Goal: Task Accomplishment & Management: Manage account settings

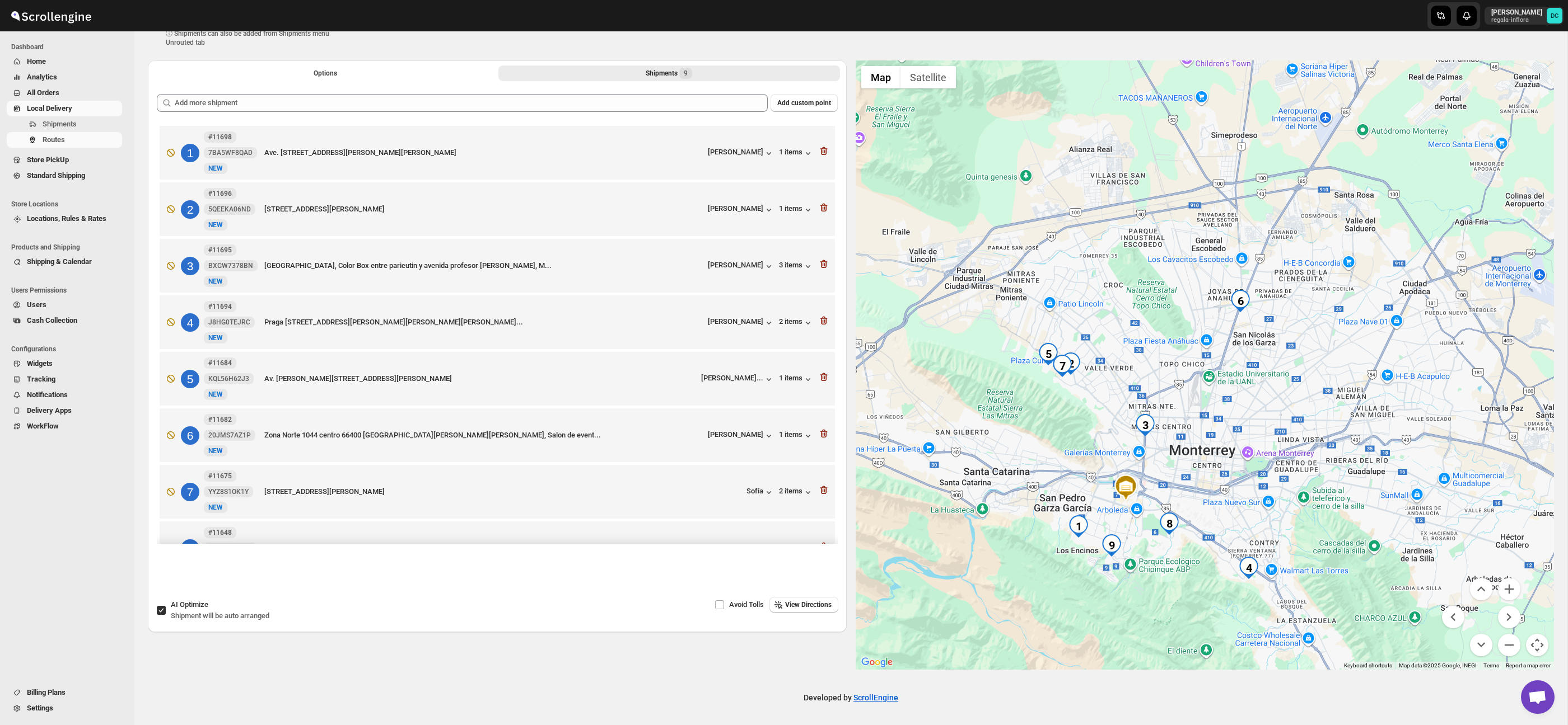
scroll to position [44, 0]
click at [288, 70] on button "Options" at bounding box center [325, 73] width 342 height 16
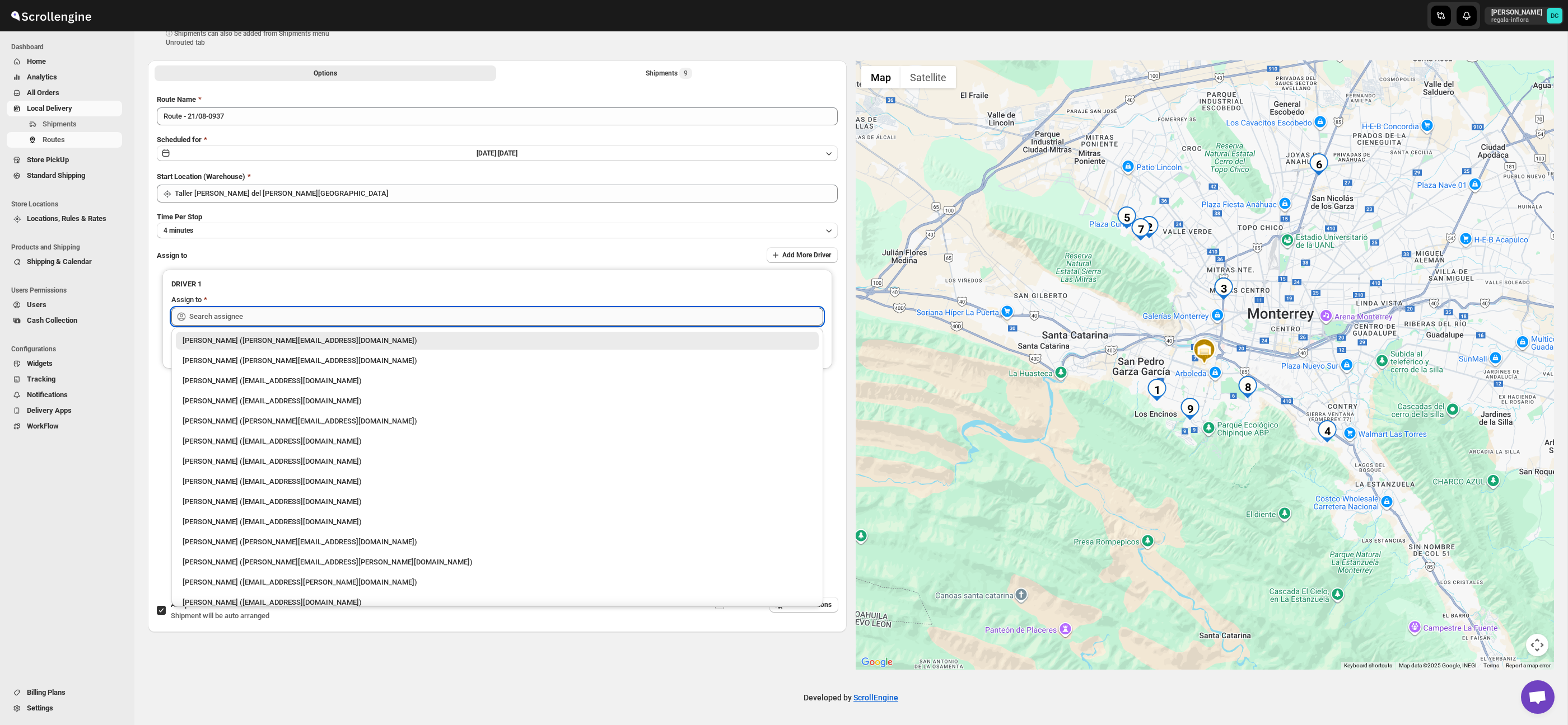
click at [330, 318] on input "text" at bounding box center [506, 317] width 634 height 18
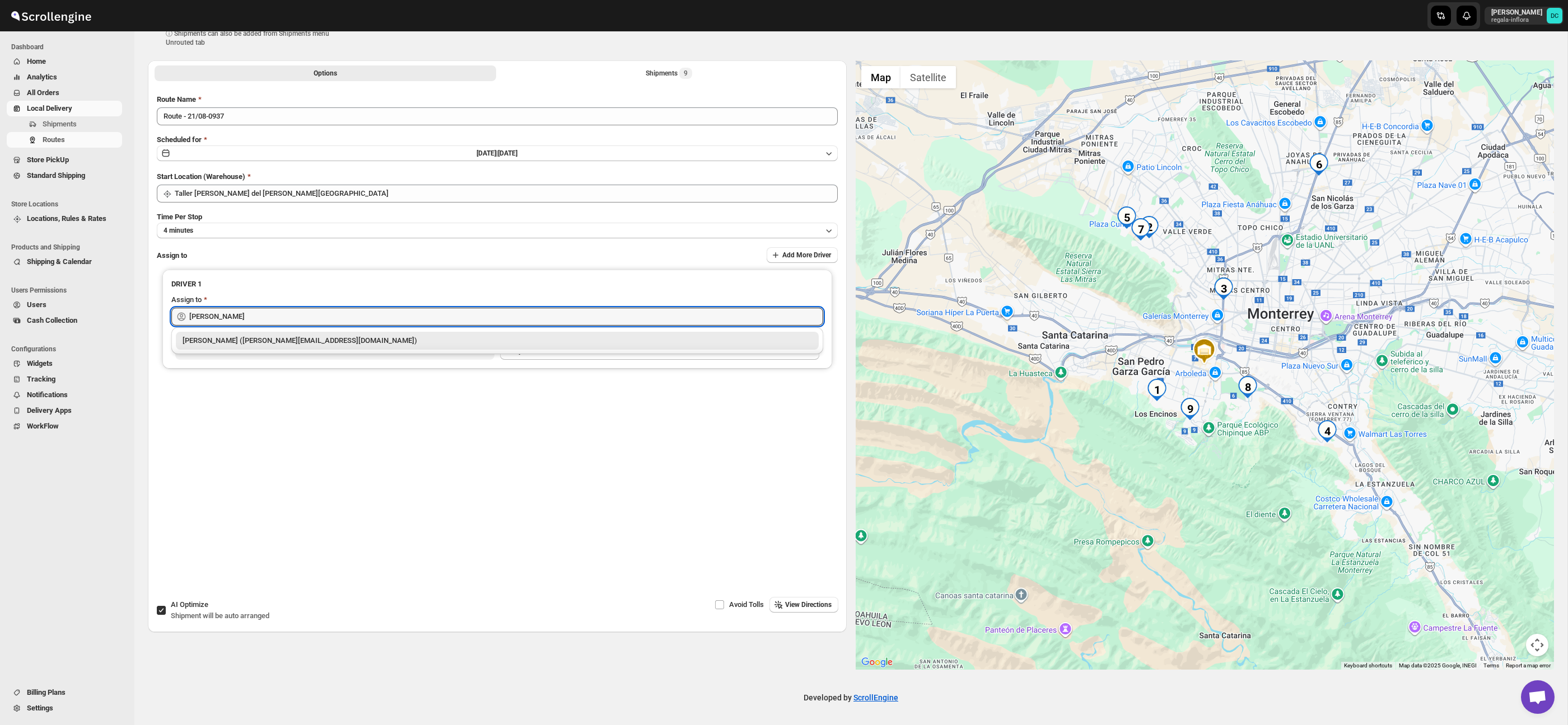
click at [317, 342] on div "[PERSON_NAME] ([PERSON_NAME][EMAIL_ADDRESS][DOMAIN_NAME])" at bounding box center [496, 341] width 629 height 11
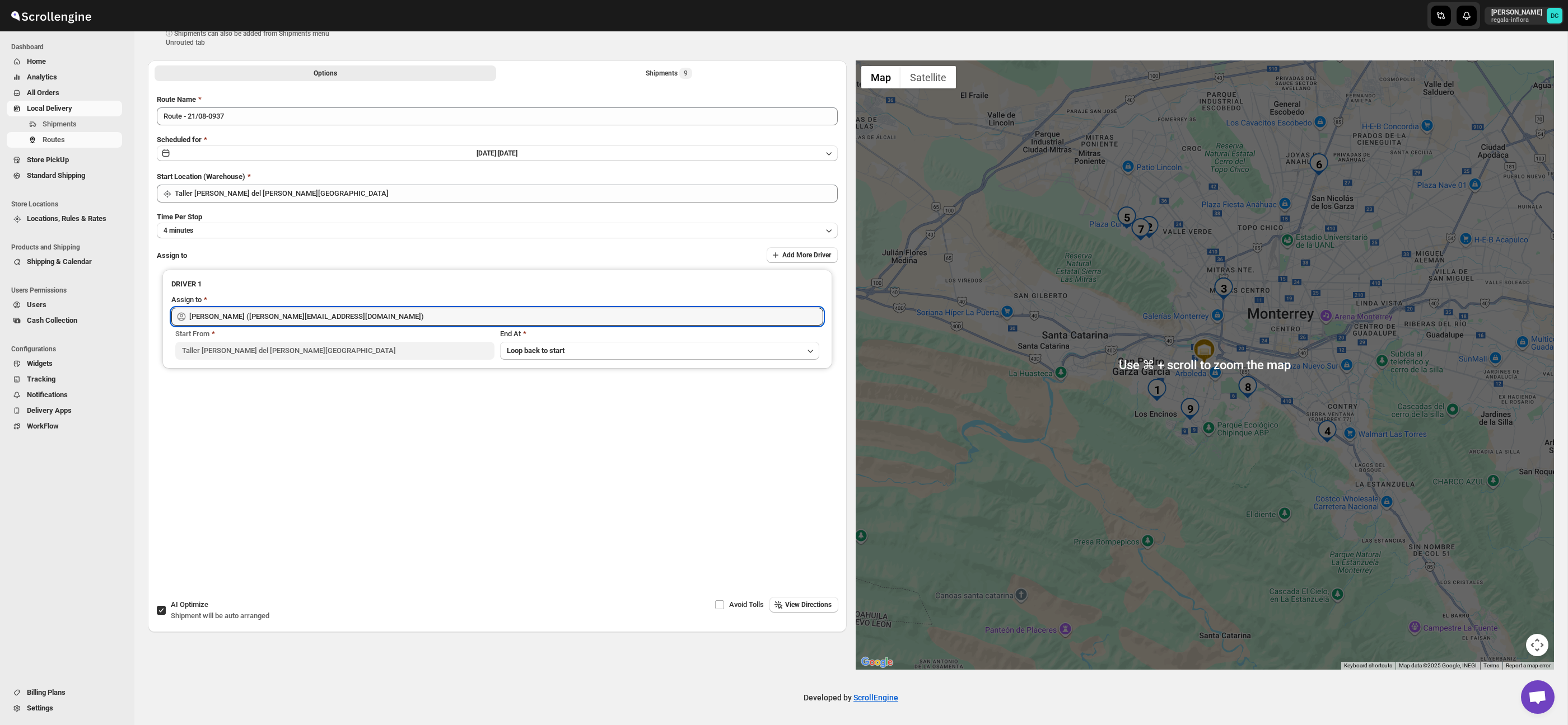
scroll to position [0, 0]
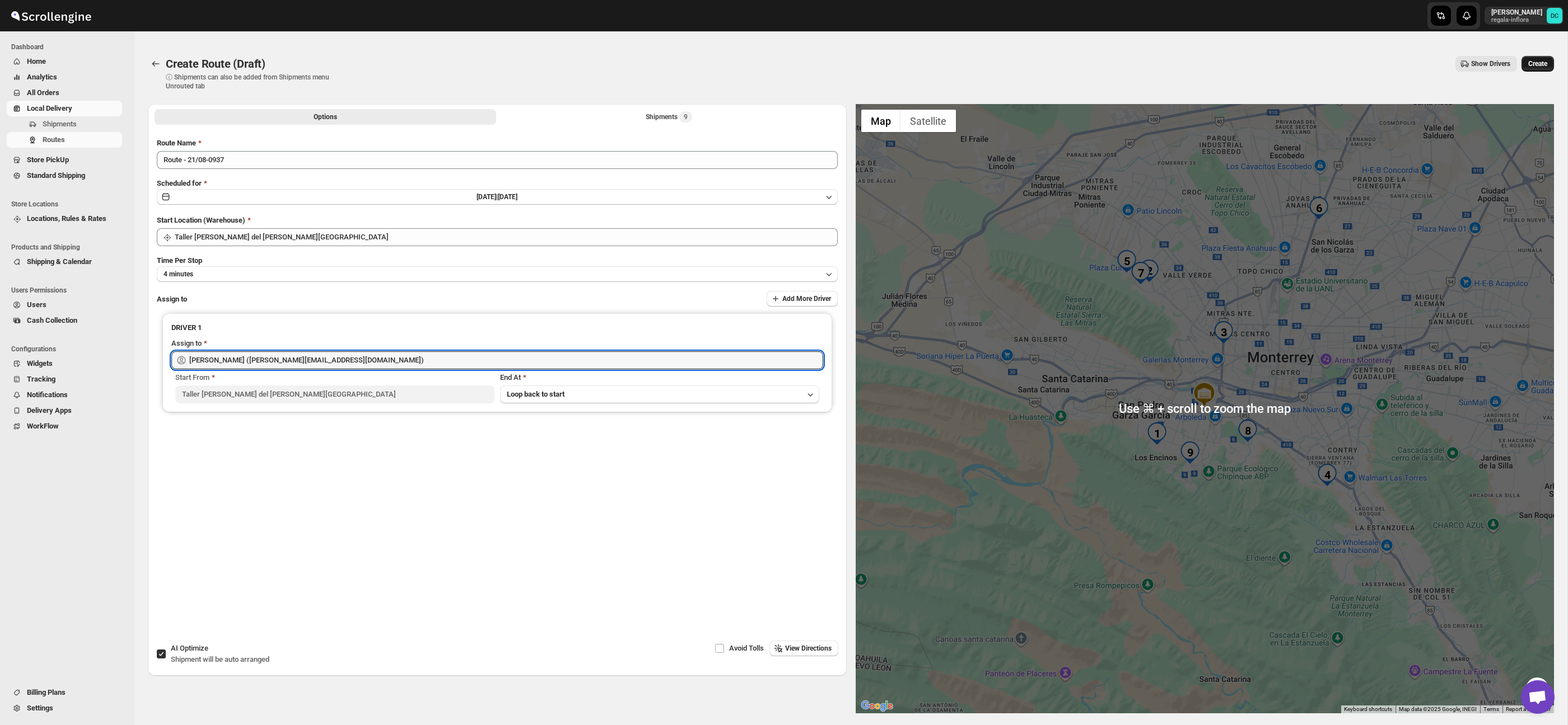
type input "[PERSON_NAME] ([PERSON_NAME][EMAIL_ADDRESS][DOMAIN_NAME])"
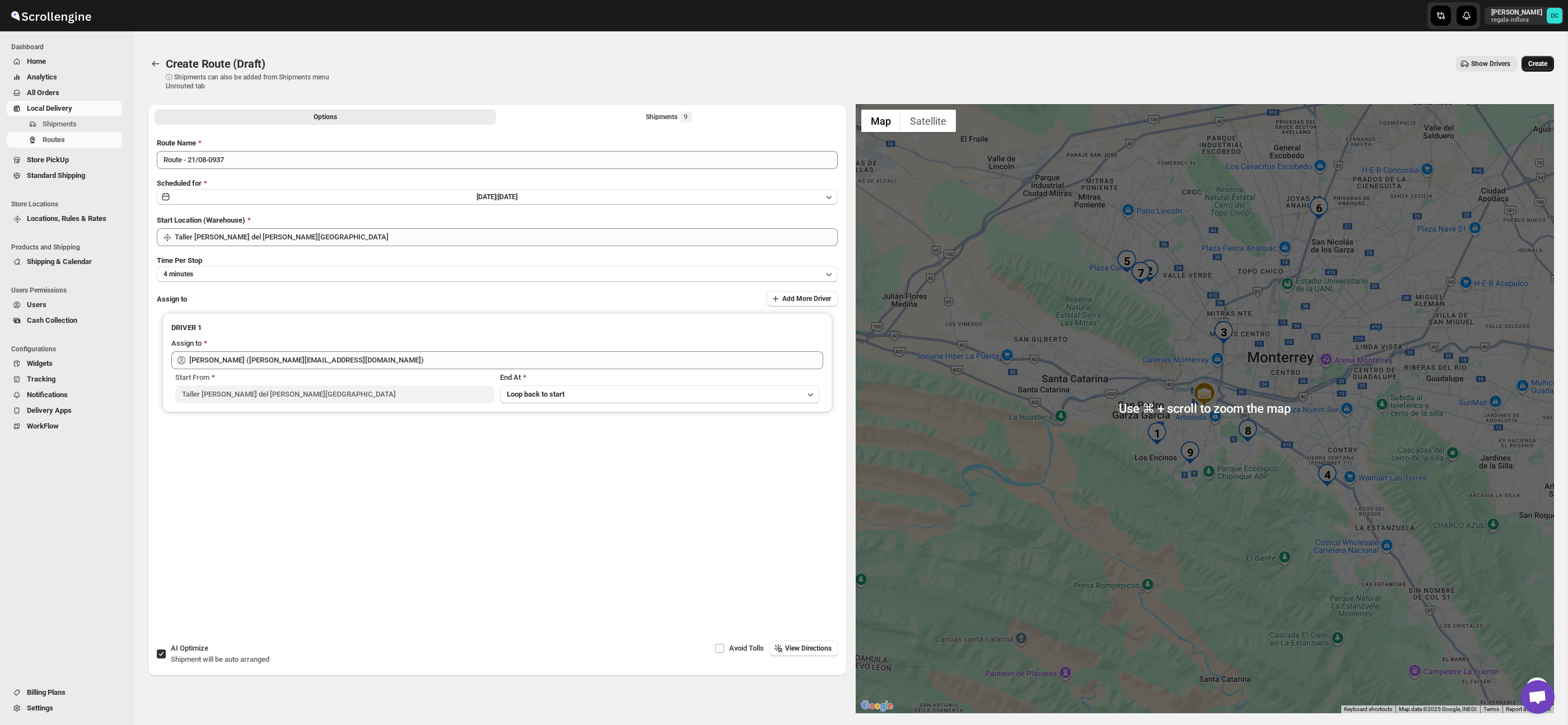
click at [1536, 63] on span "Create" at bounding box center [1538, 64] width 19 height 9
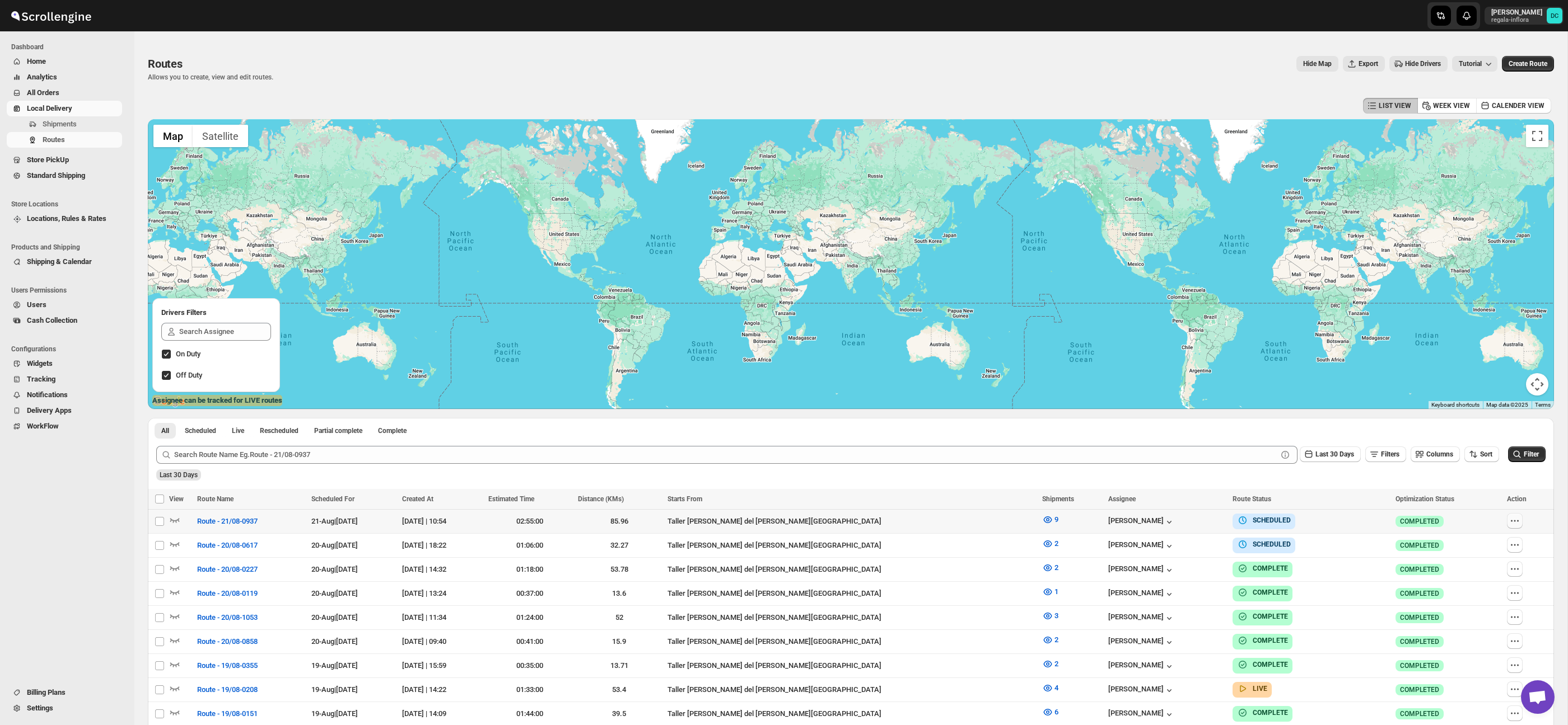
click at [1509, 518] on icon "button" at bounding box center [1515, 521] width 11 height 11
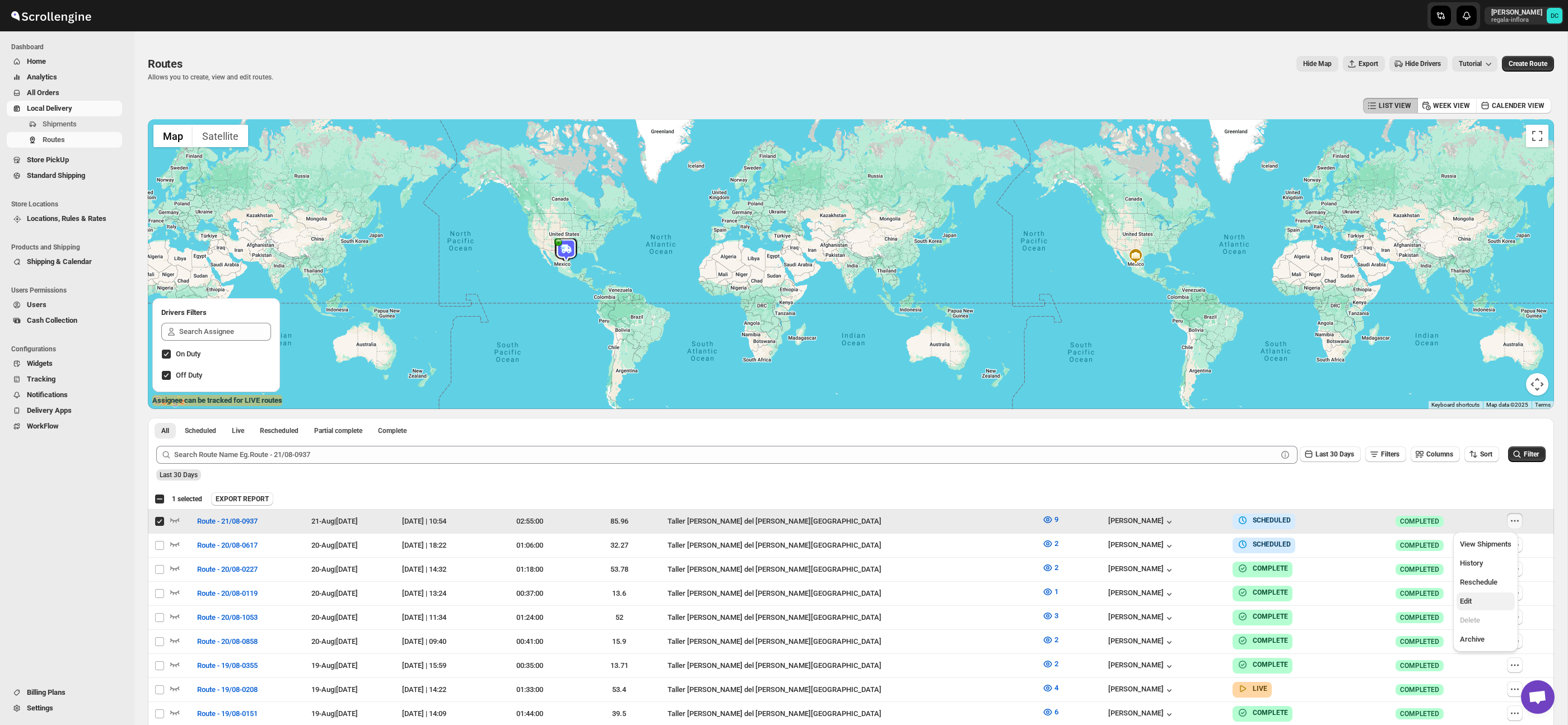
click at [1480, 602] on span "Edit" at bounding box center [1486, 601] width 51 height 11
checkbox input "false"
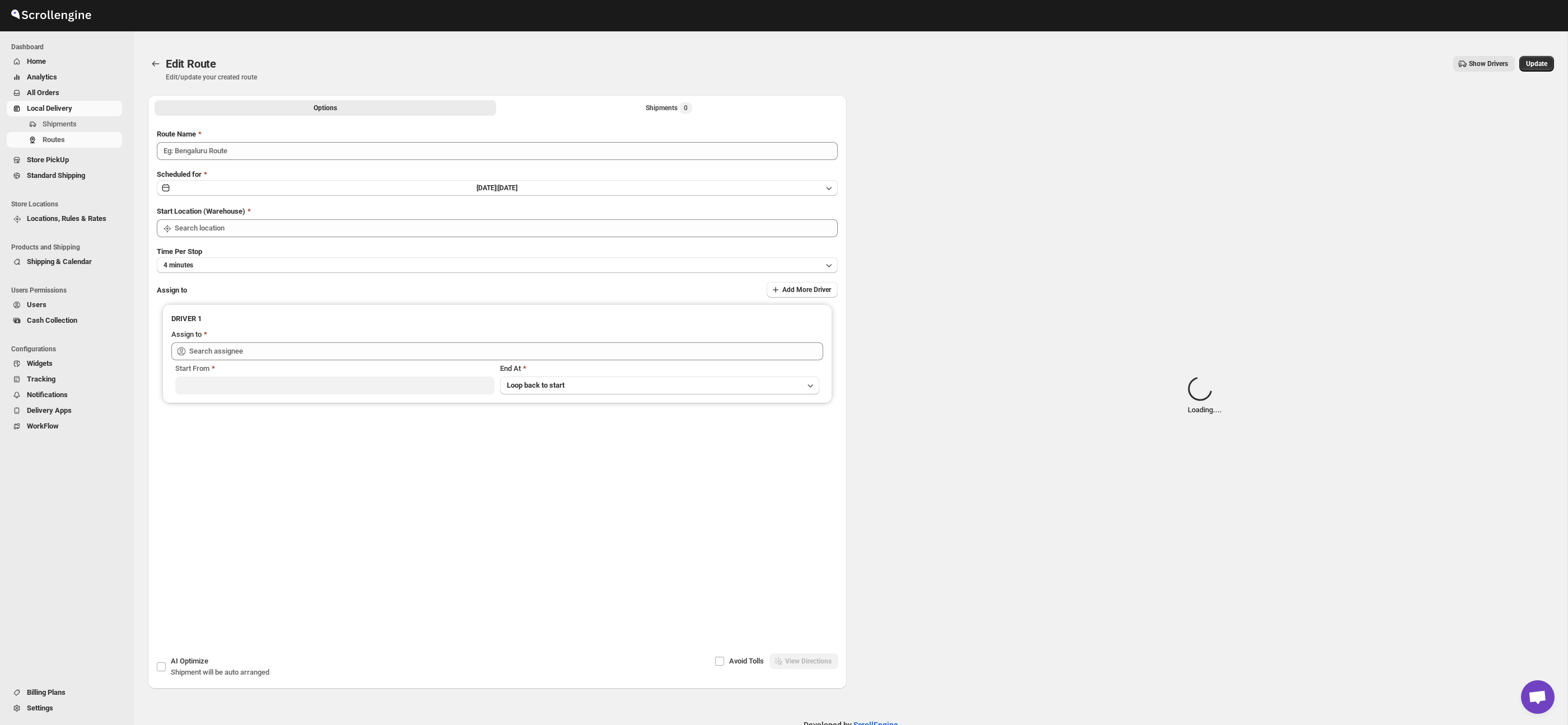
type input "Route - 21/08-0937"
type input "Taller [PERSON_NAME] del [PERSON_NAME][GEOGRAPHIC_DATA]"
type input "[PERSON_NAME] ([PERSON_NAME][EMAIL_ADDRESS][DOMAIN_NAME])"
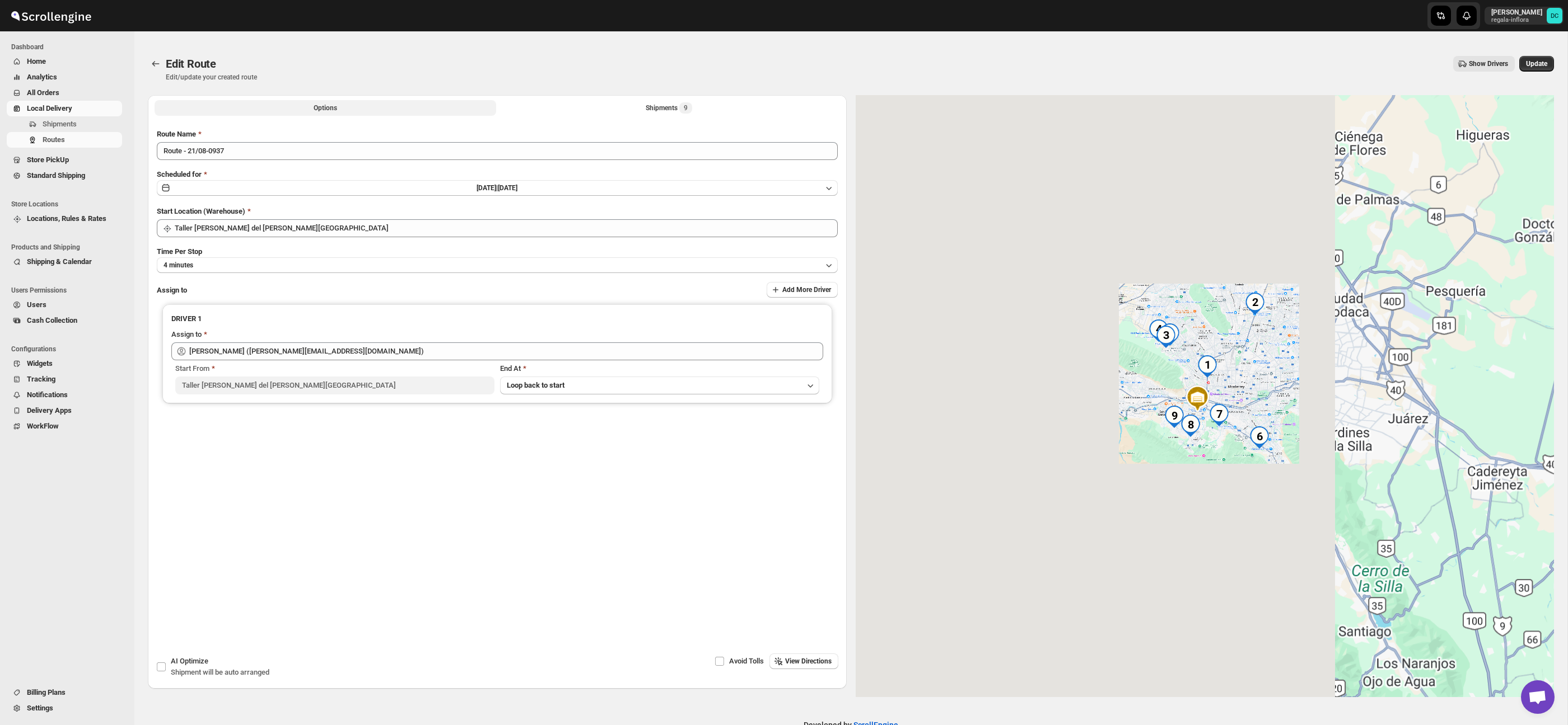
drag, startPoint x: 713, startPoint y: 110, endPoint x: 727, endPoint y: 116, distance: 15.2
click at [713, 110] on button "Shipments 9" at bounding box center [669, 107] width 342 height 16
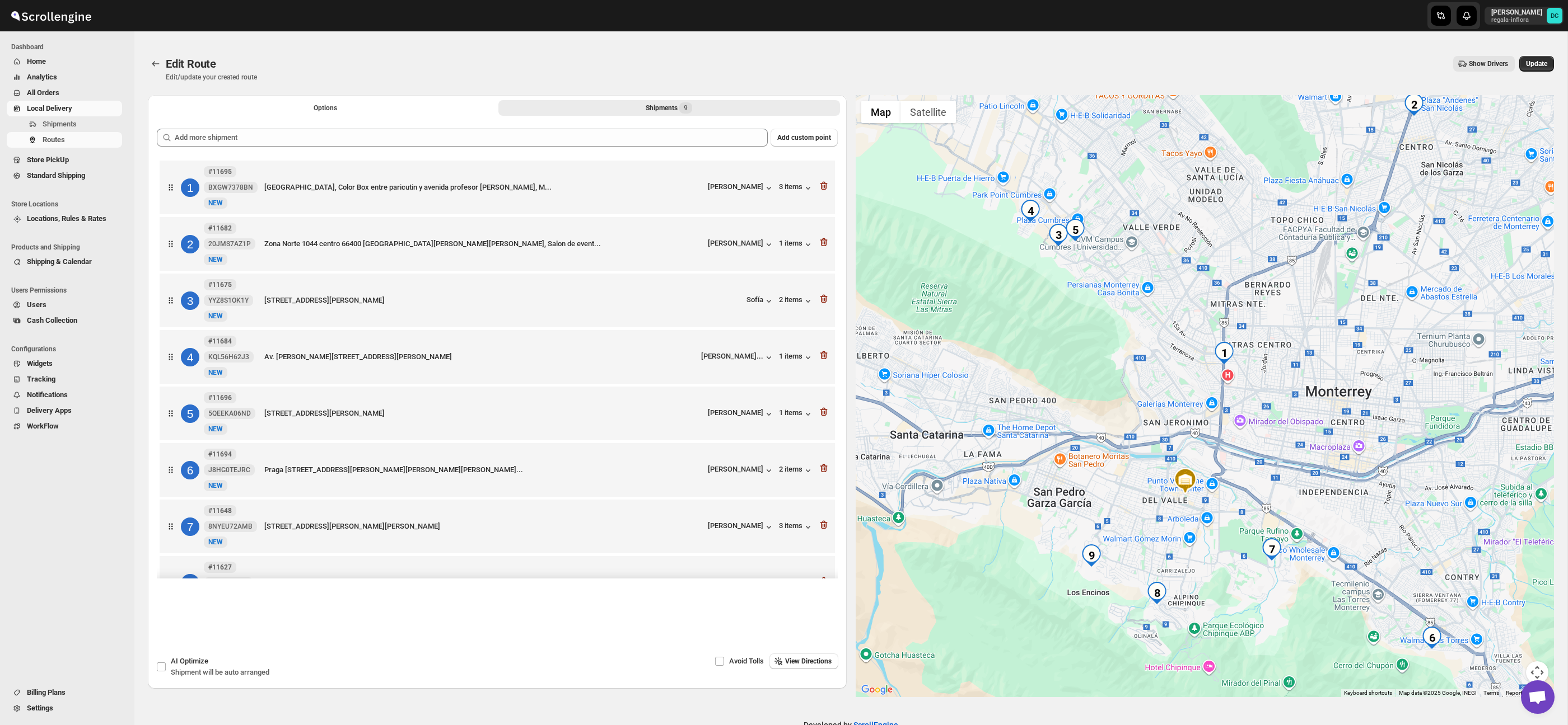
drag, startPoint x: 1290, startPoint y: 355, endPoint x: 1270, endPoint y: 458, distance: 104.9
click at [1270, 458] on div at bounding box center [1204, 396] width 699 height 602
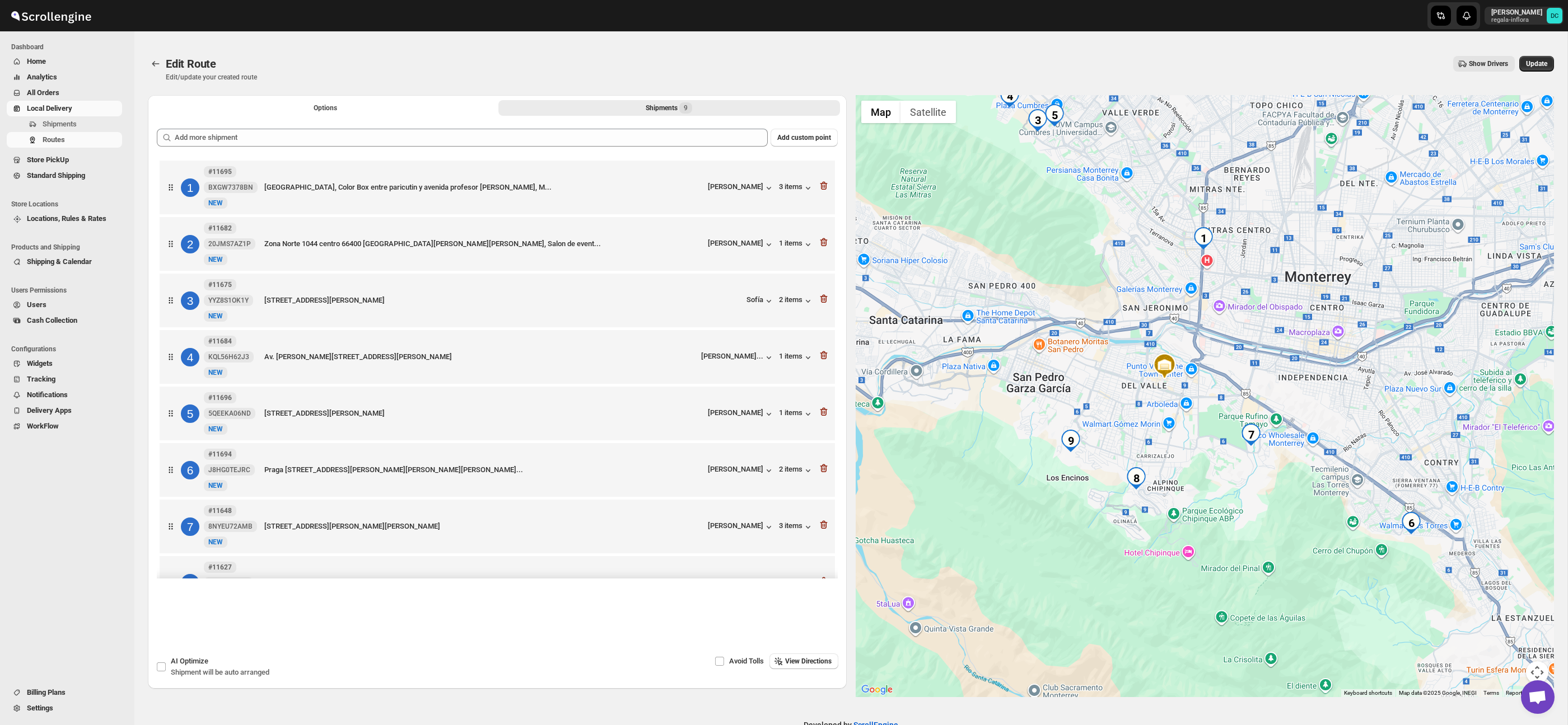
drag, startPoint x: 1367, startPoint y: 523, endPoint x: 1376, endPoint y: 621, distance: 98.4
click at [1345, 408] on div at bounding box center [1204, 396] width 699 height 602
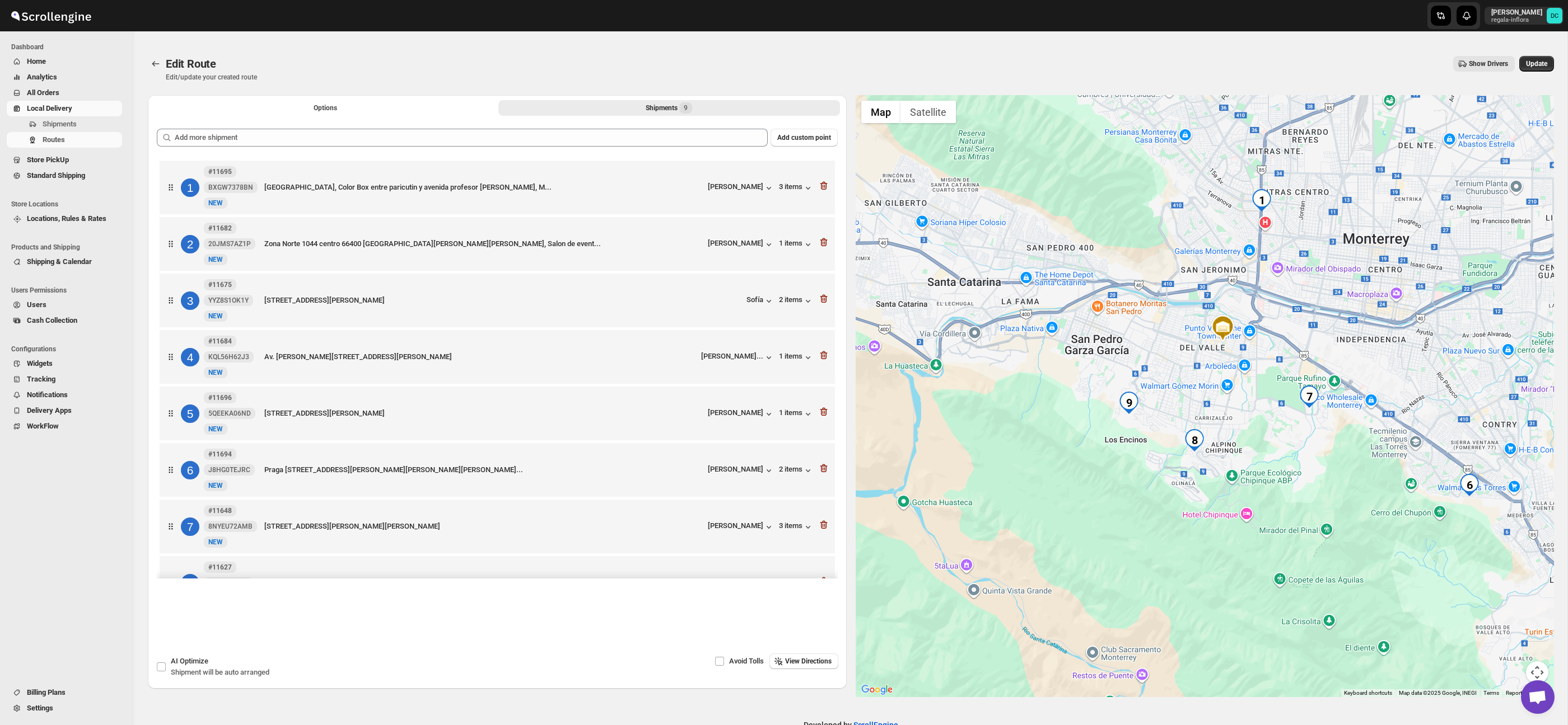
drag, startPoint x: 1376, startPoint y: 621, endPoint x: 1436, endPoint y: 582, distance: 71.6
click at [1436, 582] on div at bounding box center [1204, 396] width 699 height 602
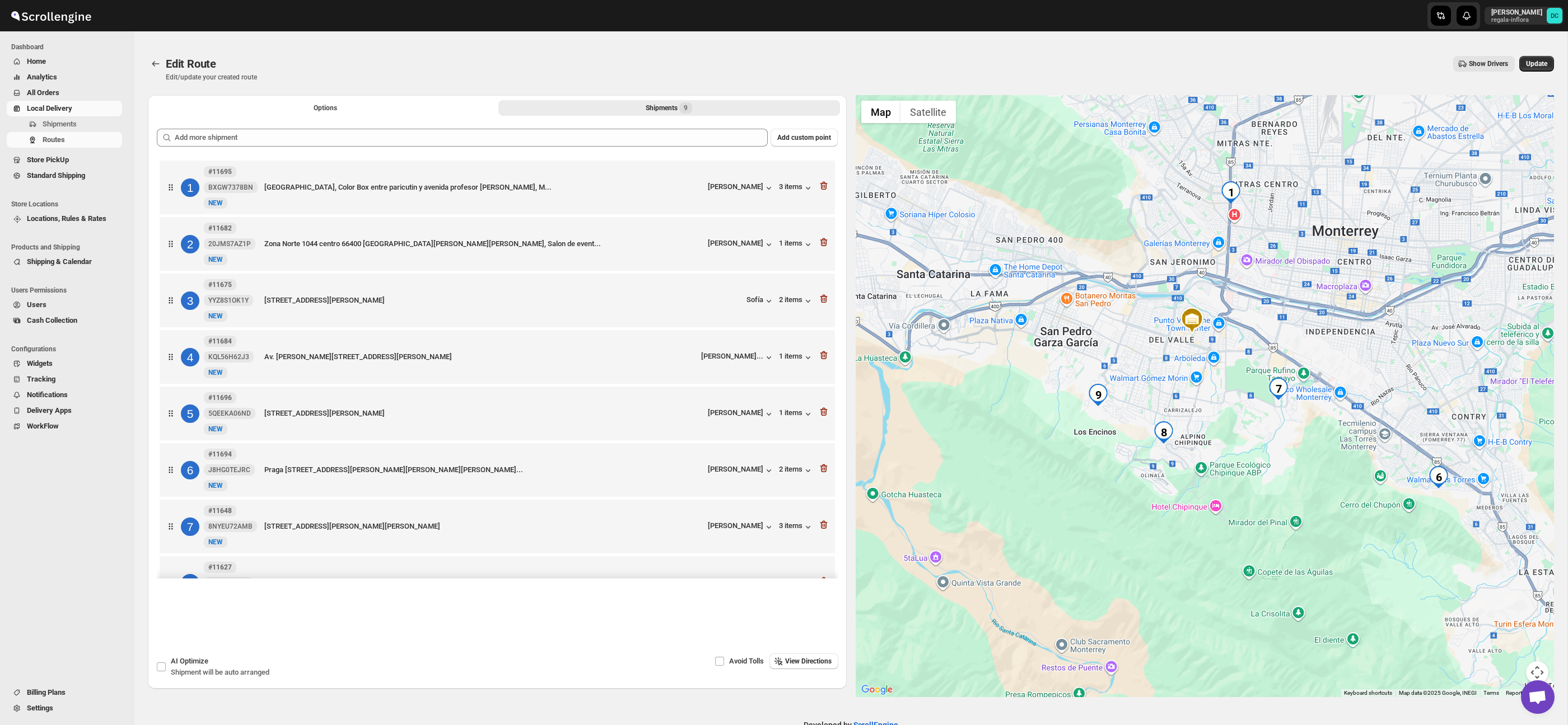
drag, startPoint x: 1381, startPoint y: 545, endPoint x: 1378, endPoint y: 491, distance: 54.1
click at [1455, 665] on div at bounding box center [1204, 396] width 699 height 602
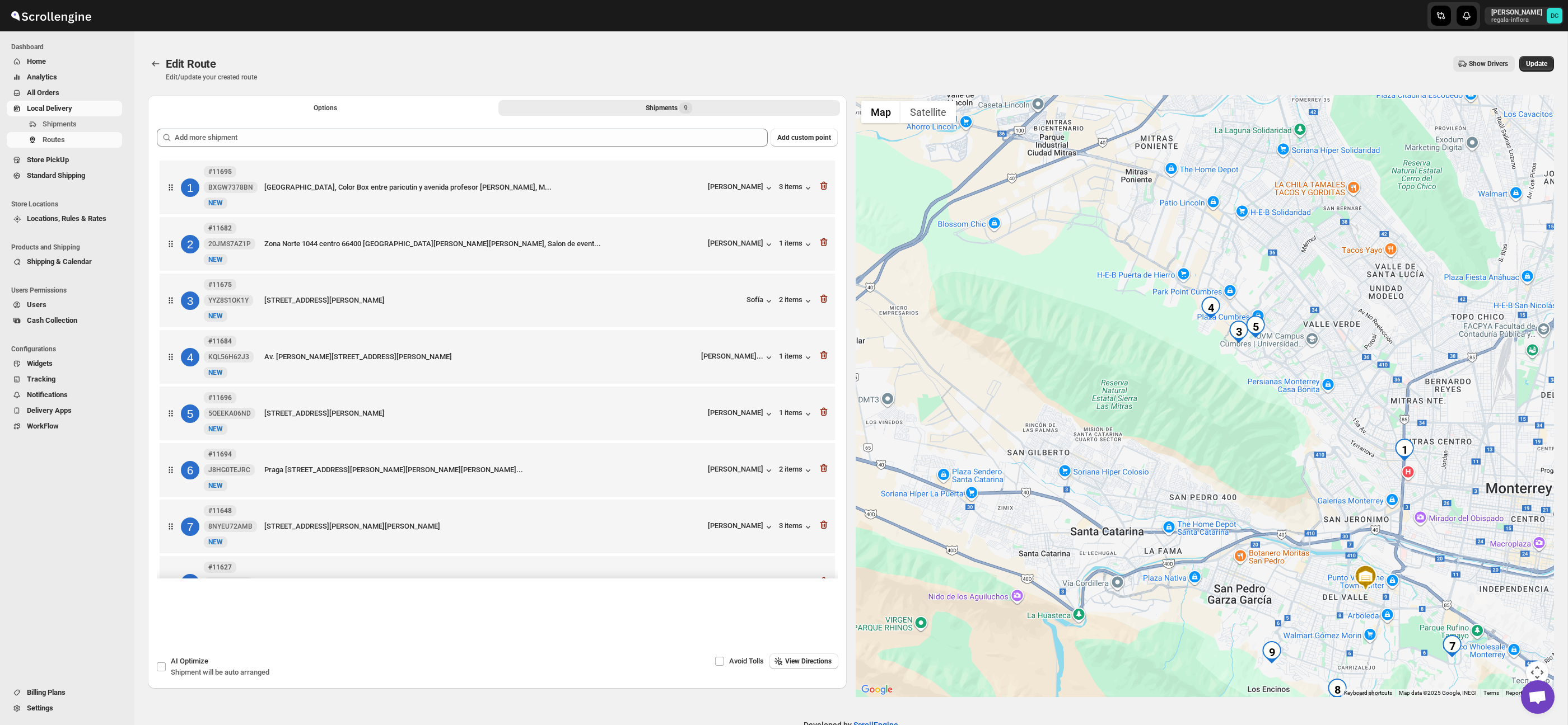
drag, startPoint x: 1323, startPoint y: 431, endPoint x: 1508, endPoint y: 530, distance: 209.8
click at [1324, 432] on div at bounding box center [1204, 396] width 699 height 602
click at [1538, 665] on button "Map camera controls" at bounding box center [1537, 673] width 22 height 22
click at [1517, 619] on button "Zoom in" at bounding box center [1509, 617] width 22 height 22
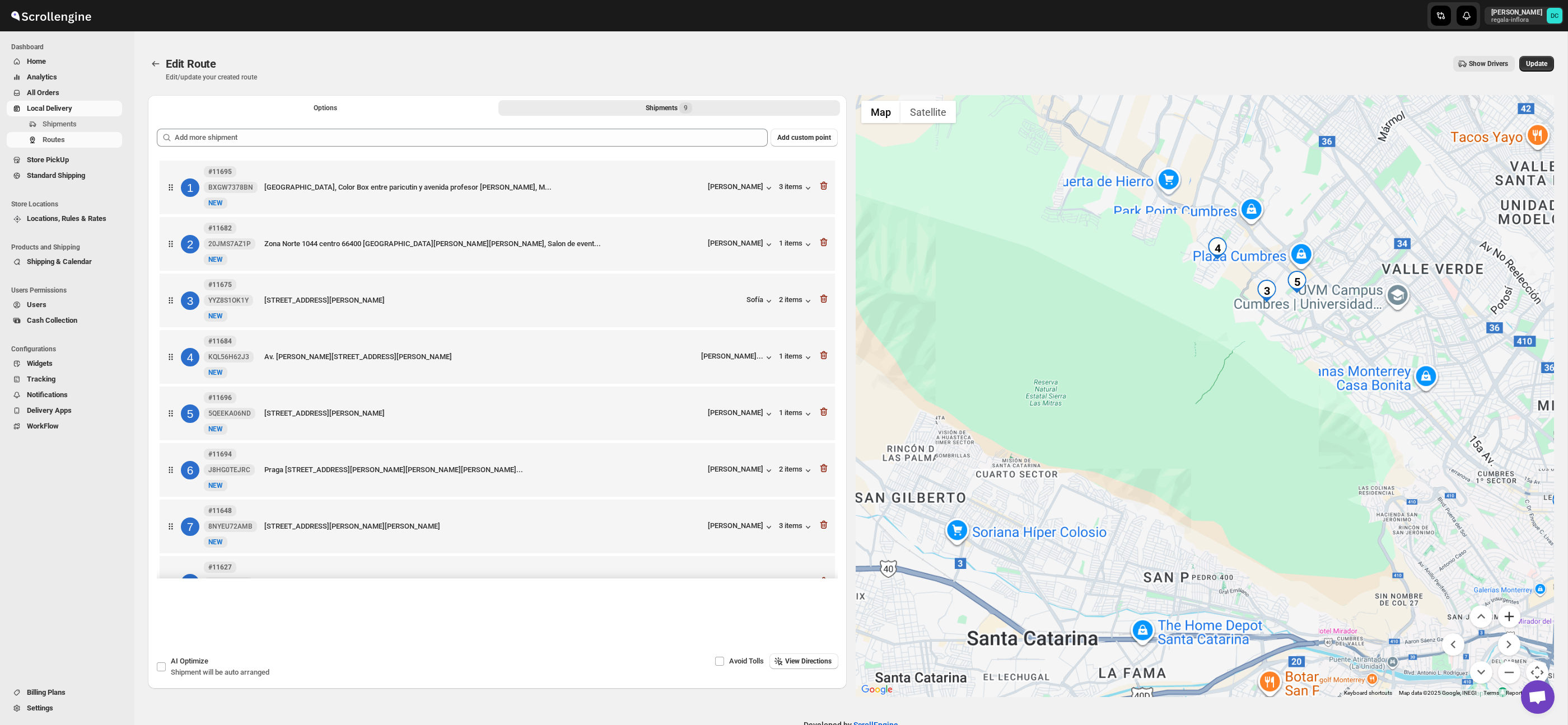
click at [1517, 619] on button "Zoom in" at bounding box center [1509, 617] width 22 height 22
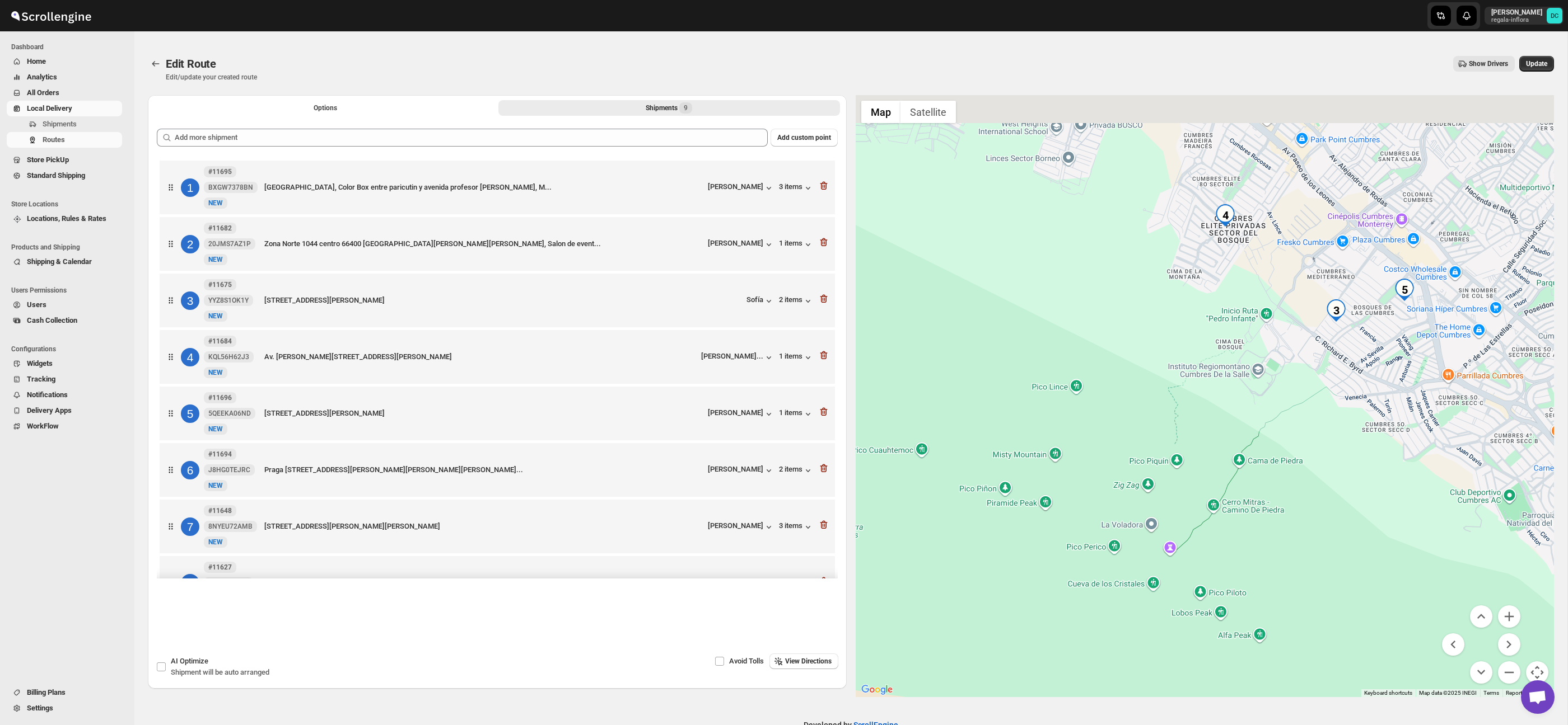
drag, startPoint x: 1282, startPoint y: 273, endPoint x: 1273, endPoint y: 484, distance: 211.2
click at [1273, 497] on div at bounding box center [1204, 396] width 699 height 602
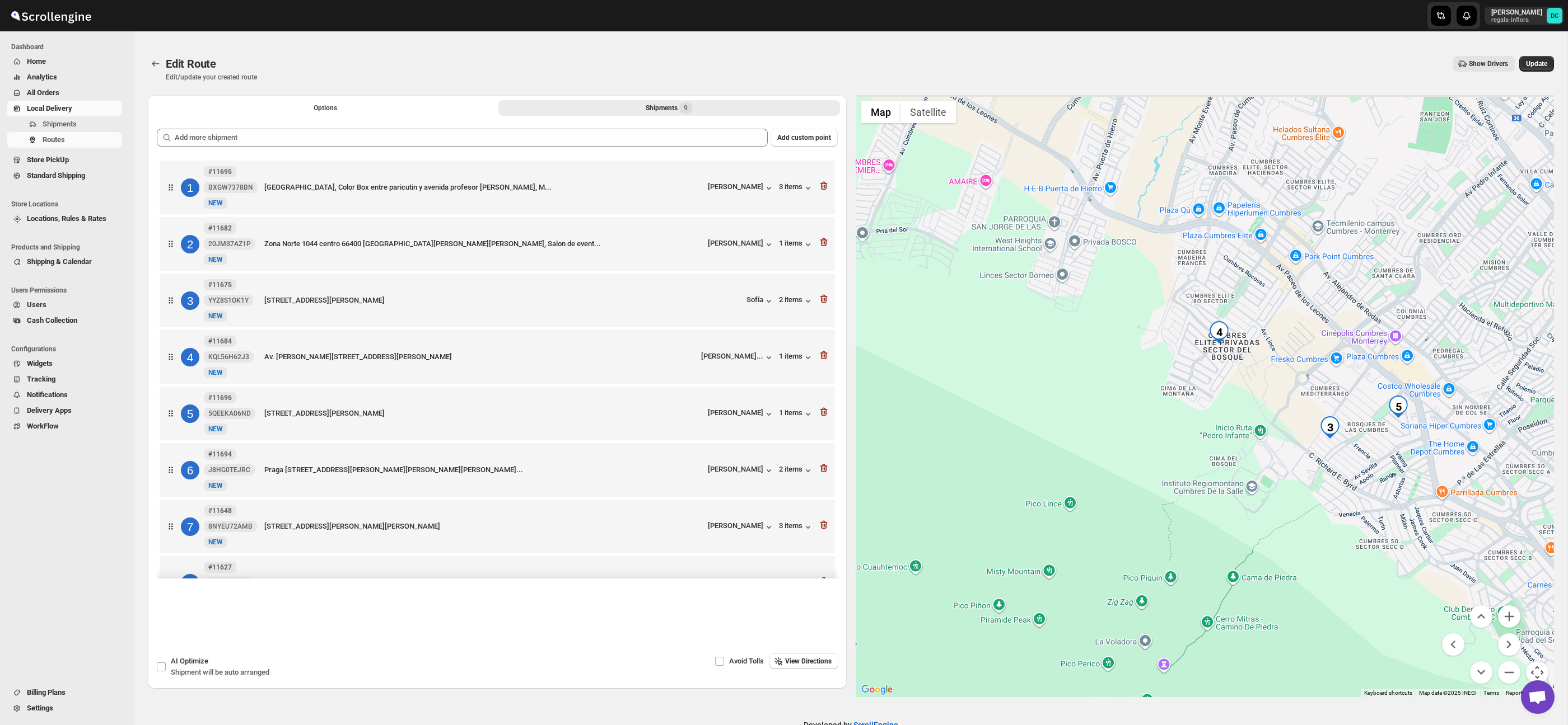
drag, startPoint x: 1261, startPoint y: 397, endPoint x: 1255, endPoint y: 421, distance: 24.7
click at [1255, 421] on div at bounding box center [1204, 396] width 699 height 602
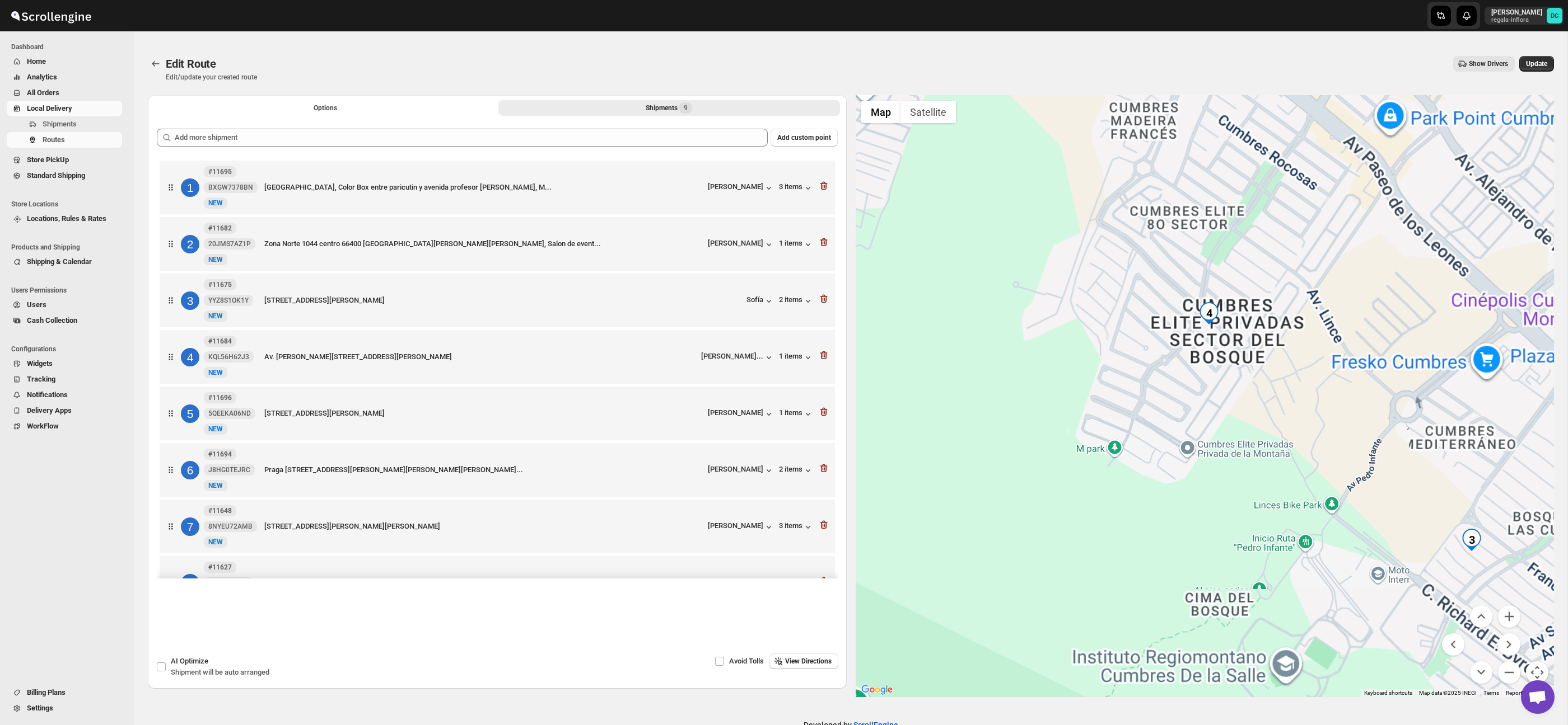
drag, startPoint x: 1152, startPoint y: 375, endPoint x: 1399, endPoint y: 493, distance: 273.7
click at [1150, 374] on div at bounding box center [1204, 396] width 699 height 602
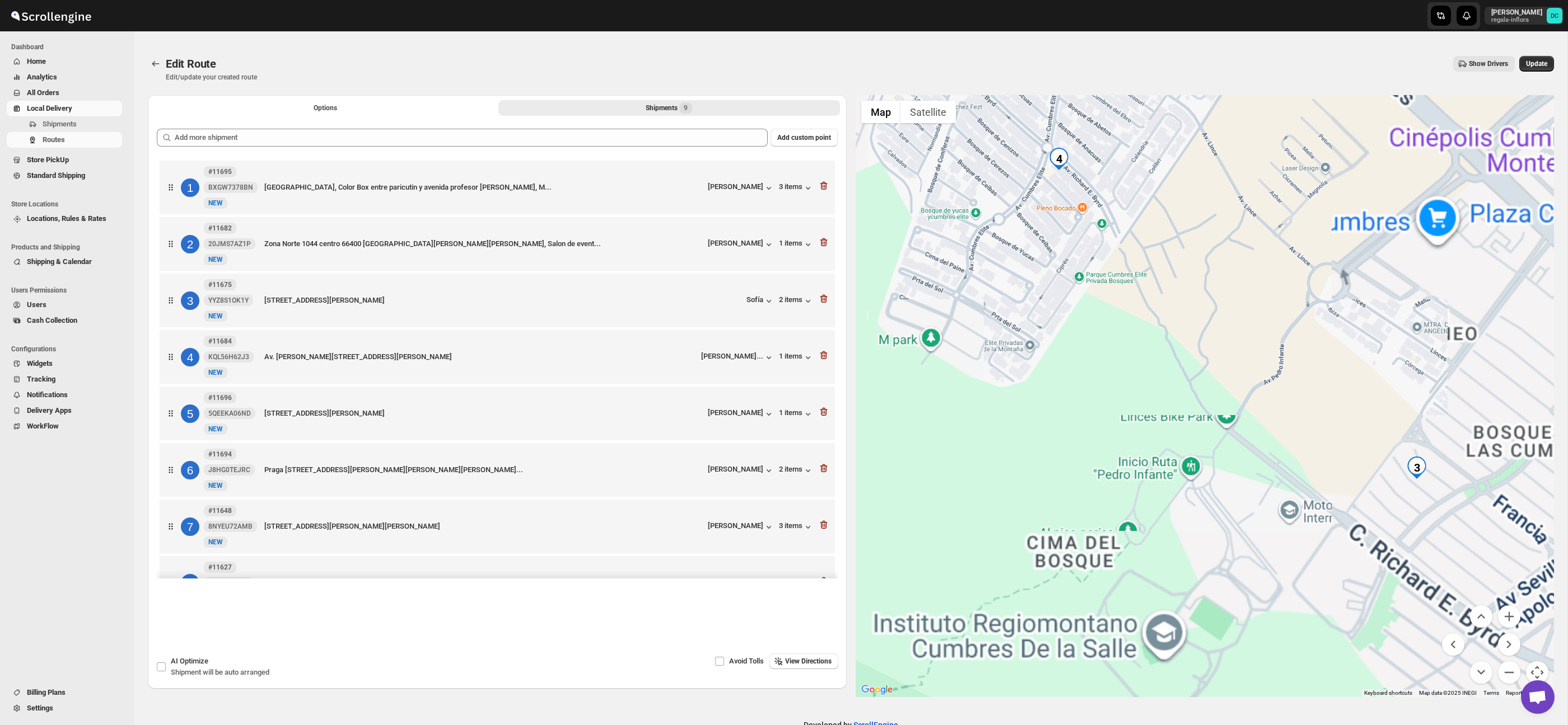
drag, startPoint x: 1346, startPoint y: 449, endPoint x: 1267, endPoint y: 361, distance: 118.3
click at [1241, 344] on div at bounding box center [1204, 396] width 699 height 602
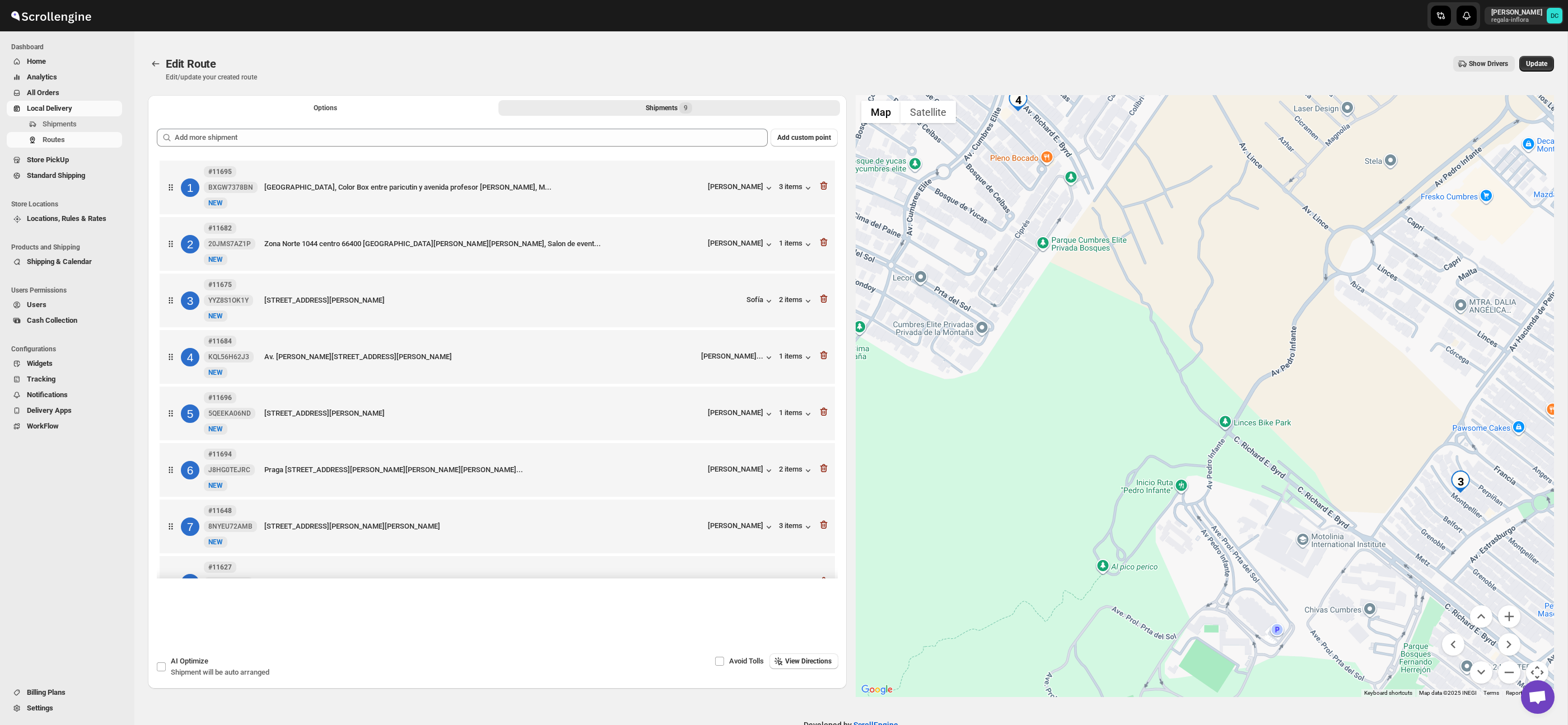
drag, startPoint x: 1152, startPoint y: 381, endPoint x: 1171, endPoint y: 385, distance: 19.4
click at [1152, 381] on div at bounding box center [1204, 396] width 699 height 602
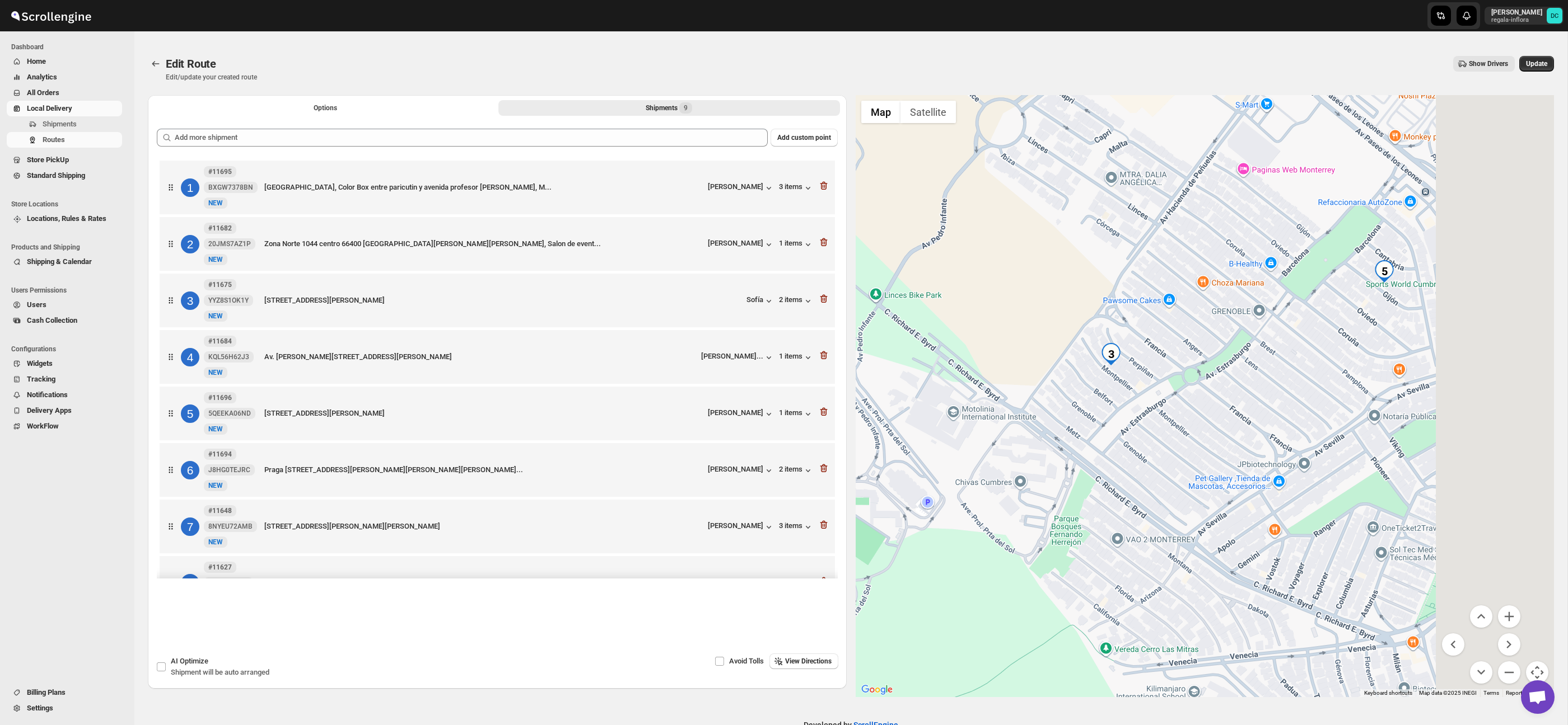
drag, startPoint x: 1359, startPoint y: 476, endPoint x: 1117, endPoint y: 382, distance: 259.6
click at [1014, 358] on div at bounding box center [1204, 396] width 699 height 602
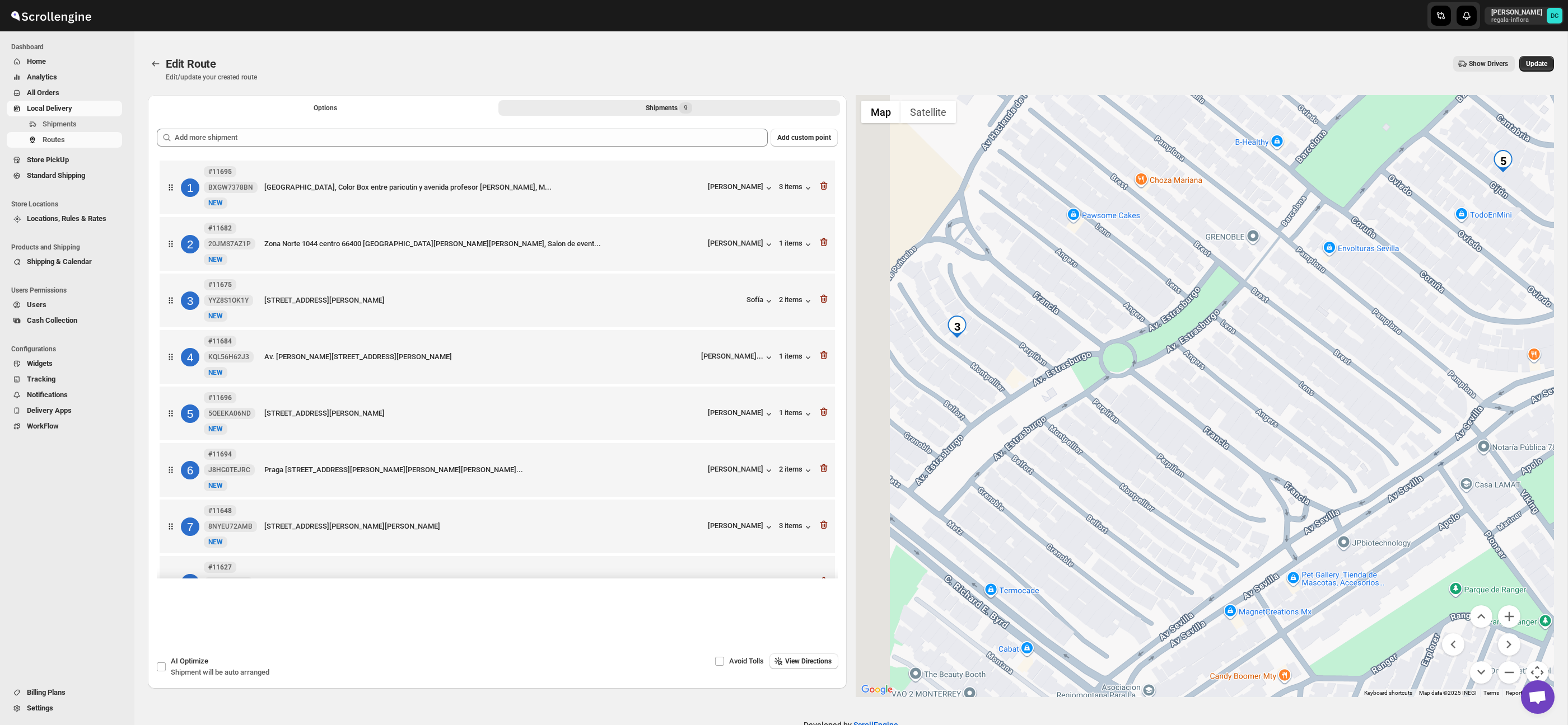
drag, startPoint x: 1079, startPoint y: 431, endPoint x: 1240, endPoint y: 421, distance: 161.3
click at [1240, 421] on div at bounding box center [1204, 396] width 699 height 602
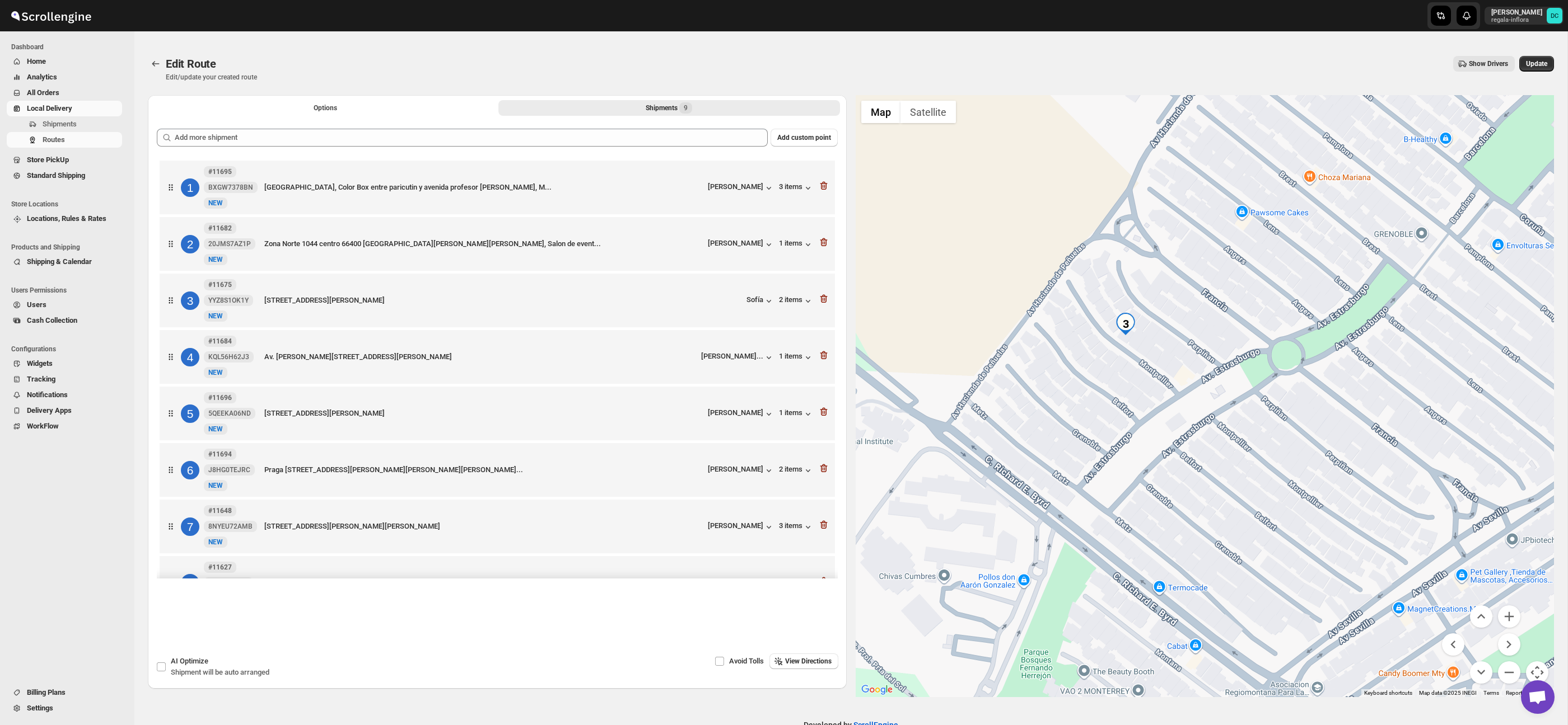
drag, startPoint x: 1130, startPoint y: 418, endPoint x: 1197, endPoint y: 417, distance: 67.0
click at [1197, 417] on div at bounding box center [1204, 396] width 699 height 602
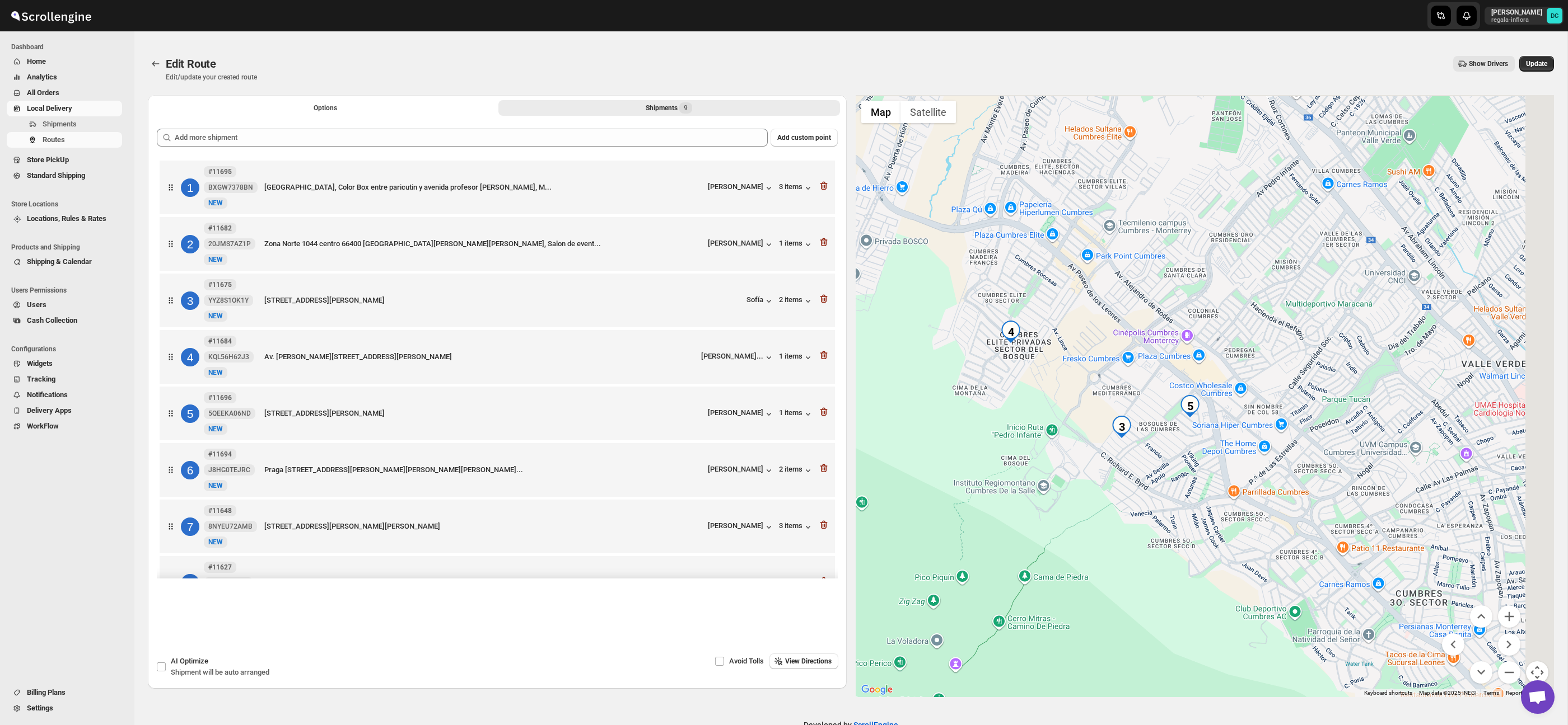
drag, startPoint x: 1225, startPoint y: 416, endPoint x: 1198, endPoint y: 433, distance: 31.9
click at [1198, 433] on div at bounding box center [1204, 396] width 699 height 602
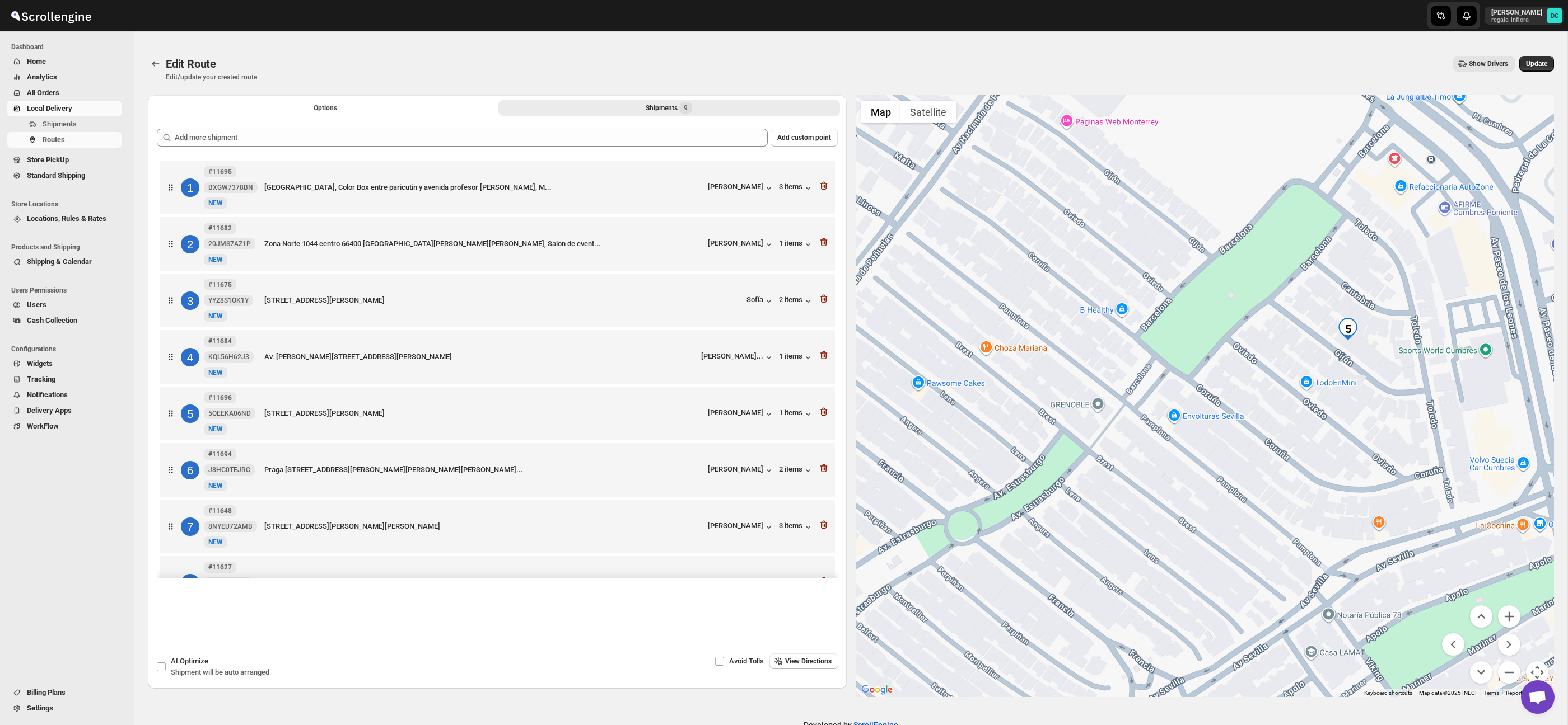
drag, startPoint x: 1160, startPoint y: 458, endPoint x: 1391, endPoint y: 366, distance: 248.6
click at [1391, 366] on div at bounding box center [1204, 396] width 699 height 602
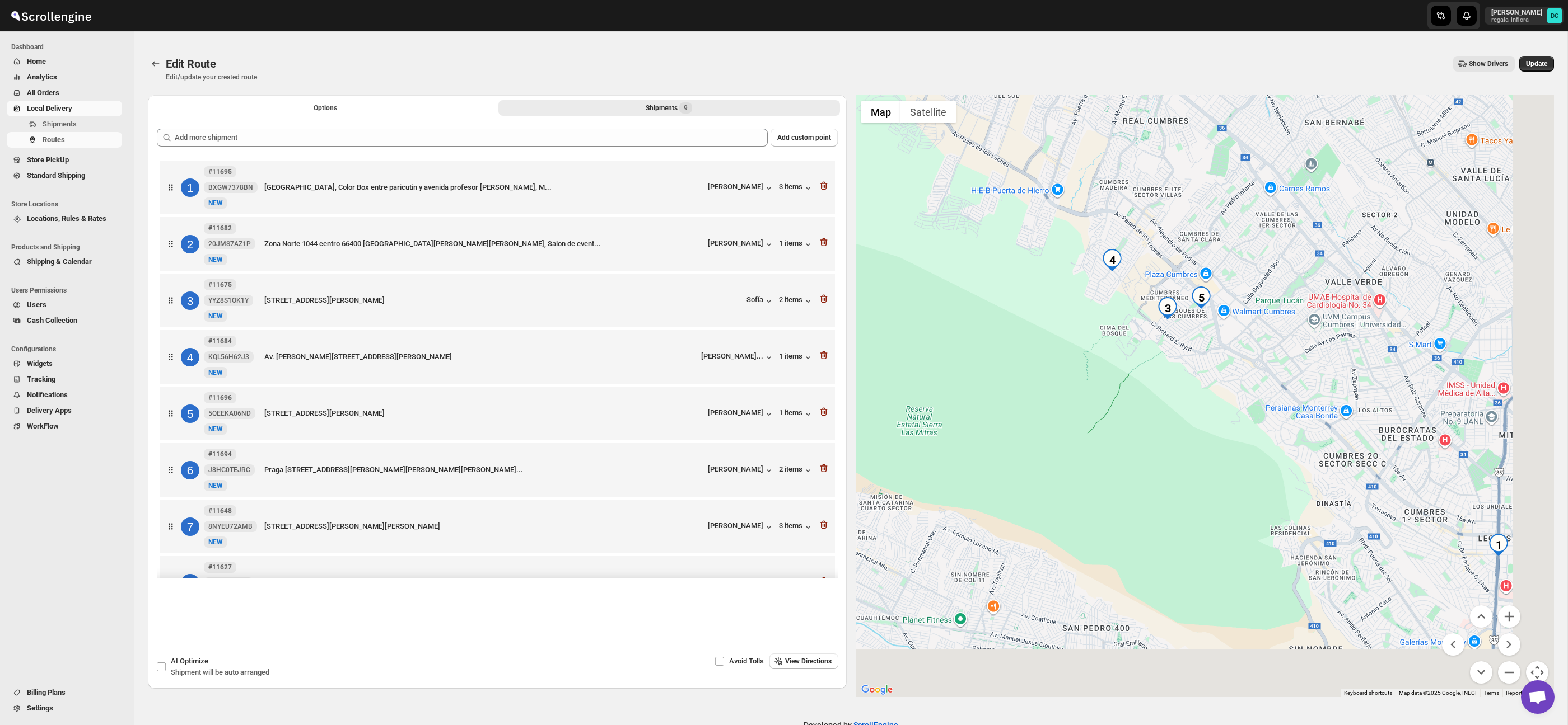
drag, startPoint x: 1330, startPoint y: 445, endPoint x: 1440, endPoint y: 505, distance: 125.3
click at [1268, 364] on div at bounding box center [1204, 396] width 699 height 602
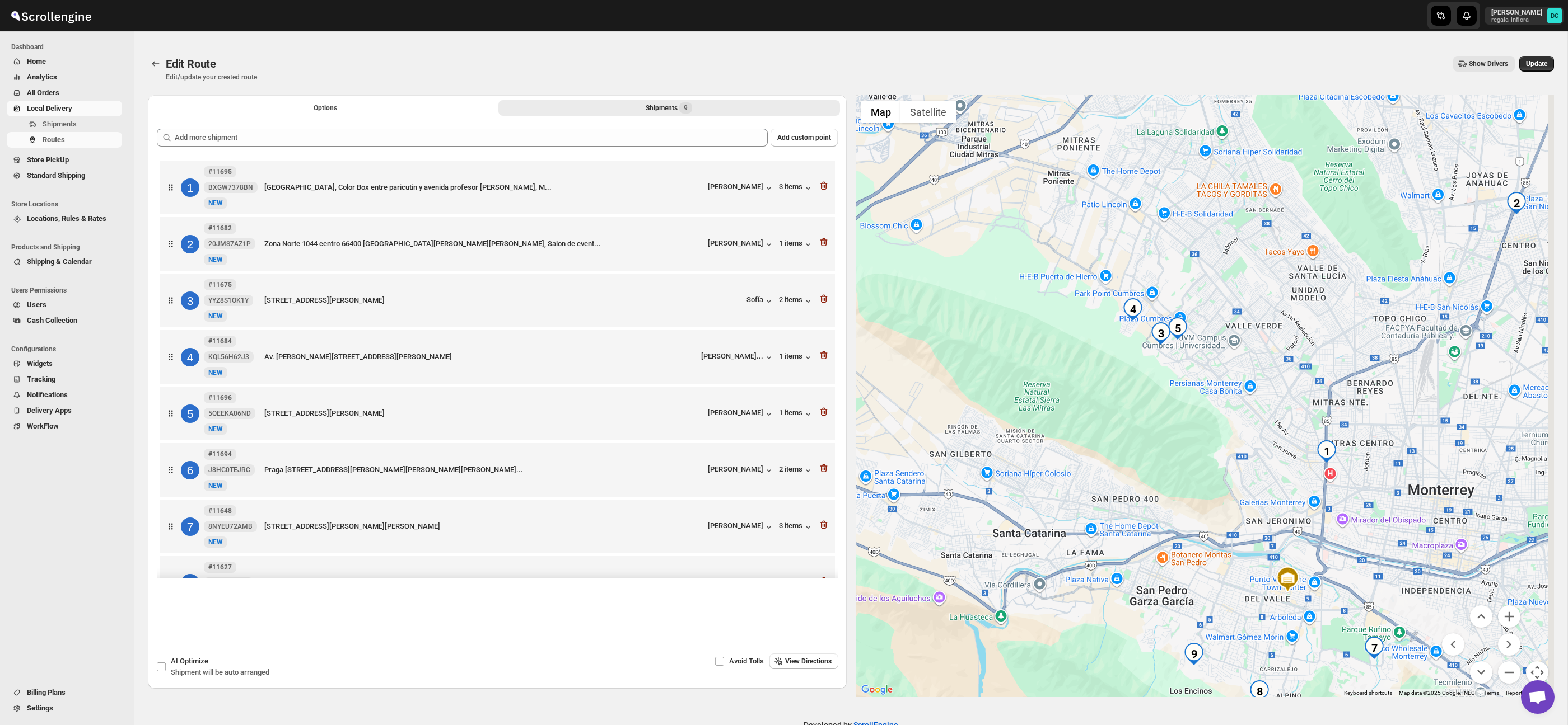
drag, startPoint x: 1274, startPoint y: 481, endPoint x: 1225, endPoint y: 432, distance: 69.3
click at [1225, 432] on div at bounding box center [1204, 396] width 699 height 602
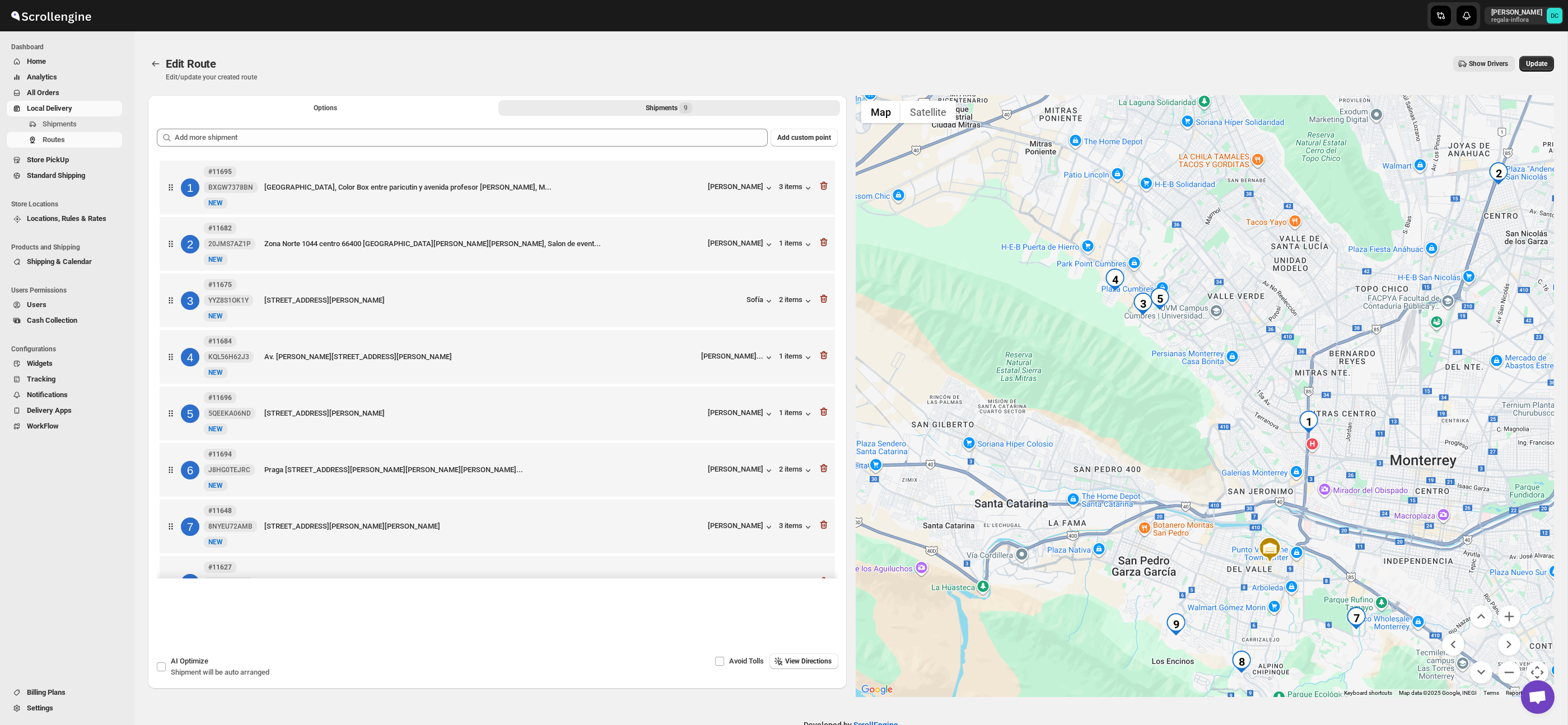
click at [1208, 434] on div at bounding box center [1204, 396] width 699 height 602
click at [826, 300] on icon "button" at bounding box center [823, 298] width 11 height 11
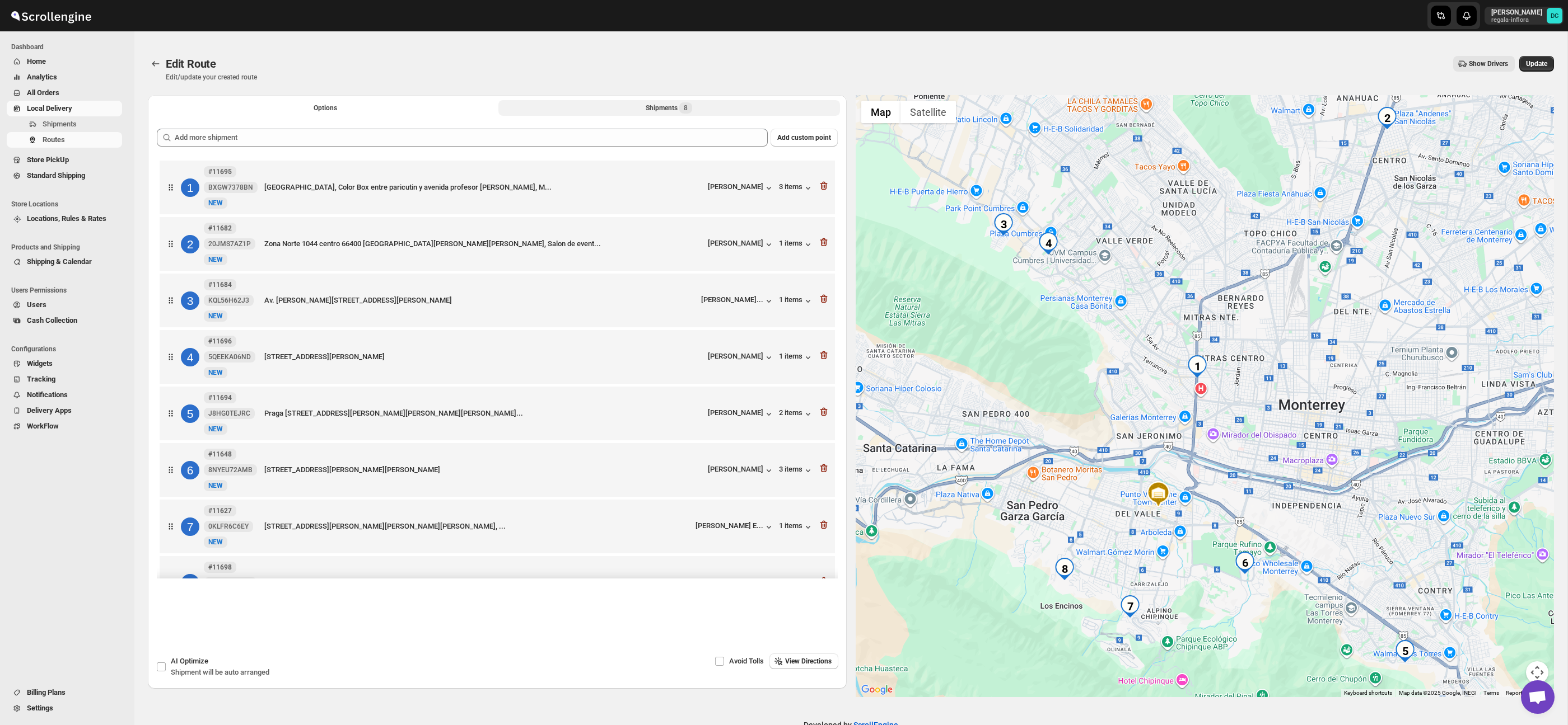
click at [830, 361] on div "4 #11696 5QEEKA06ND [STREET_ADDRESS][PERSON_NAME] [PERSON_NAME] 1 items" at bounding box center [496, 357] width 675 height 54
click at [825, 358] on icon "button" at bounding box center [823, 355] width 7 height 8
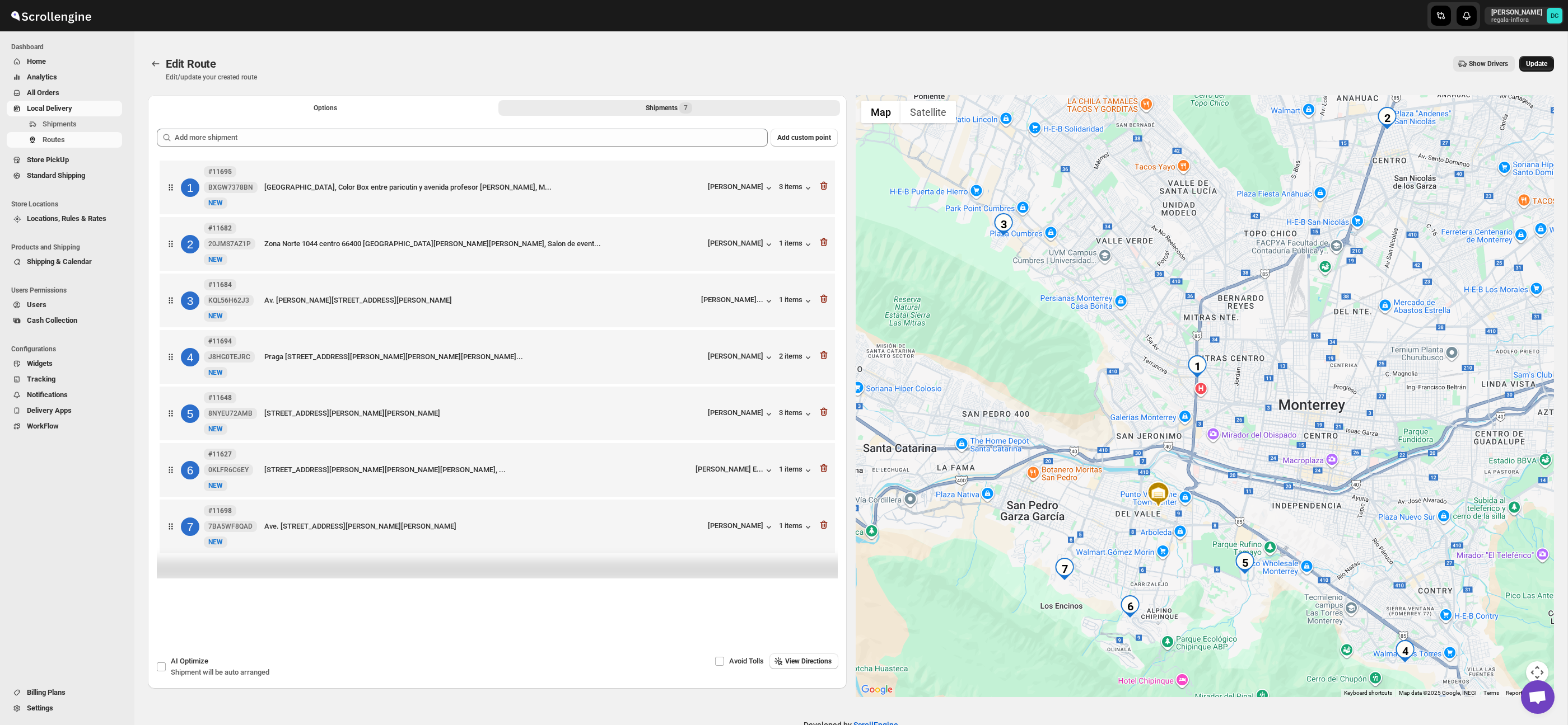
click at [1522, 66] on button "Update" at bounding box center [1537, 63] width 35 height 16
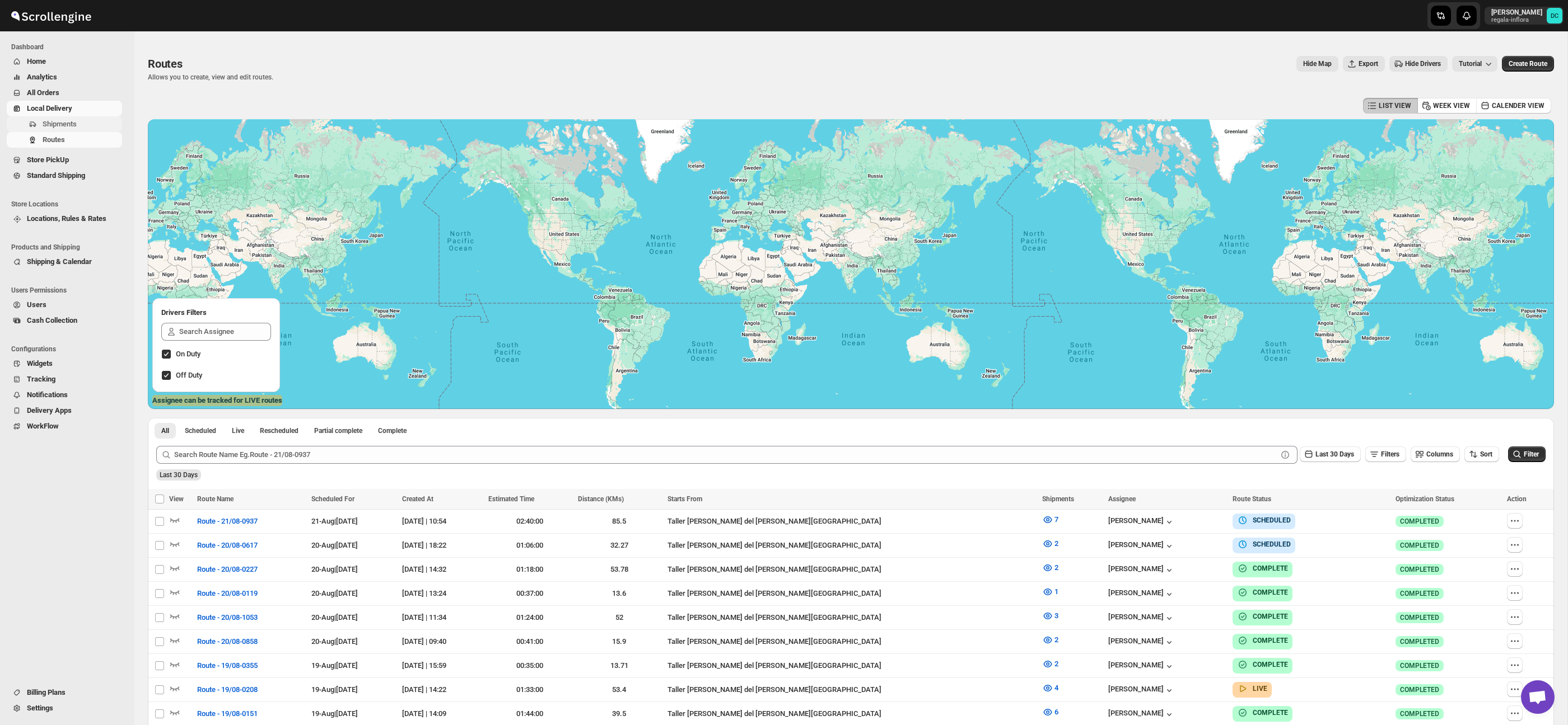
click at [66, 124] on span "Shipments" at bounding box center [59, 124] width 34 height 8
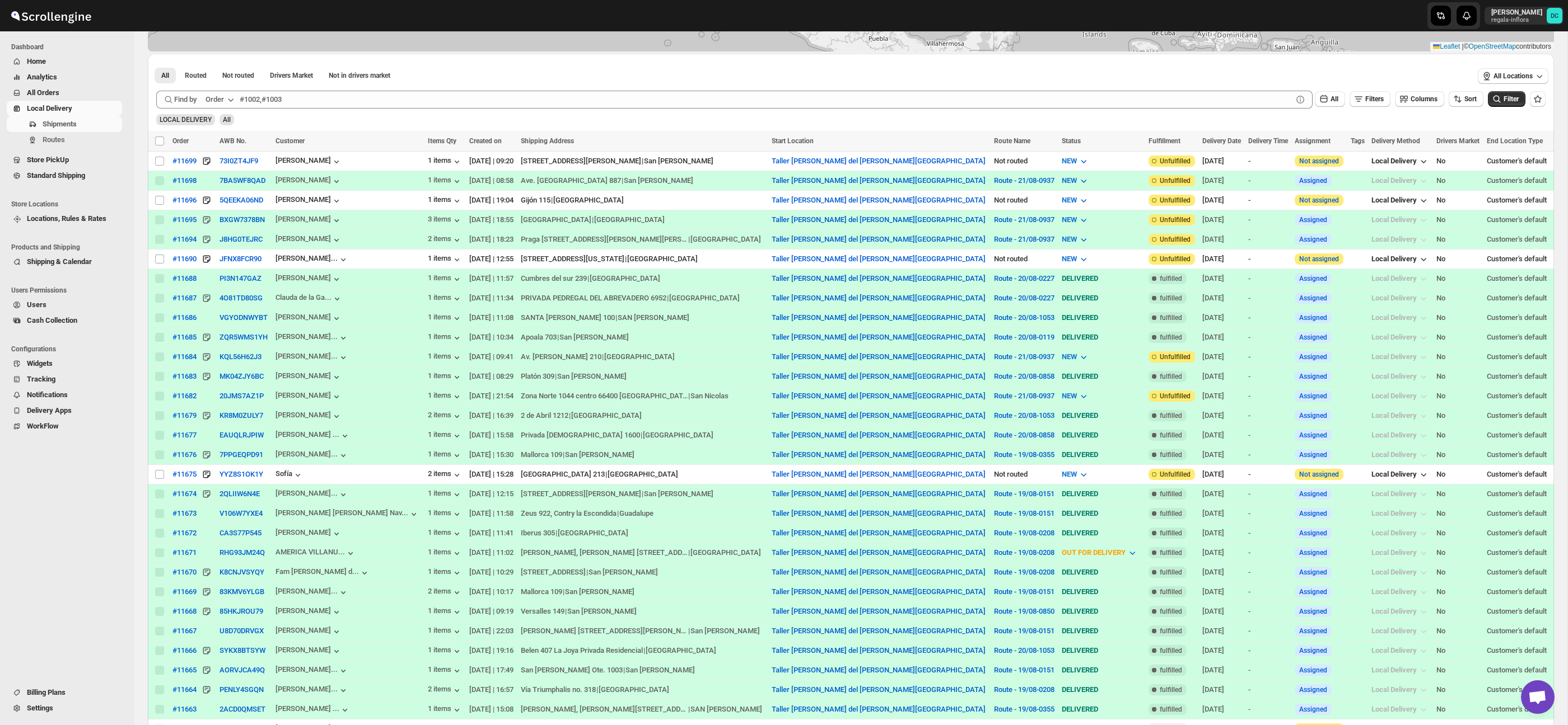
scroll to position [283, 0]
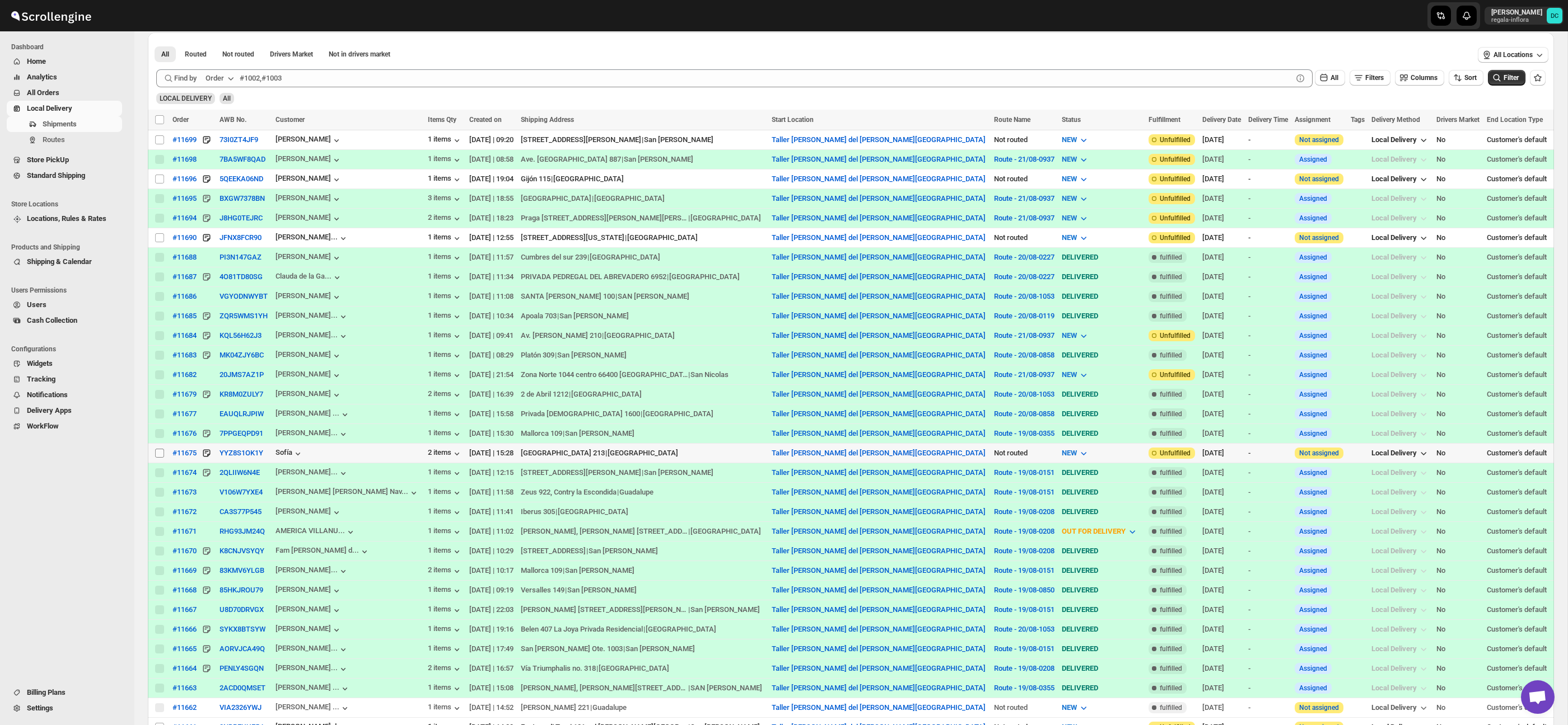
click at [158, 453] on input "Select shipment" at bounding box center [159, 453] width 9 height 9
checkbox input "true"
click at [158, 177] on input "Select shipment" at bounding box center [159, 179] width 9 height 9
checkbox input "true"
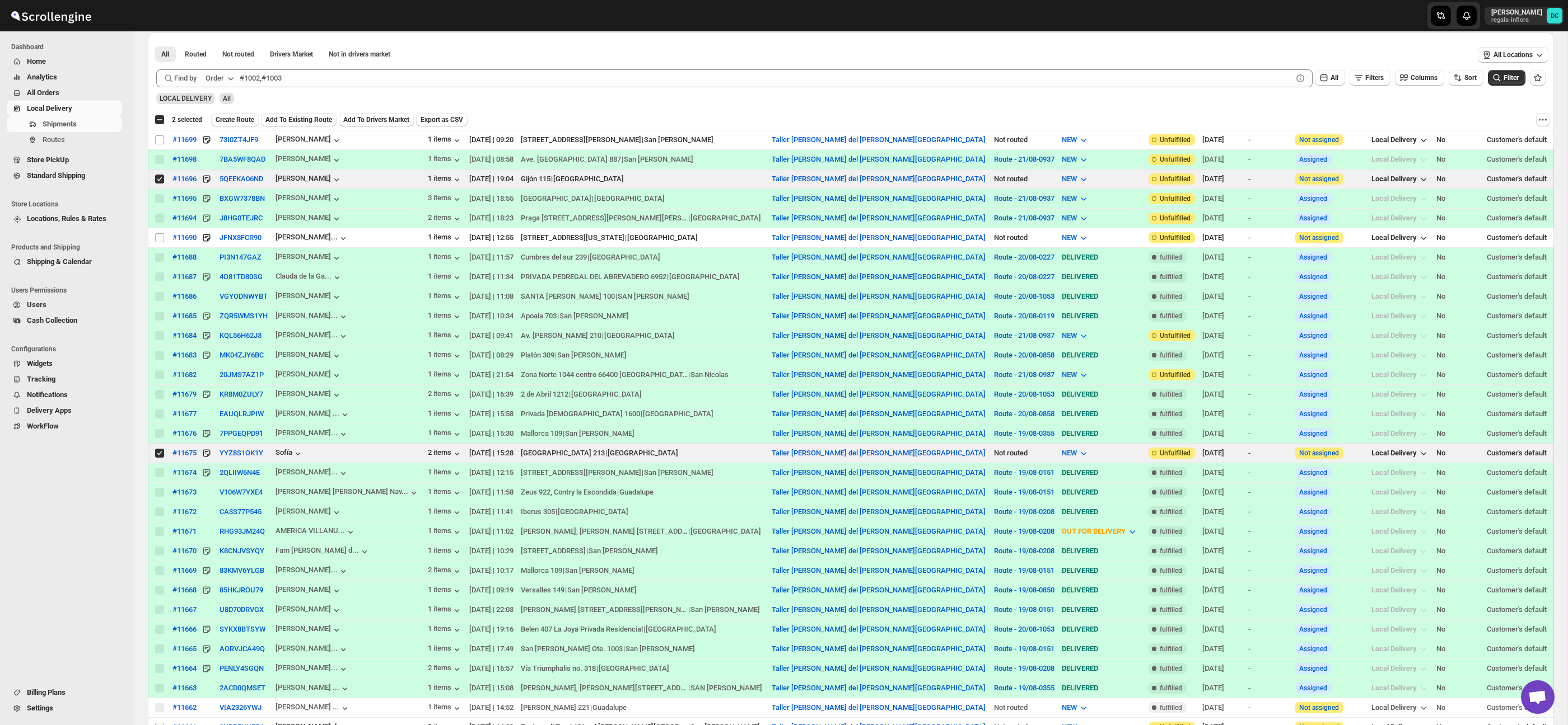
click at [249, 121] on span "Create Route" at bounding box center [234, 120] width 38 height 9
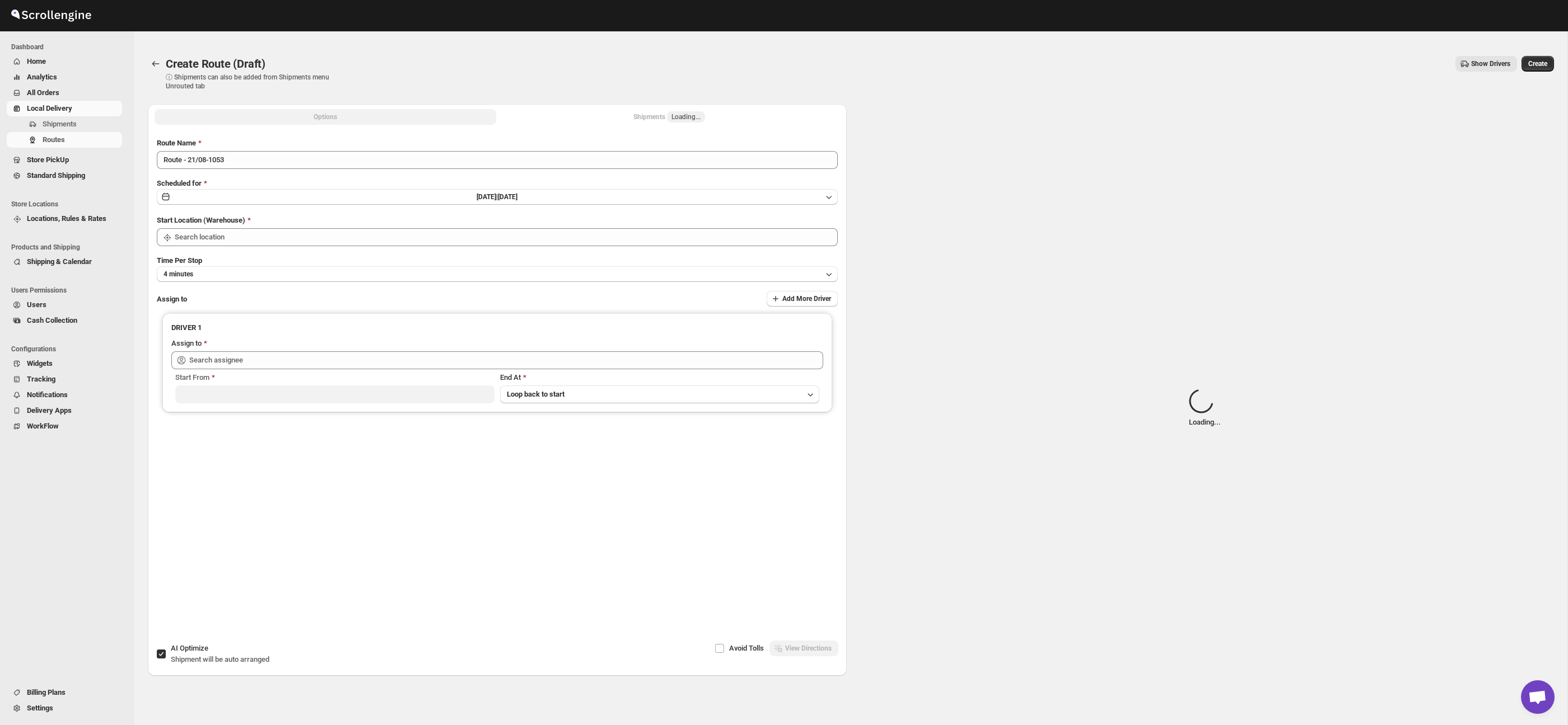
type input "Taller [PERSON_NAME] del [PERSON_NAME][GEOGRAPHIC_DATA]"
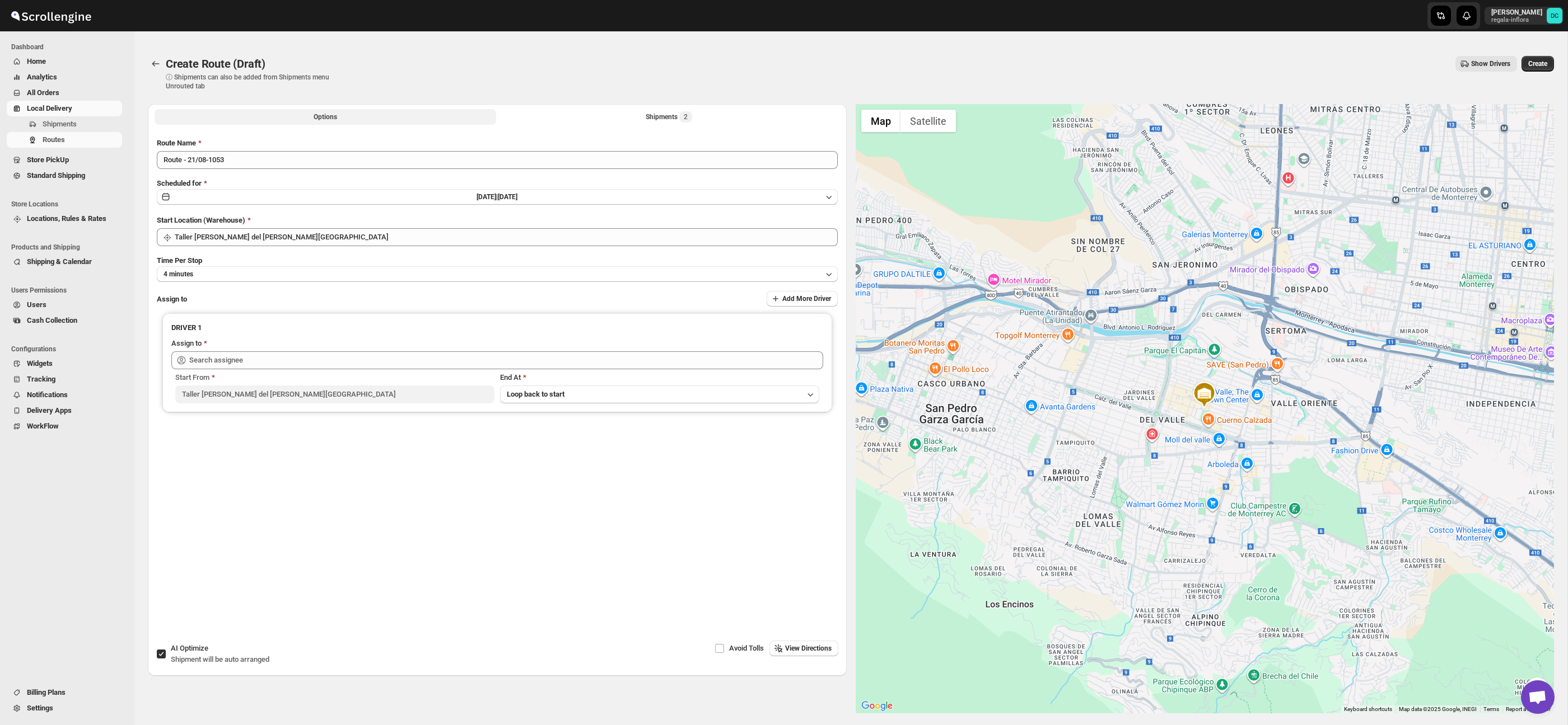
drag, startPoint x: 675, startPoint y: 117, endPoint x: 679, endPoint y: 124, distance: 8.1
click at [675, 117] on div "Shipments 2" at bounding box center [669, 117] width 47 height 11
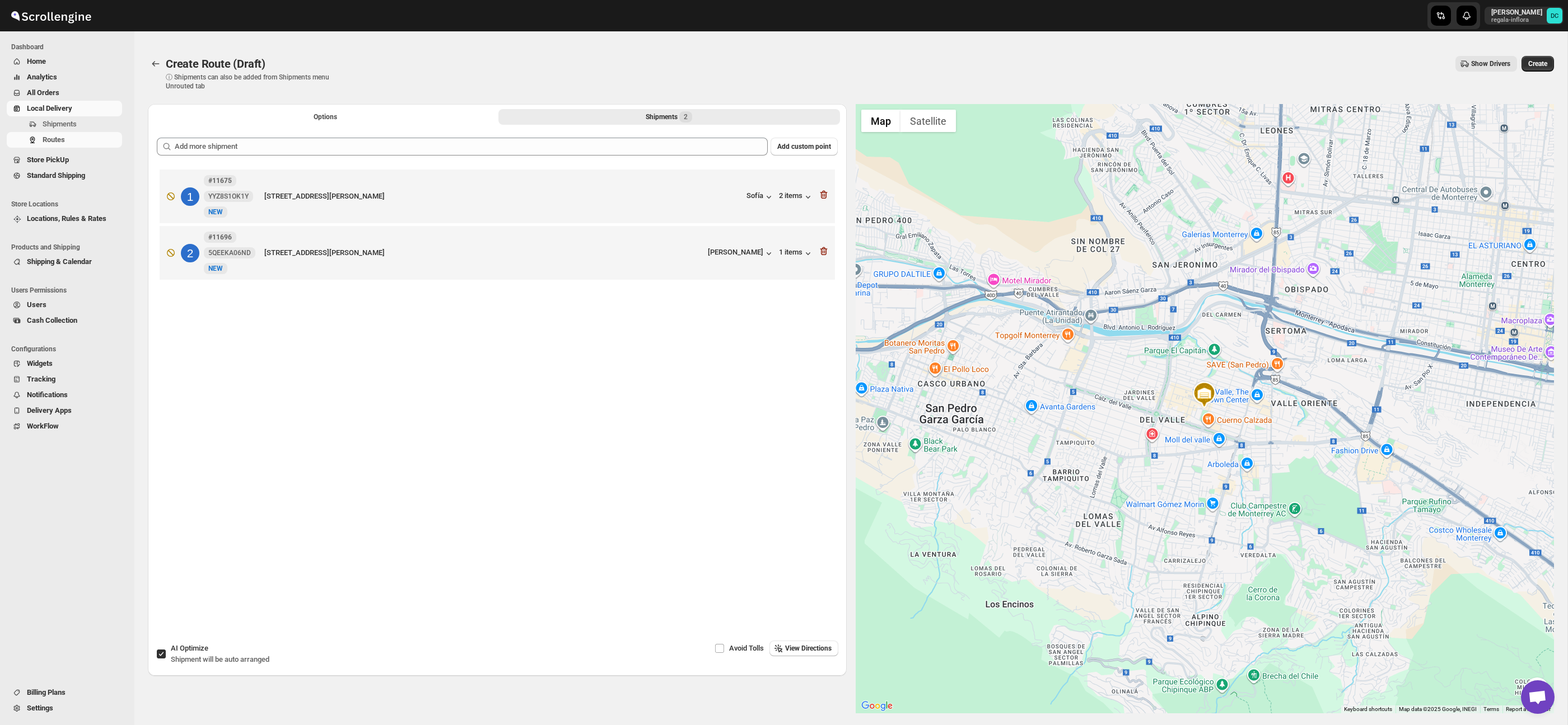
drag, startPoint x: 1195, startPoint y: 257, endPoint x: 1184, endPoint y: 361, distance: 104.6
click at [1212, 411] on div at bounding box center [1204, 409] width 699 height 610
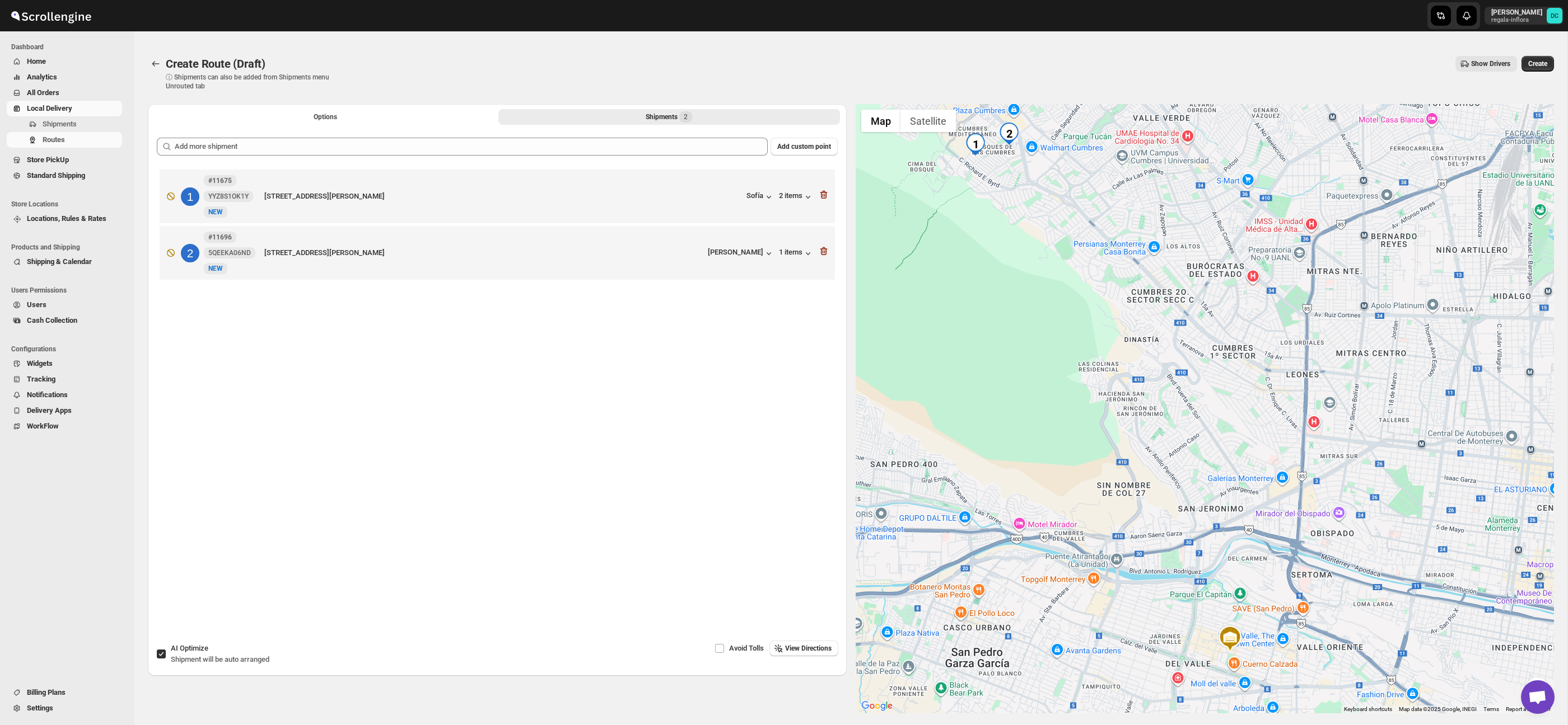
drag, startPoint x: 1175, startPoint y: 399, endPoint x: 1160, endPoint y: 378, distance: 25.8
click at [1179, 444] on div at bounding box center [1204, 409] width 699 height 610
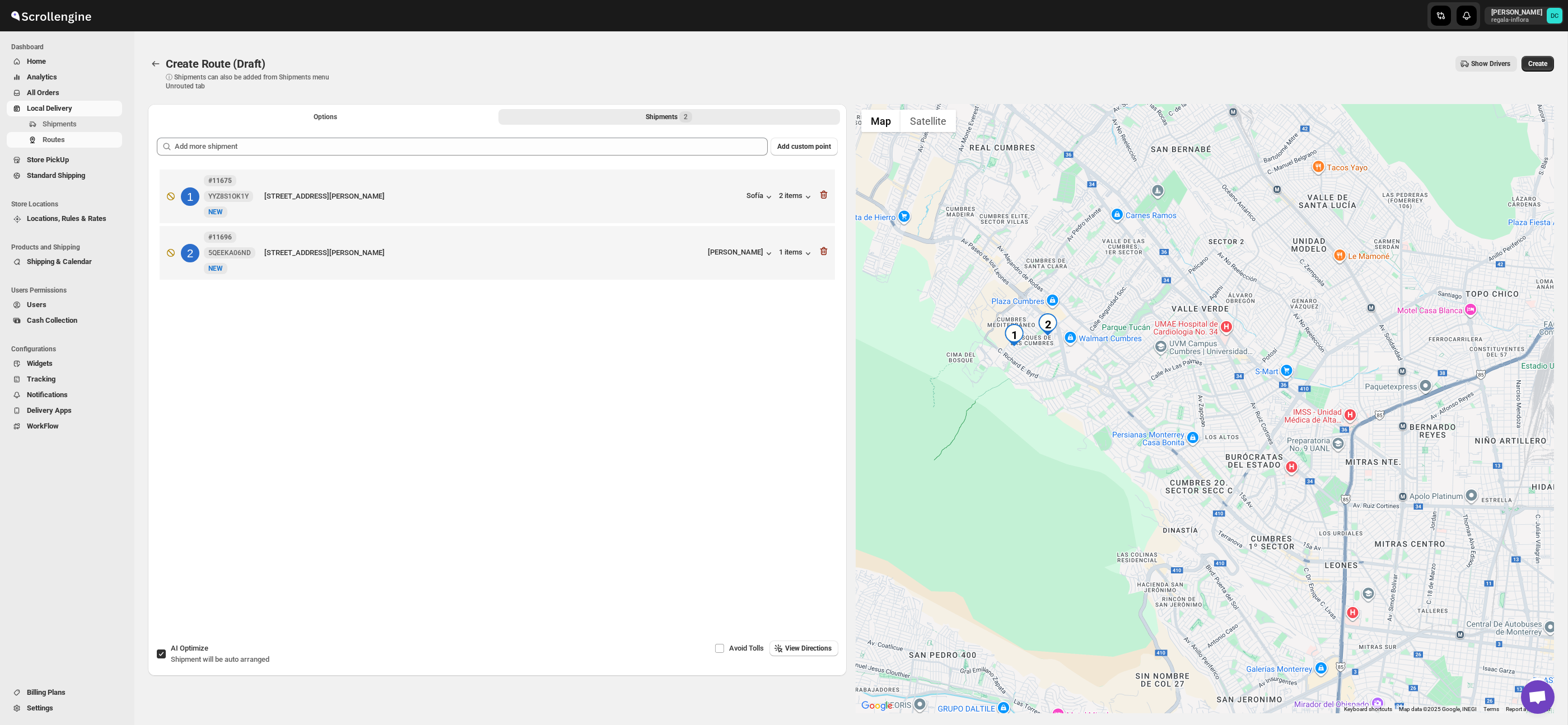
drag, startPoint x: 1130, startPoint y: 321, endPoint x: 1157, endPoint y: 394, distance: 77.8
click at [1157, 394] on div at bounding box center [1204, 409] width 699 height 610
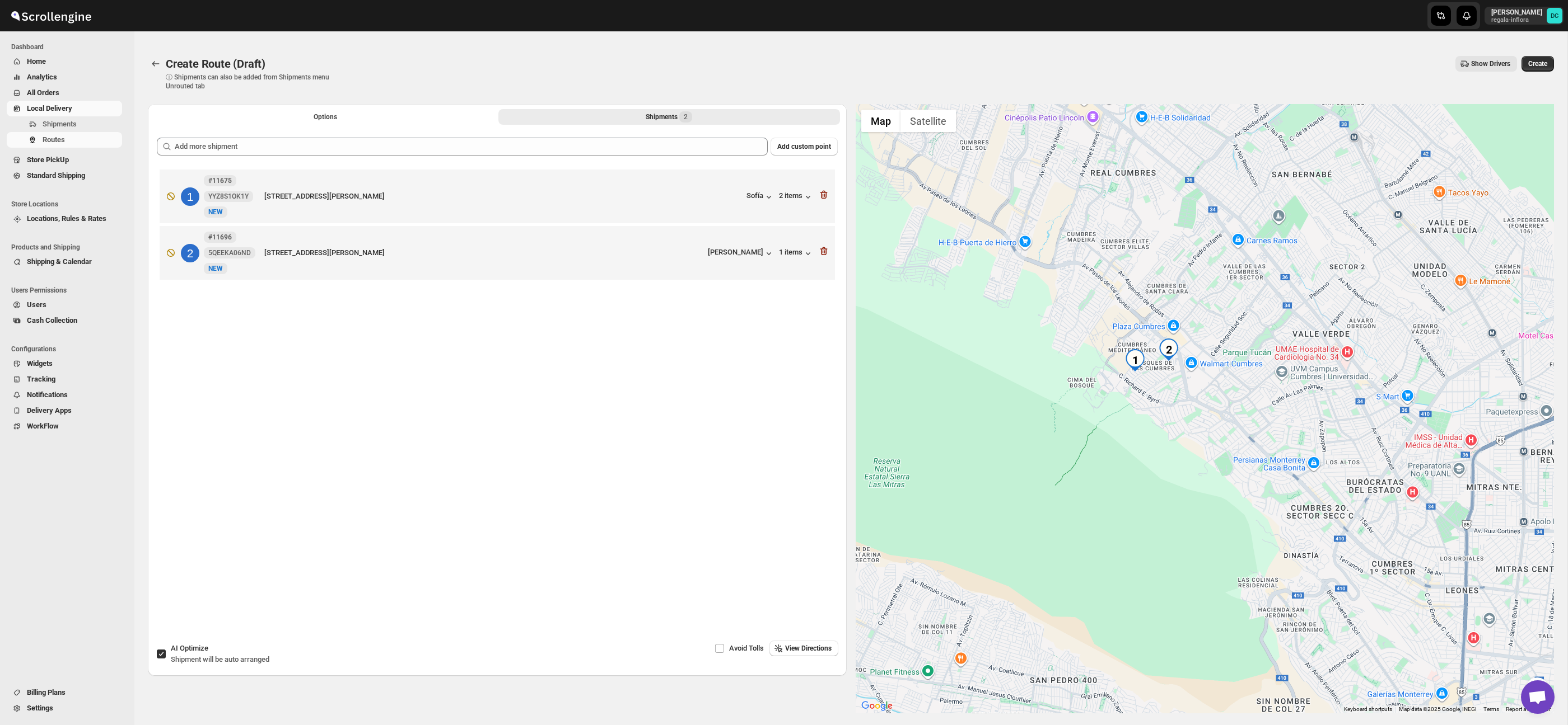
drag, startPoint x: 1002, startPoint y: 420, endPoint x: 1127, endPoint y: 445, distance: 127.5
click at [1127, 445] on div at bounding box center [1204, 409] width 699 height 610
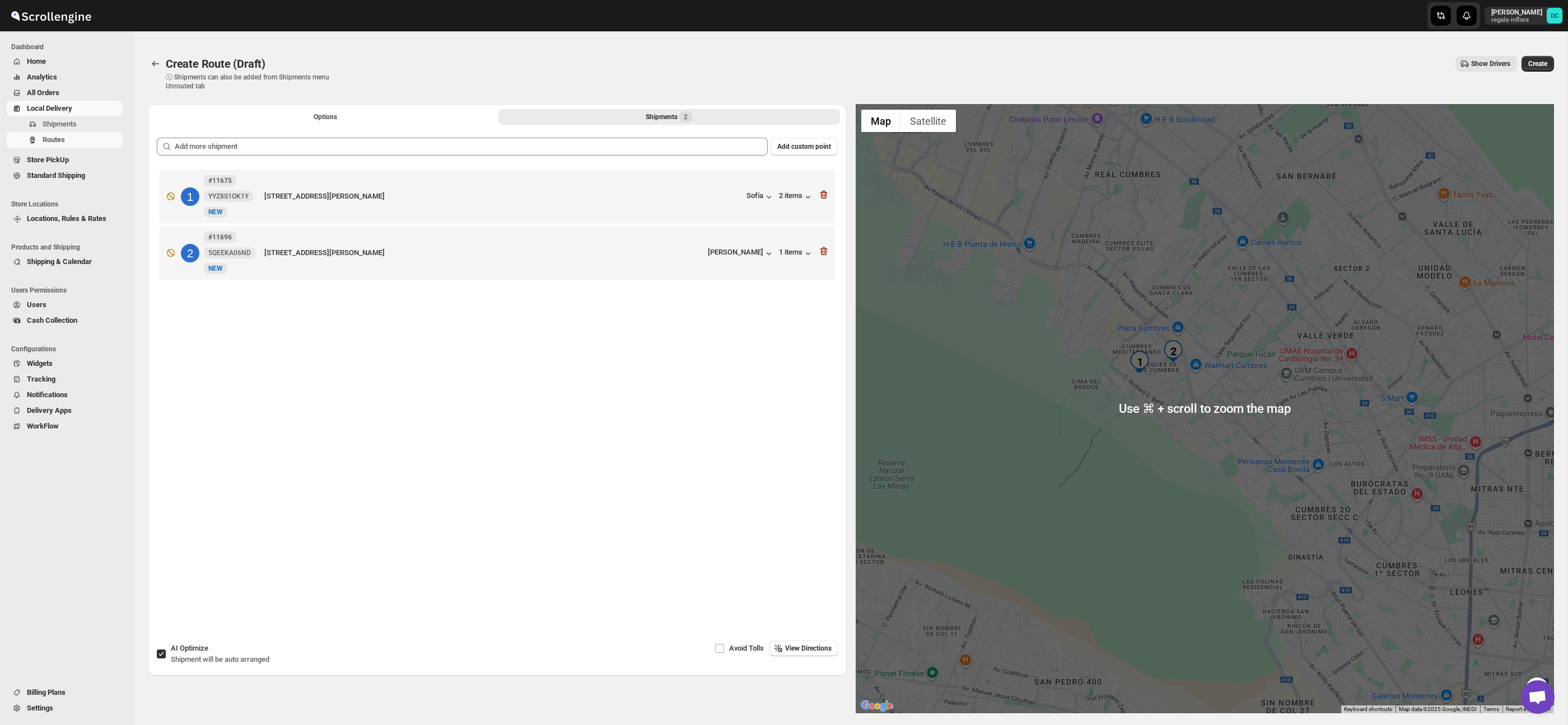
scroll to position [44, 0]
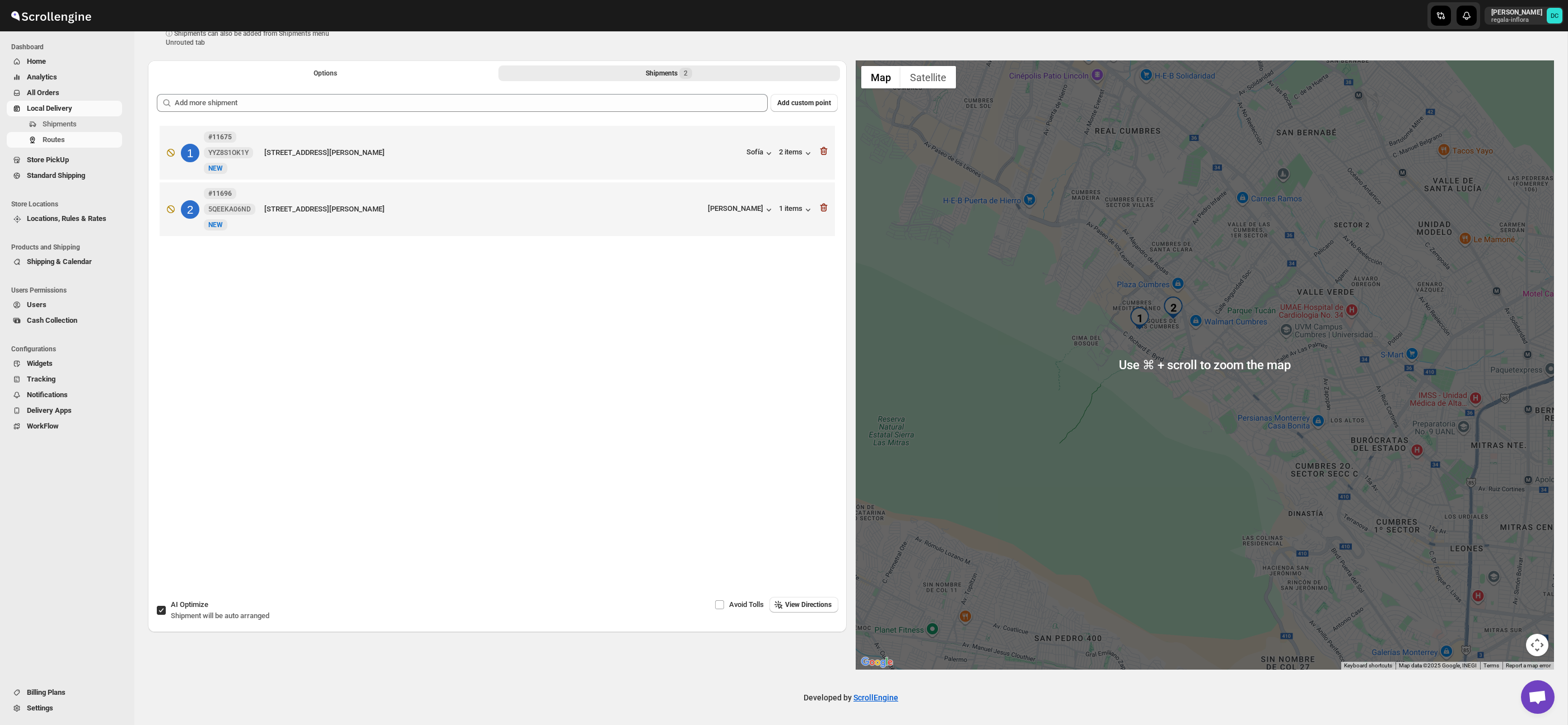
click at [1204, 432] on div at bounding box center [1204, 365] width 699 height 610
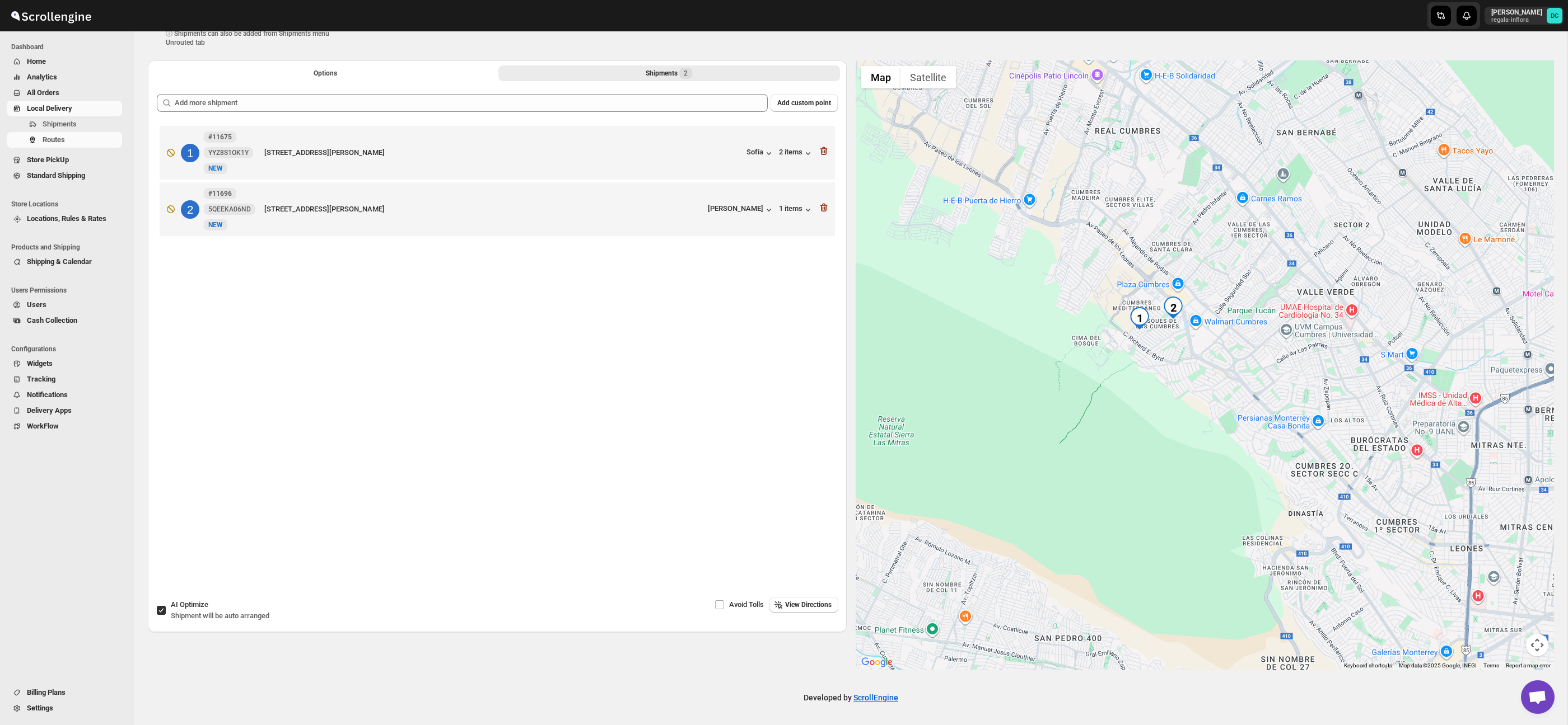
scroll to position [0, 0]
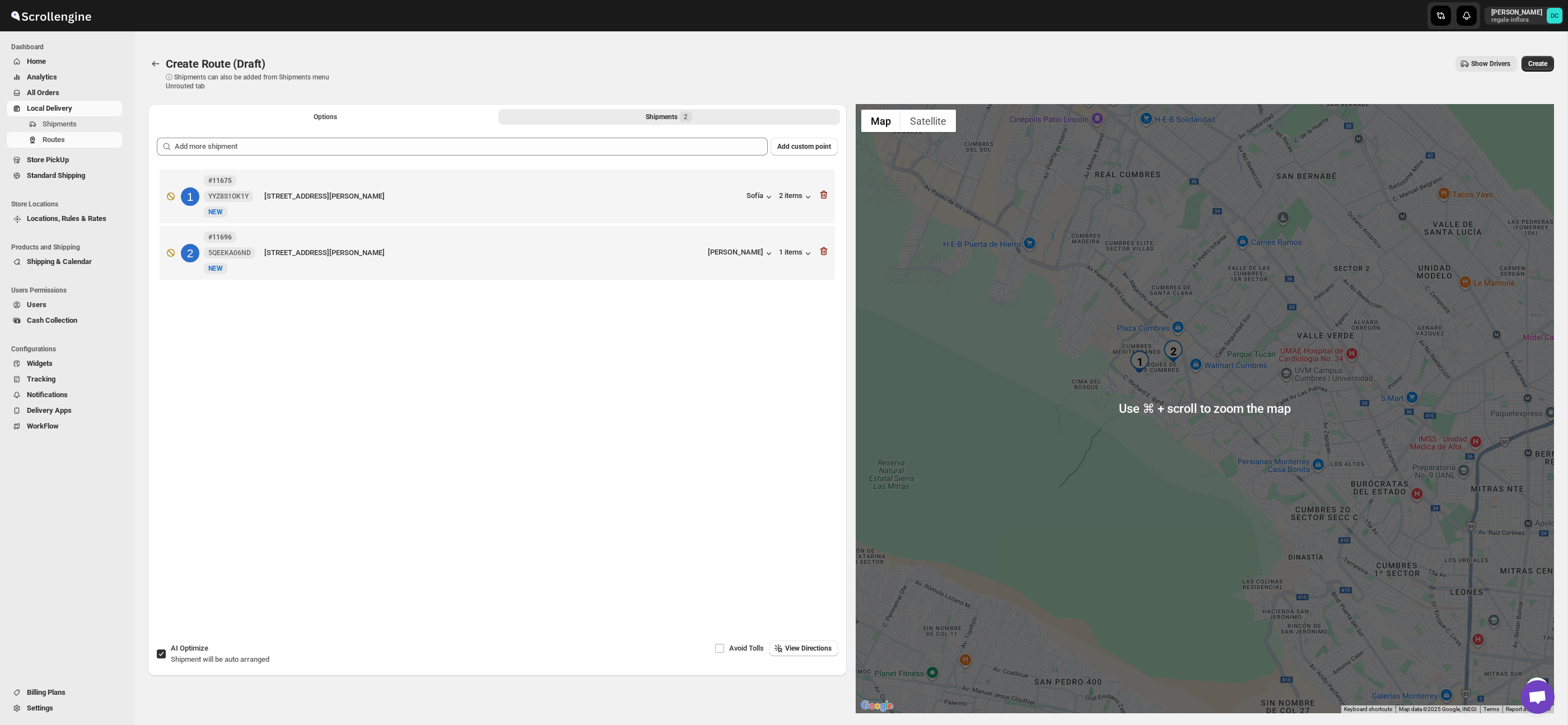
click at [1210, 375] on div at bounding box center [1204, 409] width 699 height 610
drag, startPoint x: 1278, startPoint y: 395, endPoint x: 1279, endPoint y: 401, distance: 6.1
click at [1278, 395] on div at bounding box center [1204, 409] width 699 height 610
click at [1284, 421] on div at bounding box center [1204, 409] width 699 height 610
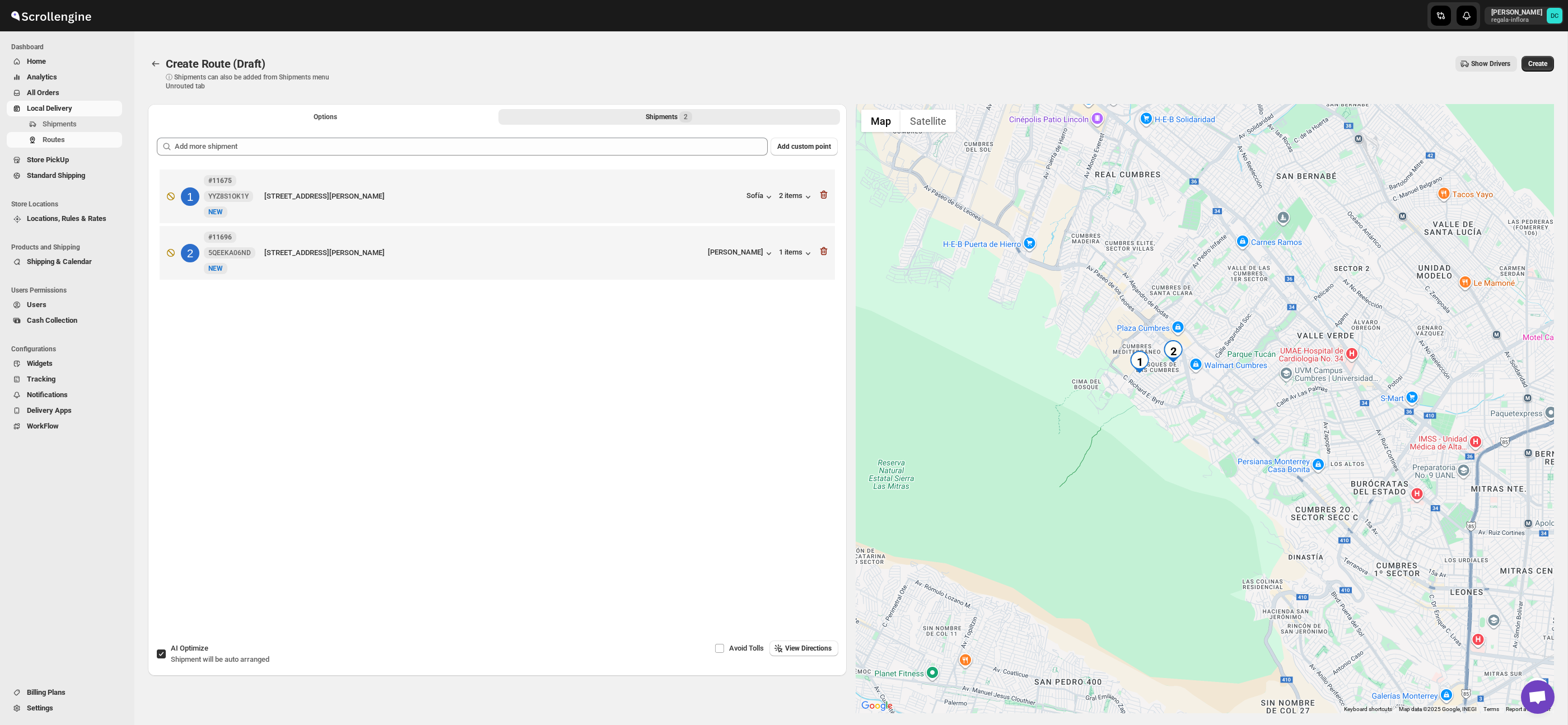
click at [1281, 422] on div at bounding box center [1204, 409] width 699 height 610
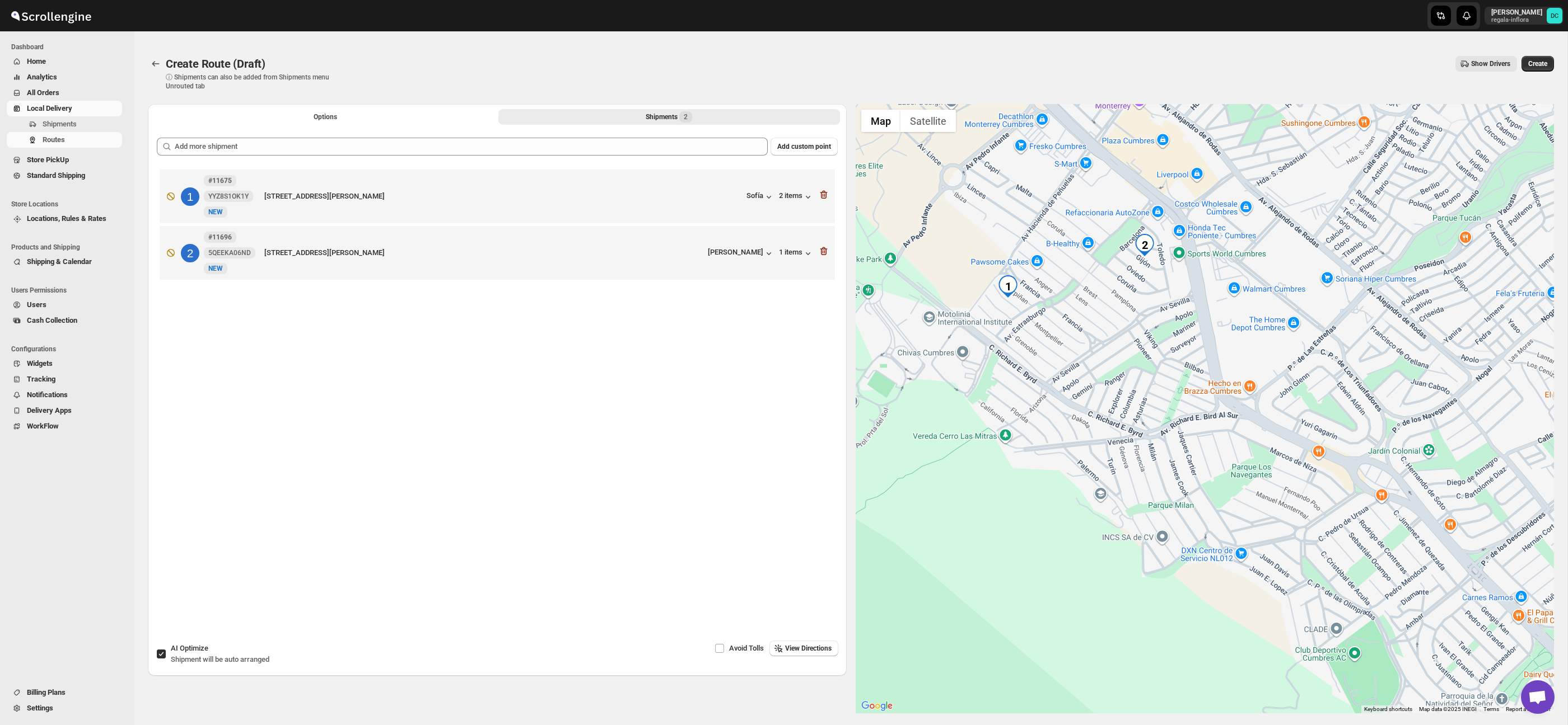
drag, startPoint x: 1130, startPoint y: 381, endPoint x: 1176, endPoint y: 497, distance: 124.8
click at [1176, 497] on div at bounding box center [1204, 409] width 699 height 610
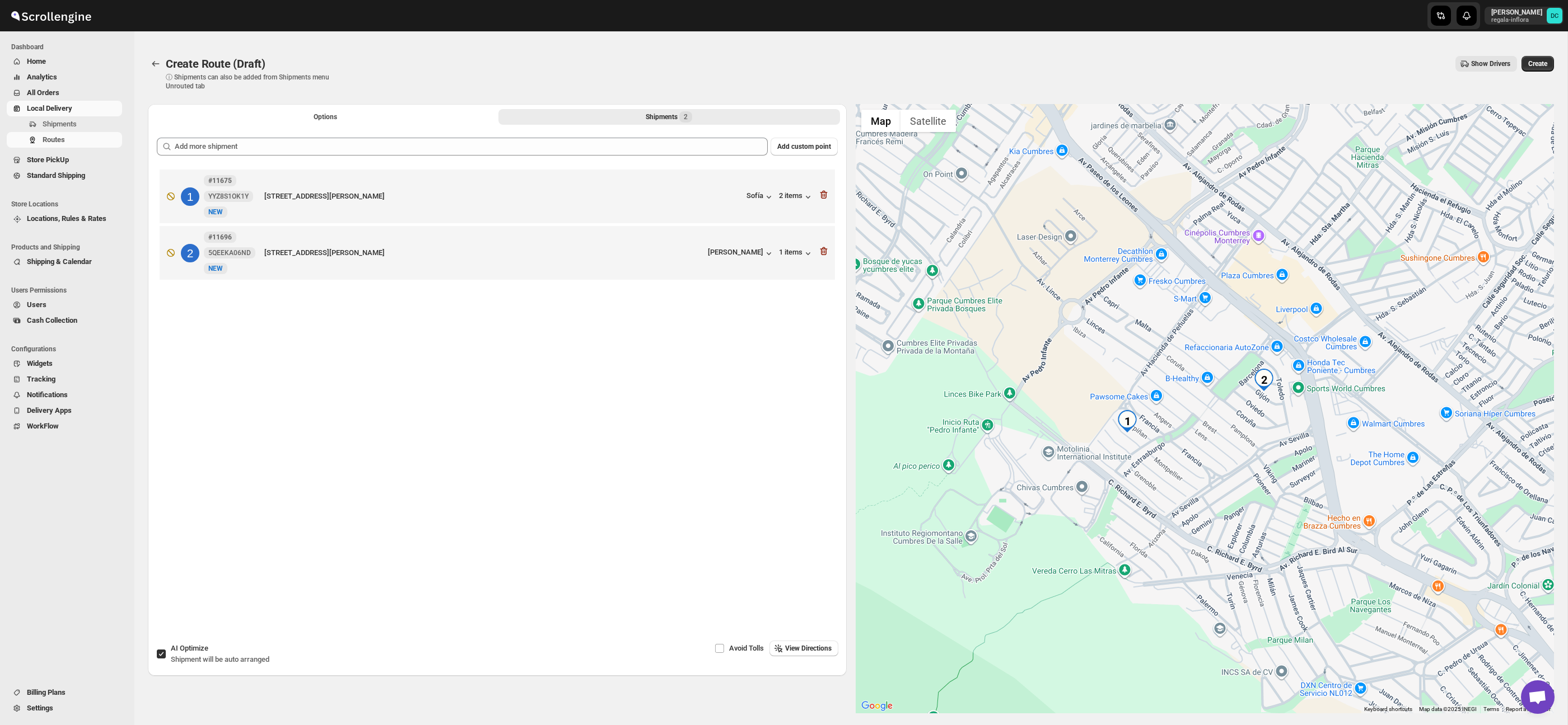
drag, startPoint x: 1106, startPoint y: 440, endPoint x: 1181, endPoint y: 460, distance: 77.6
click at [1181, 460] on div at bounding box center [1204, 409] width 699 height 610
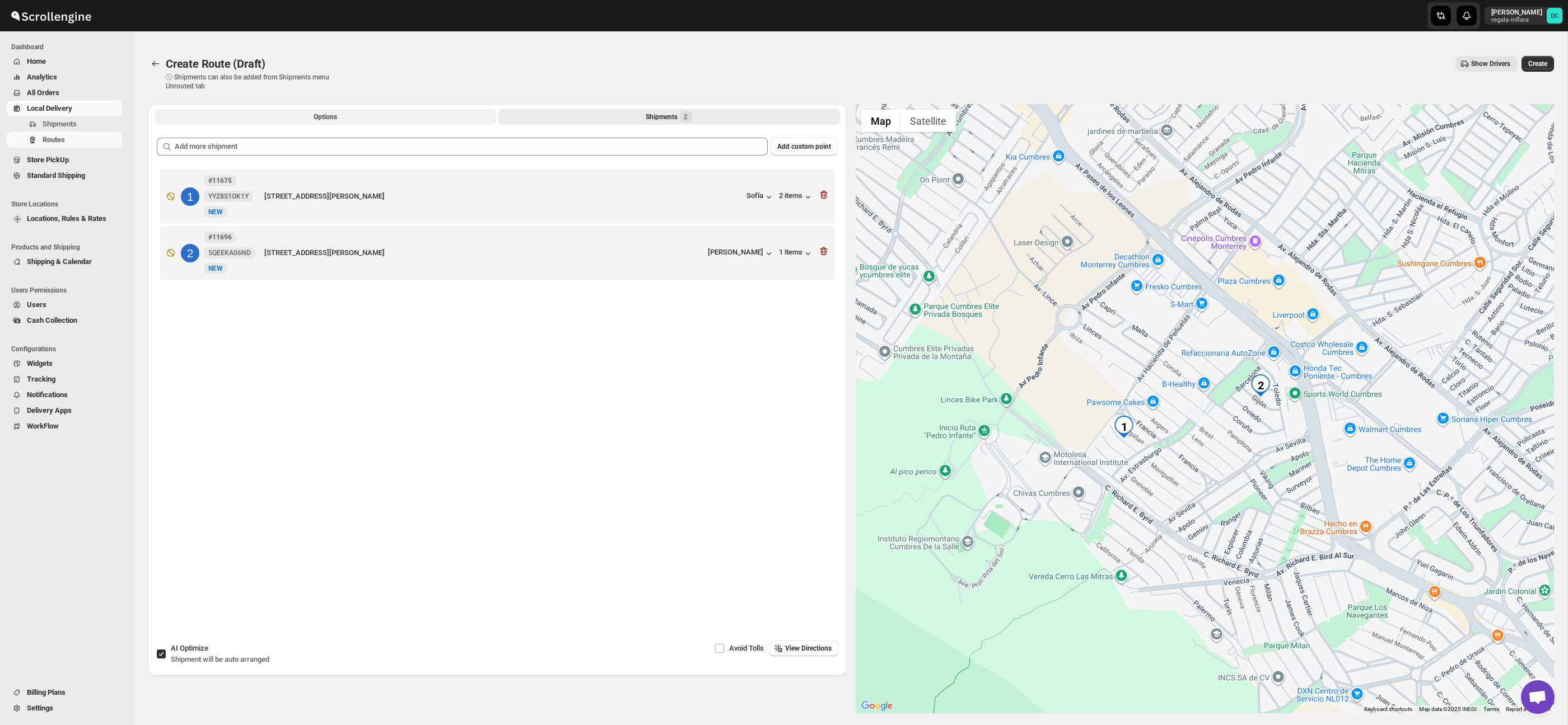
click at [340, 116] on button "Options" at bounding box center [325, 116] width 342 height 16
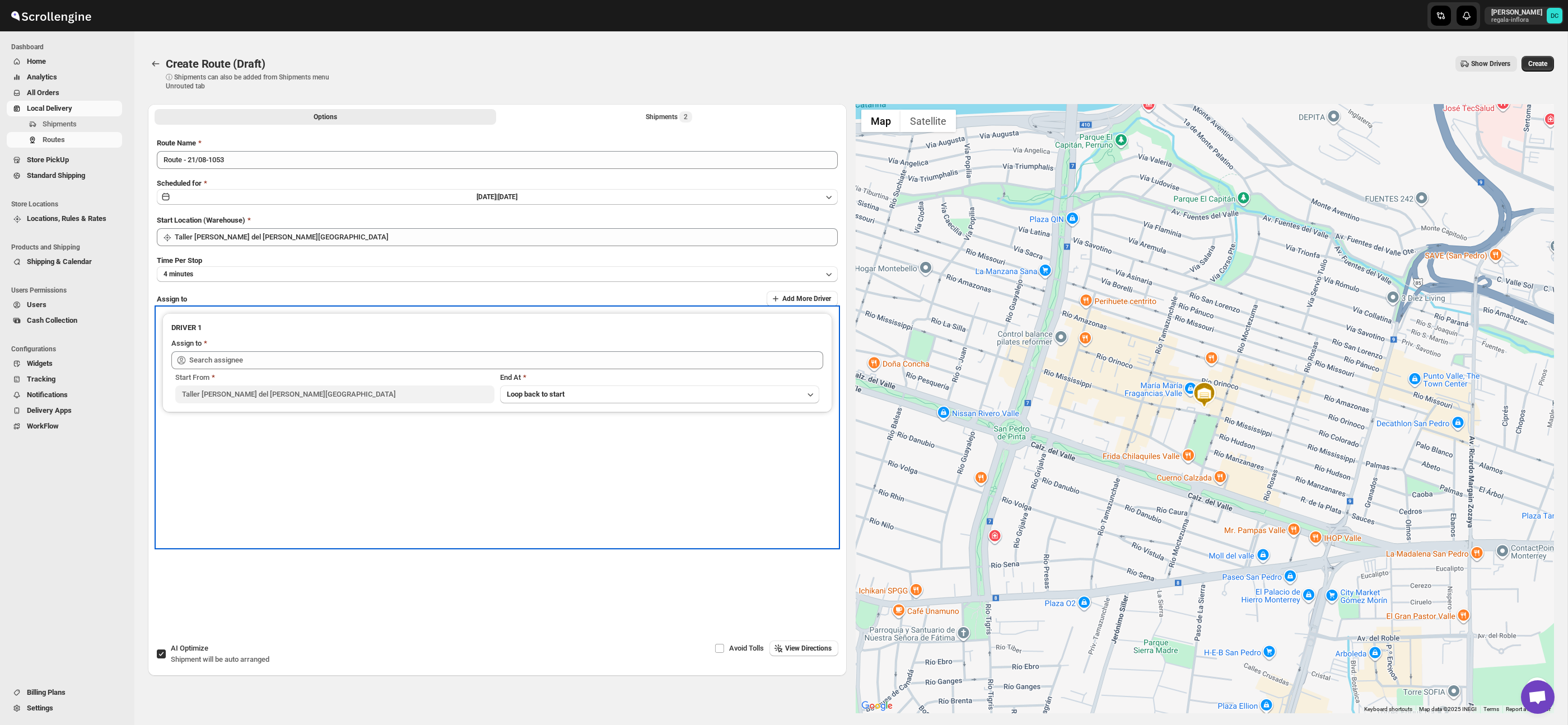
click at [384, 349] on div "Assign to" at bounding box center [497, 344] width 652 height 14
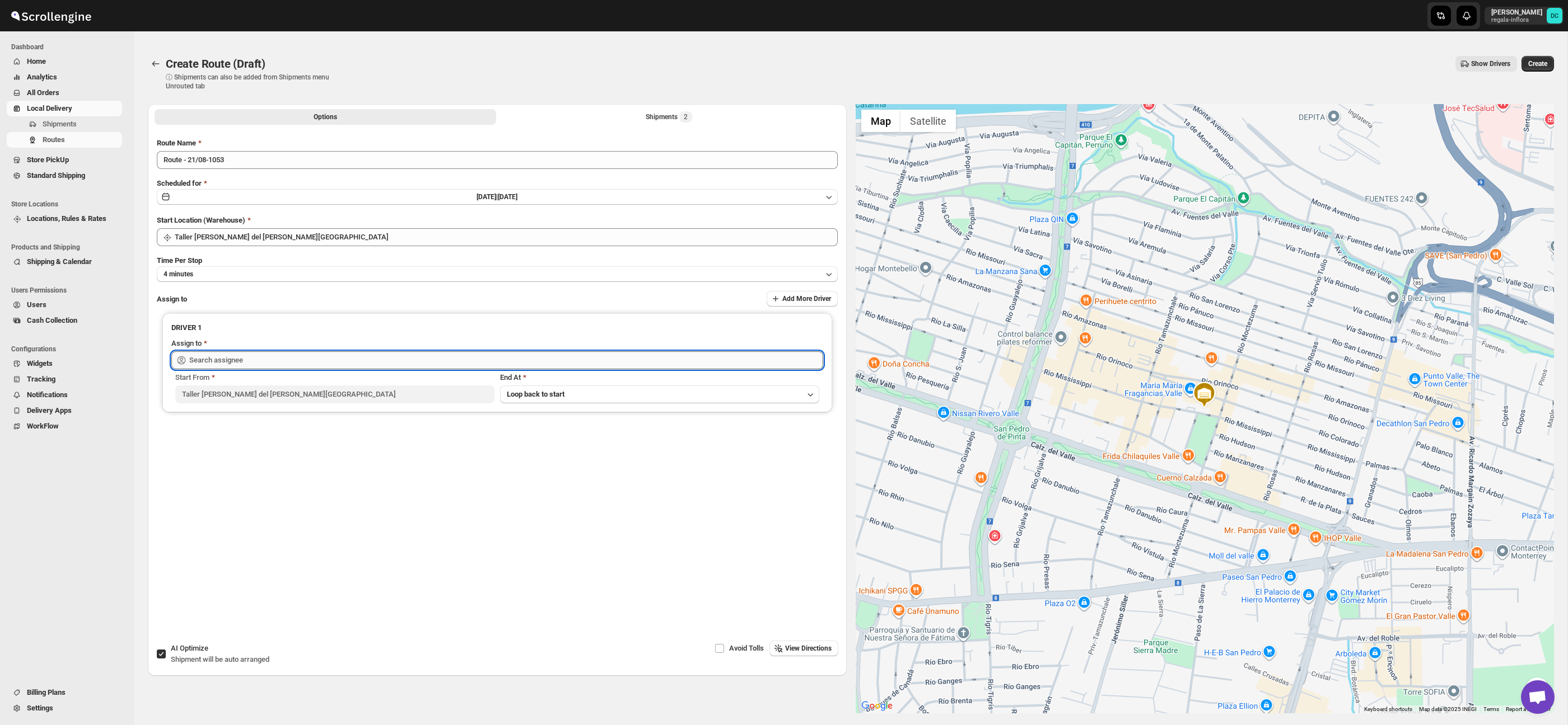
click at [397, 355] on input "text" at bounding box center [506, 361] width 634 height 18
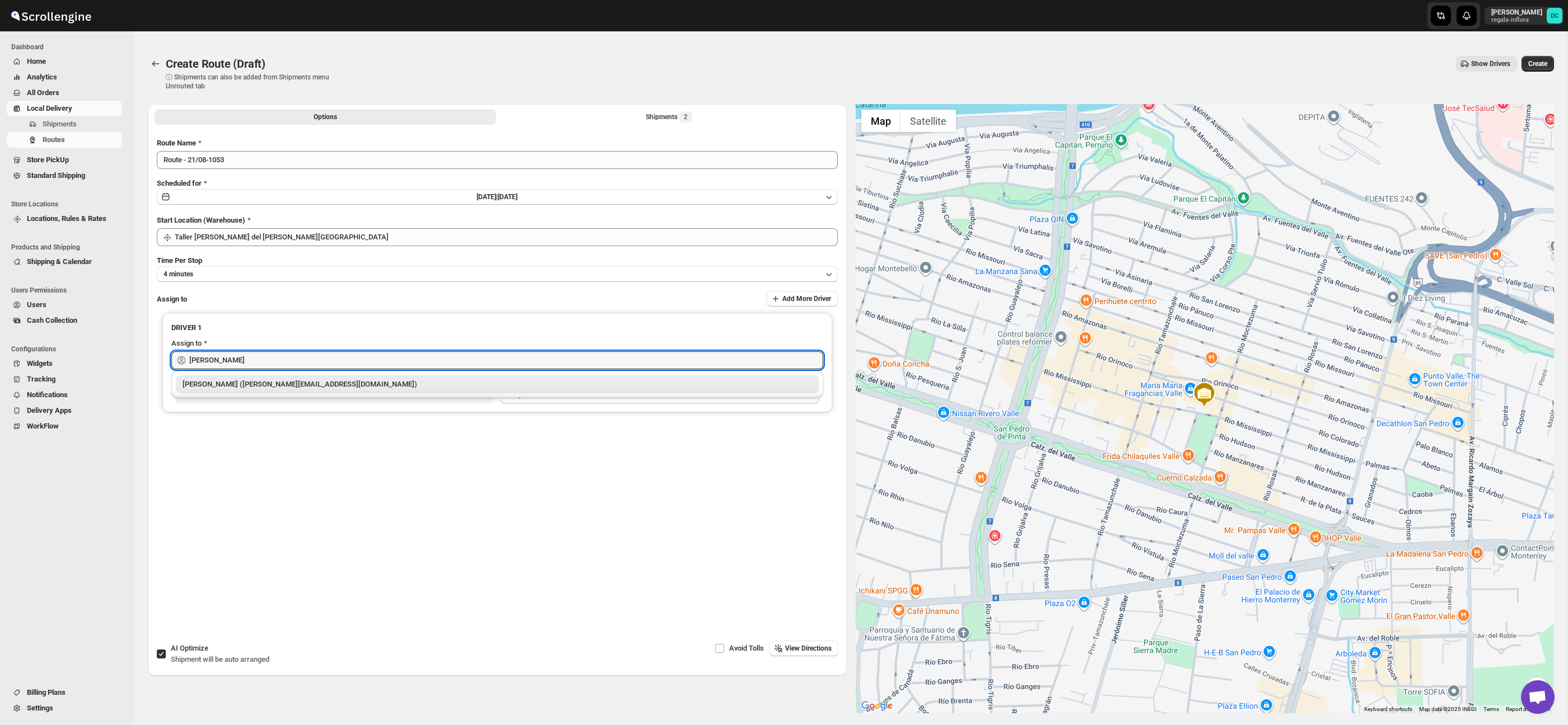
click at [464, 384] on div "[PERSON_NAME] ([PERSON_NAME][EMAIL_ADDRESS][DOMAIN_NAME])" at bounding box center [496, 384] width 629 height 11
type input "[PERSON_NAME] ([PERSON_NAME][EMAIL_ADDRESS][DOMAIN_NAME])"
click at [1551, 63] on button "Create" at bounding box center [1537, 63] width 32 height 16
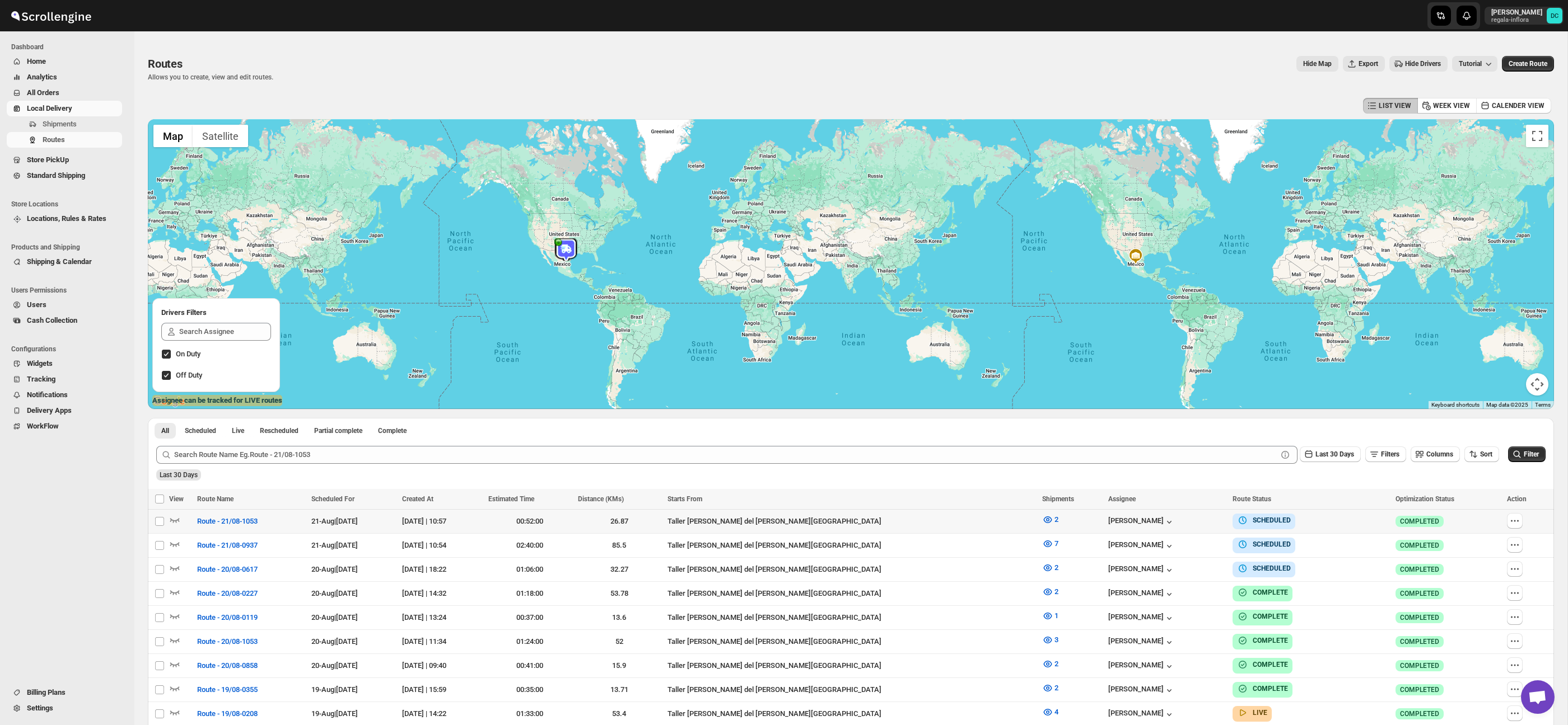
drag, startPoint x: 1504, startPoint y: 521, endPoint x: 1443, endPoint y: 636, distance: 130.2
click at [1507, 521] on button "button" at bounding box center [1514, 521] width 16 height 16
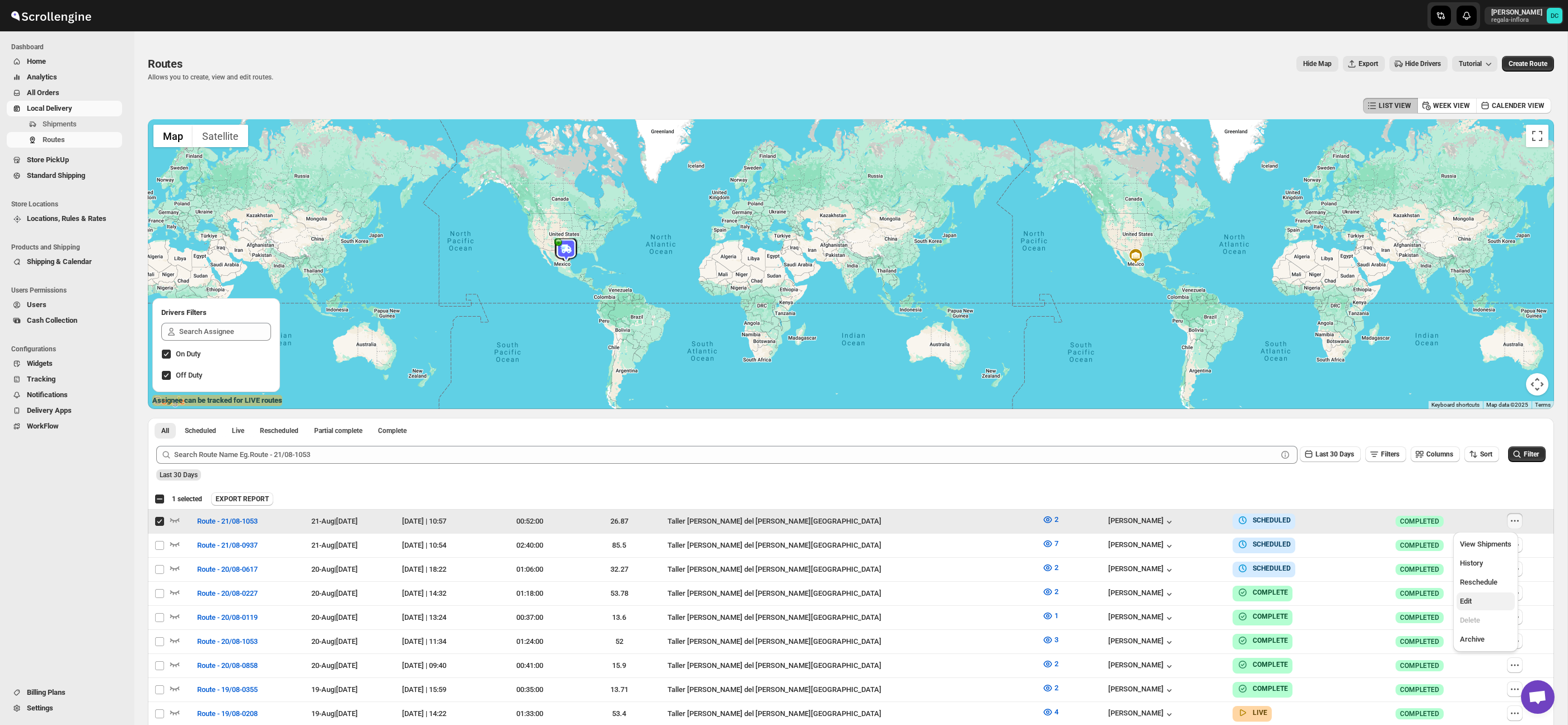
click at [1461, 601] on span "Edit" at bounding box center [1465, 601] width 12 height 8
checkbox input "false"
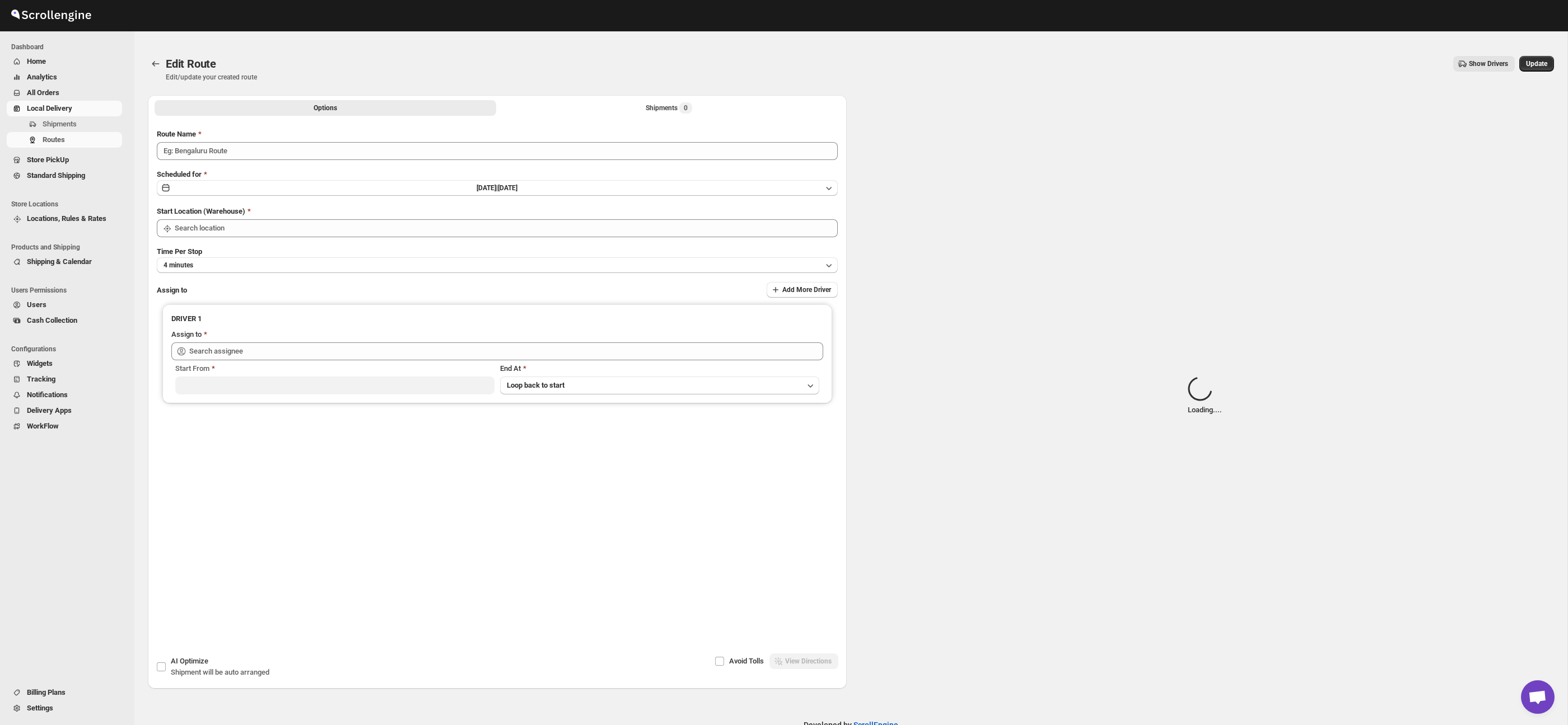
type input "Route - 21/08-1053"
type input "Taller [PERSON_NAME] del [PERSON_NAME][GEOGRAPHIC_DATA]"
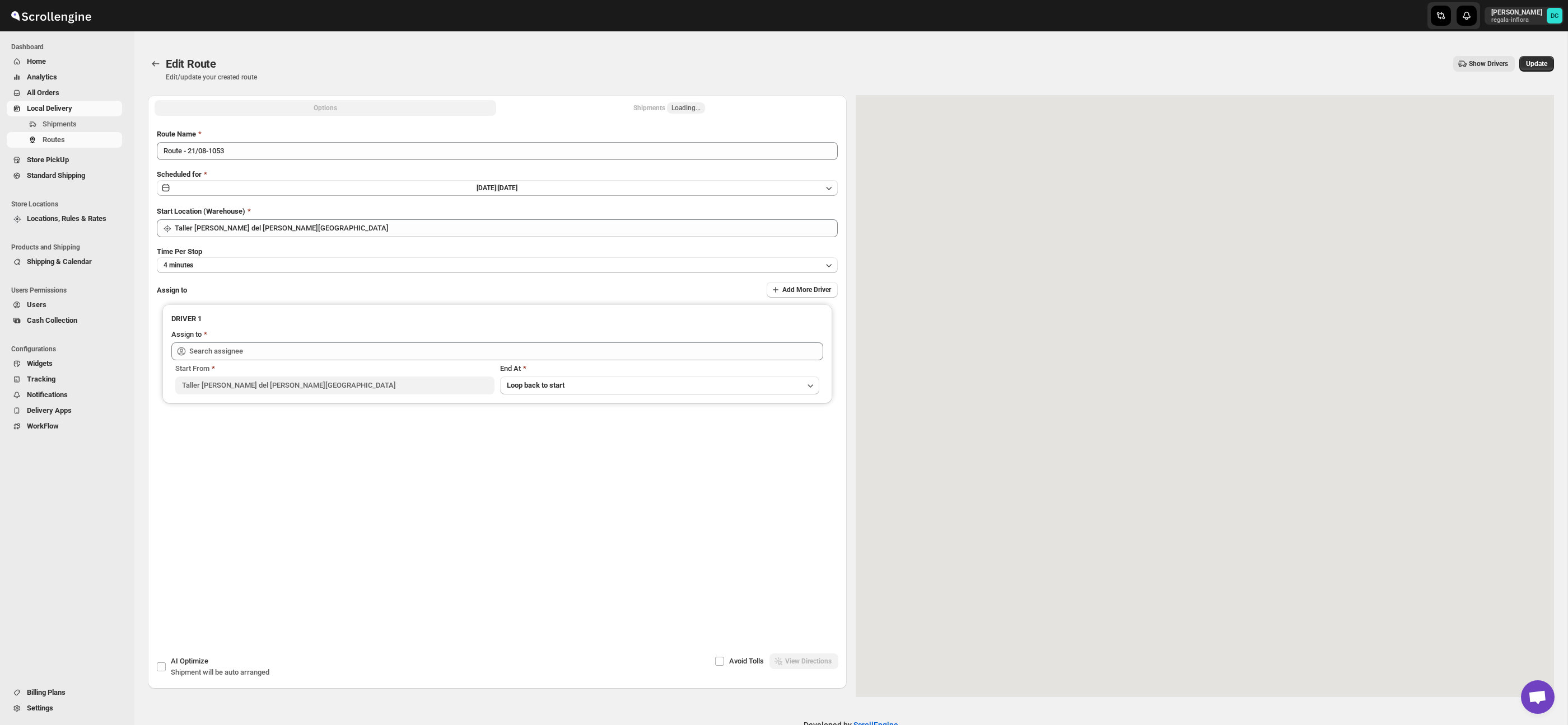
type input "[PERSON_NAME] ([PERSON_NAME][EMAIL_ADDRESS][DOMAIN_NAME])"
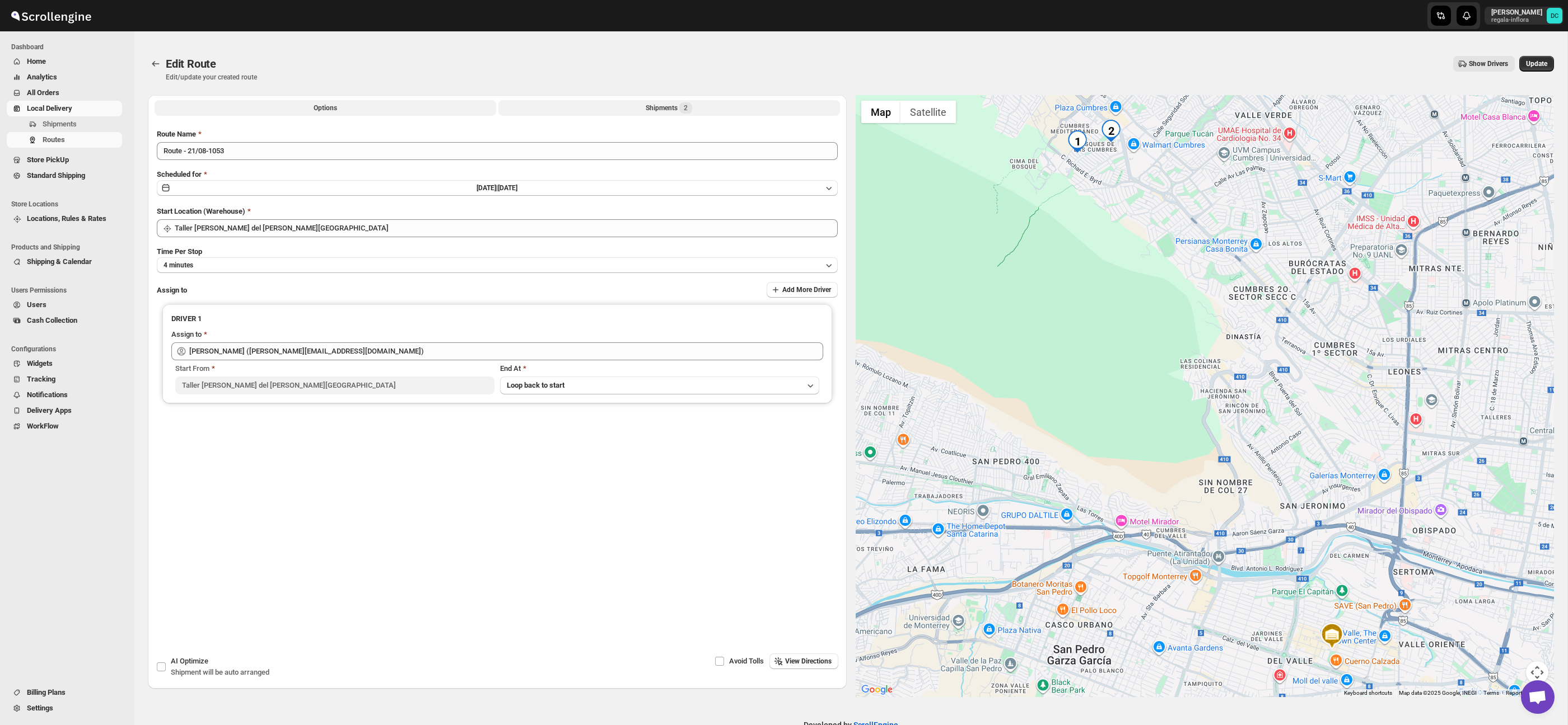
click at [668, 114] on div "Shipments 2" at bounding box center [669, 108] width 47 height 11
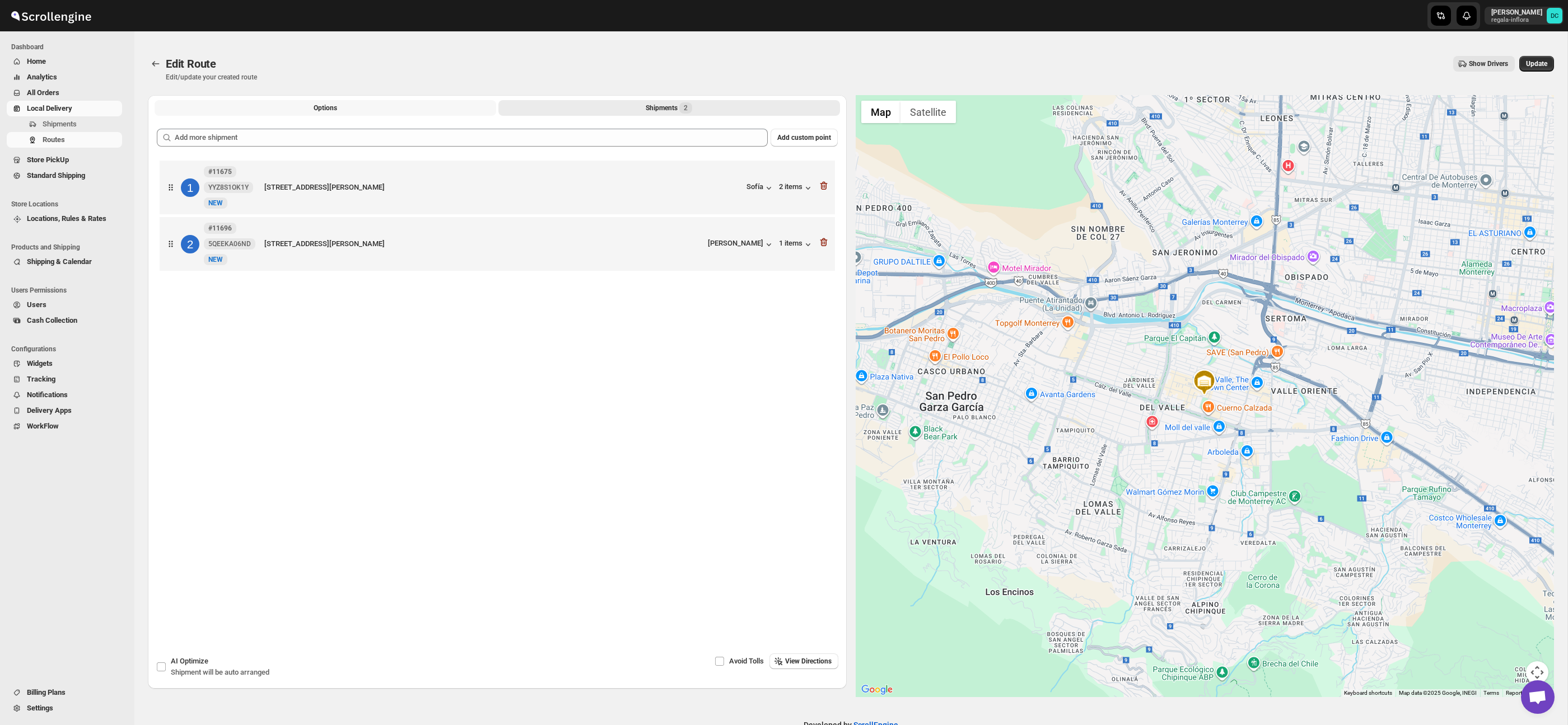
drag, startPoint x: 400, startPoint y: 111, endPoint x: 398, endPoint y: 116, distance: 5.4
click at [400, 111] on button "Options" at bounding box center [325, 107] width 342 height 16
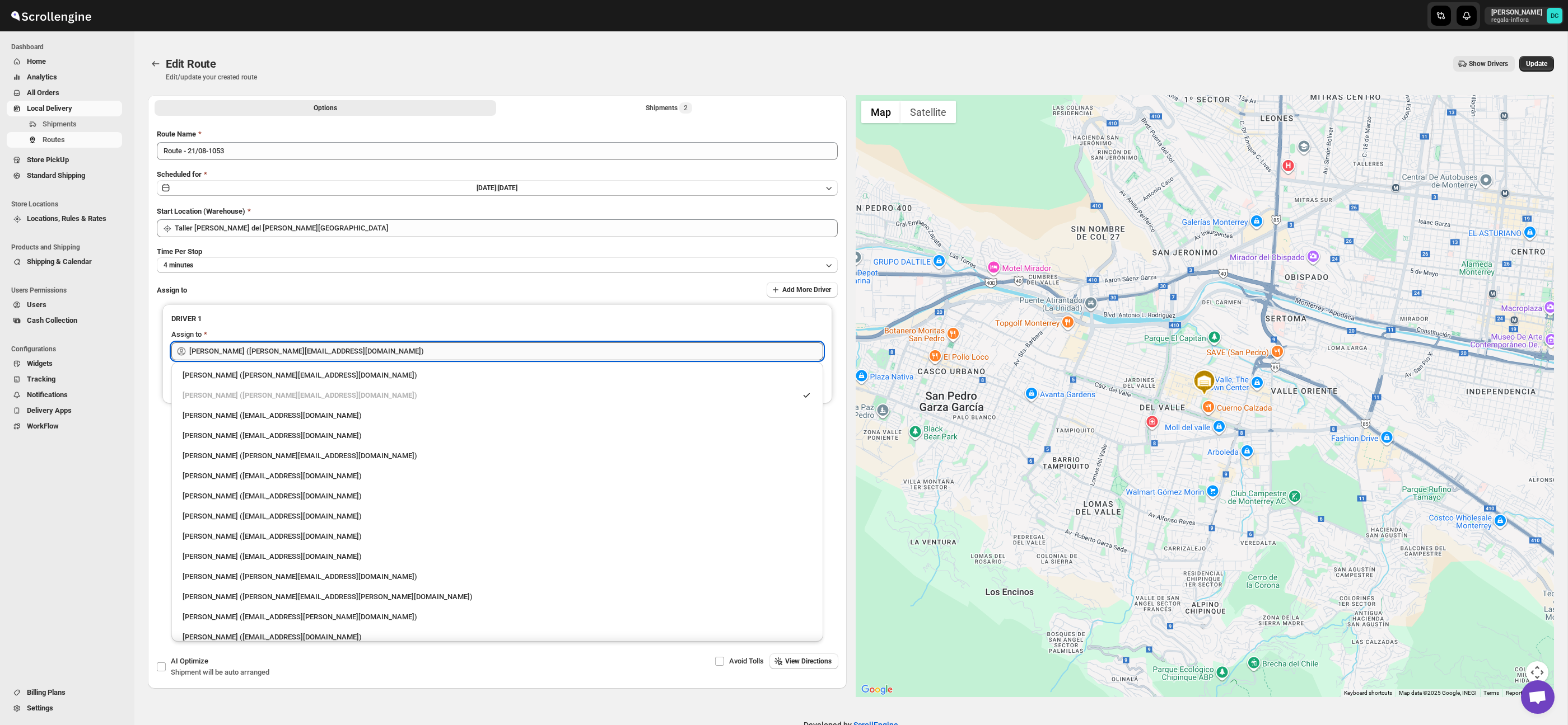
click at [365, 351] on input "[PERSON_NAME] ([PERSON_NAME][EMAIL_ADDRESS][DOMAIN_NAME])" at bounding box center [506, 352] width 634 height 18
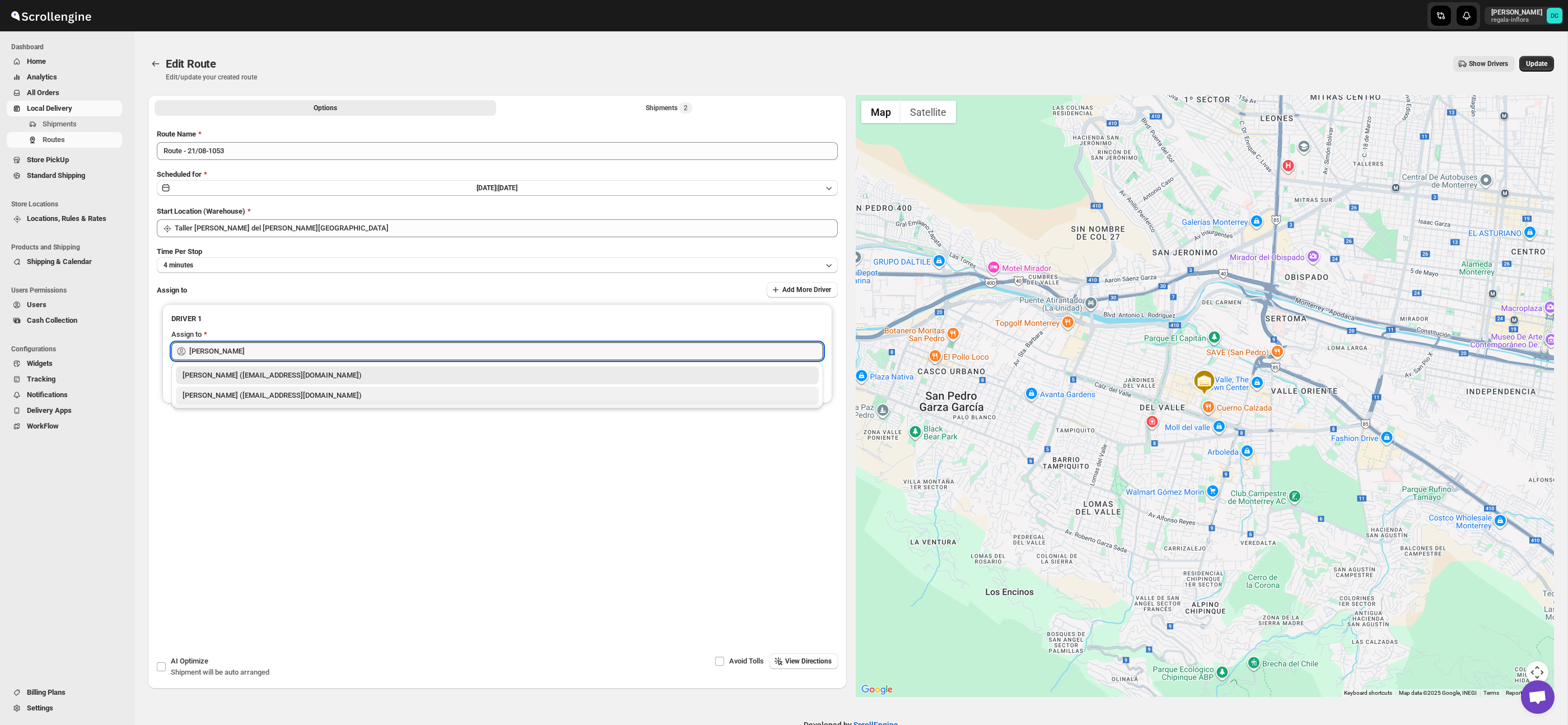
click at [304, 391] on div "[PERSON_NAME] ([EMAIL_ADDRESS][DOMAIN_NAME])" at bounding box center [496, 395] width 629 height 11
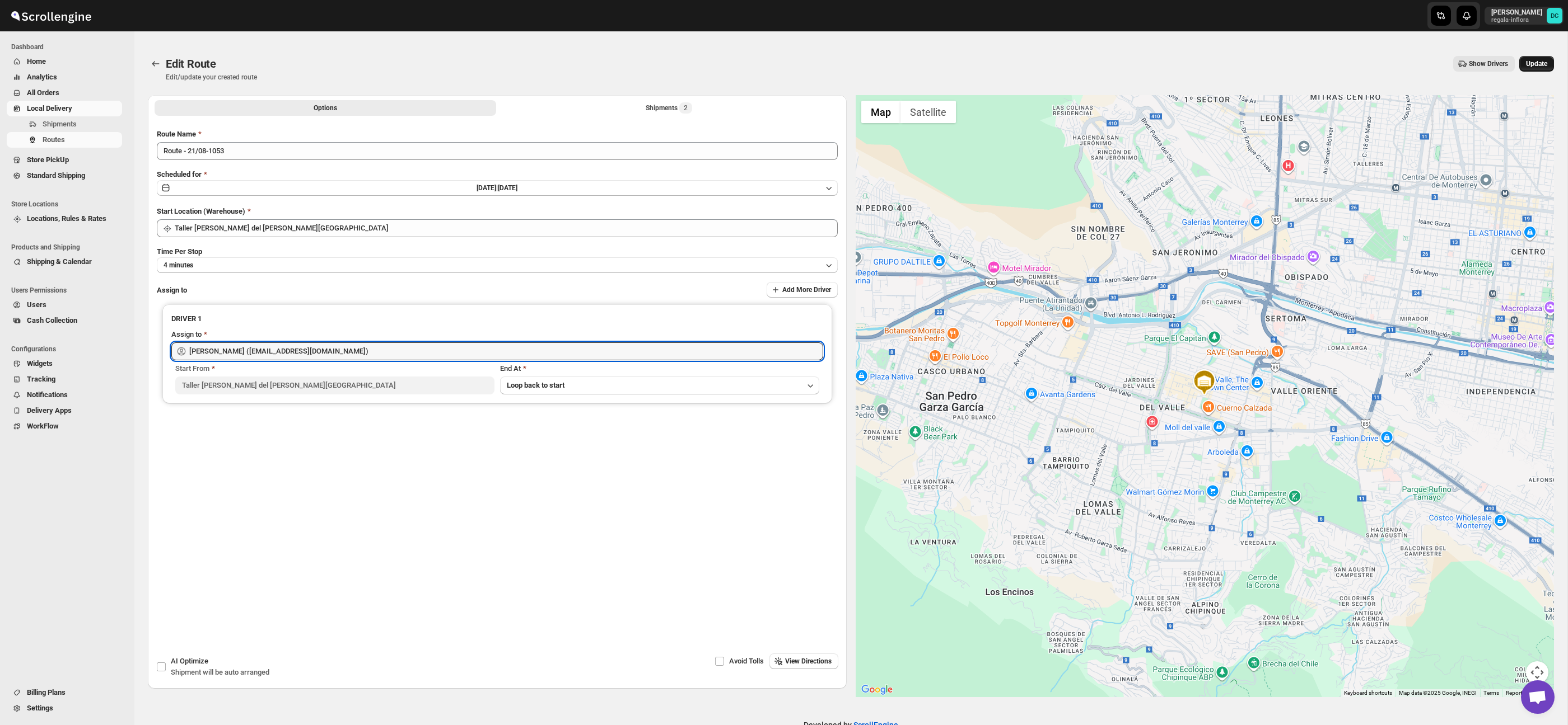
type input "[PERSON_NAME] ([EMAIL_ADDRESS][DOMAIN_NAME])"
click at [1526, 62] on span "Update" at bounding box center [1536, 64] width 21 height 9
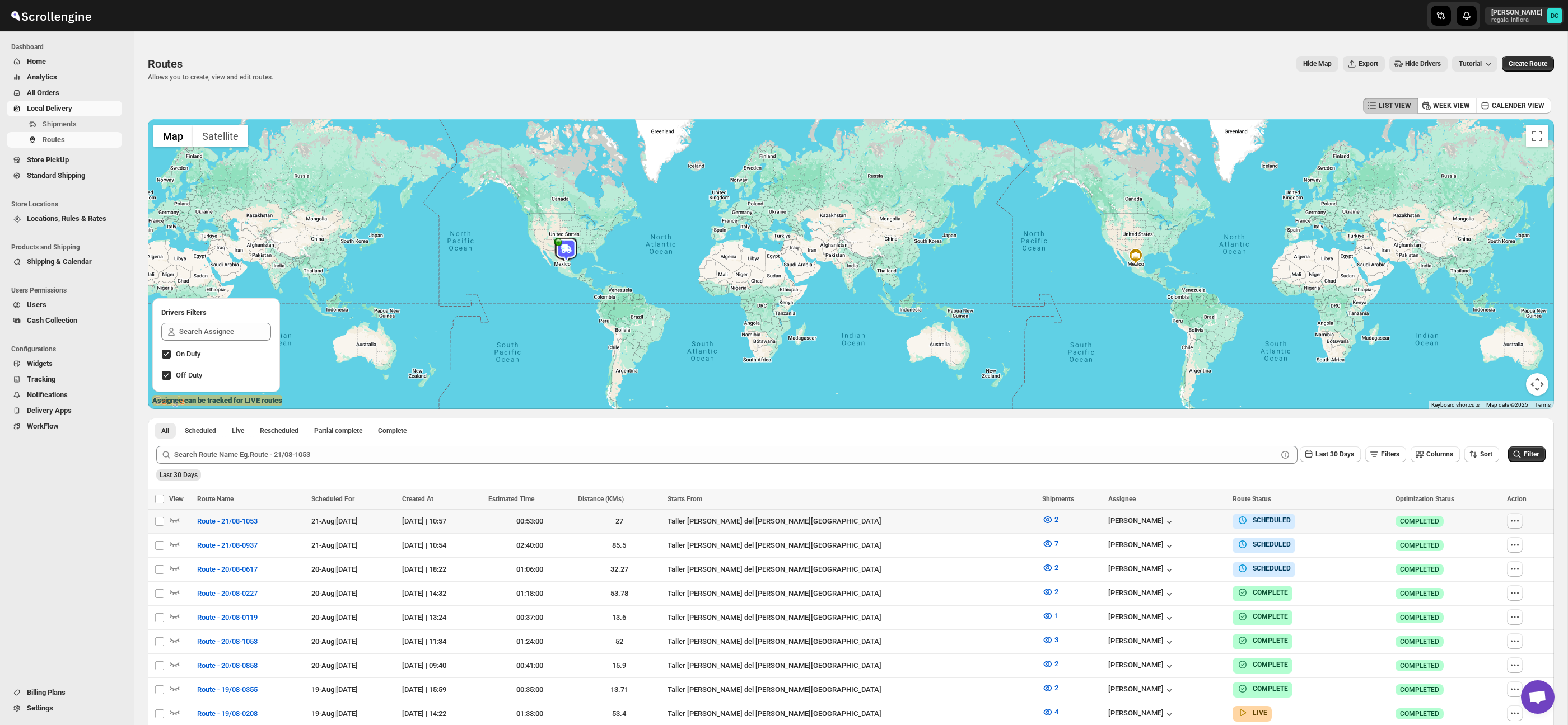
click at [1509, 521] on icon "button" at bounding box center [1515, 521] width 11 height 11
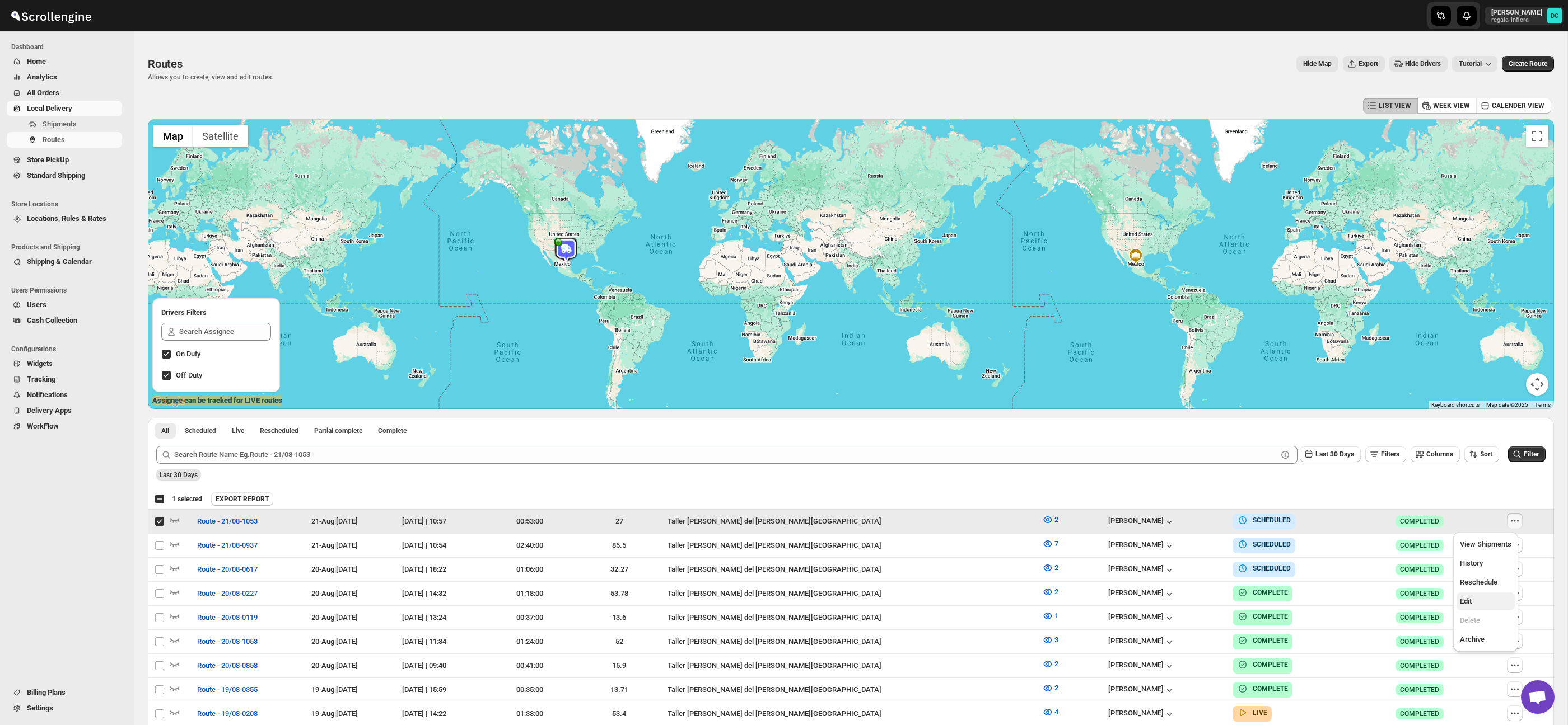
click at [1474, 605] on span "Edit" at bounding box center [1486, 601] width 51 height 11
checkbox input "false"
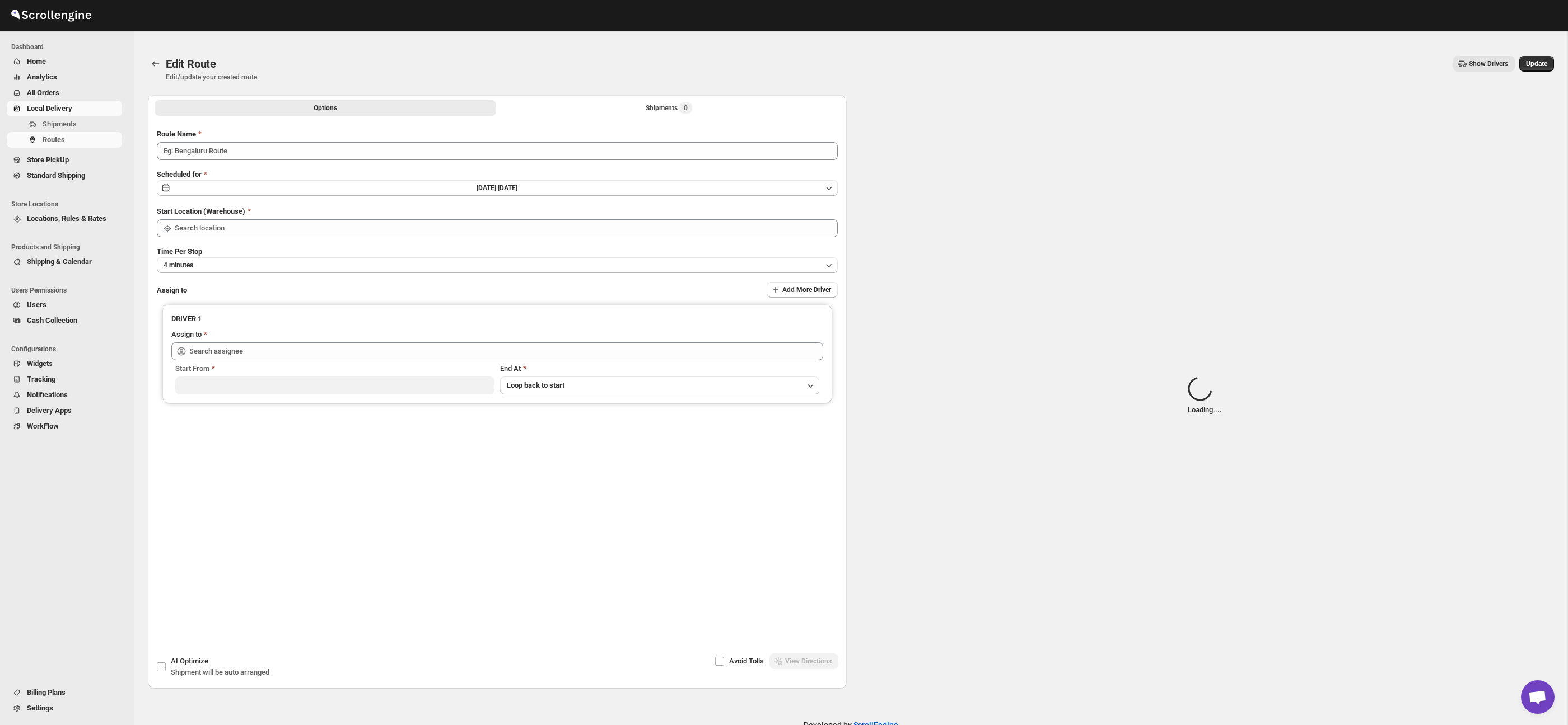
type input "Route - 21/08-1053"
type input "Taller [PERSON_NAME] del [PERSON_NAME][GEOGRAPHIC_DATA]"
type input "[PERSON_NAME] ([EMAIL_ADDRESS][DOMAIN_NAME])"
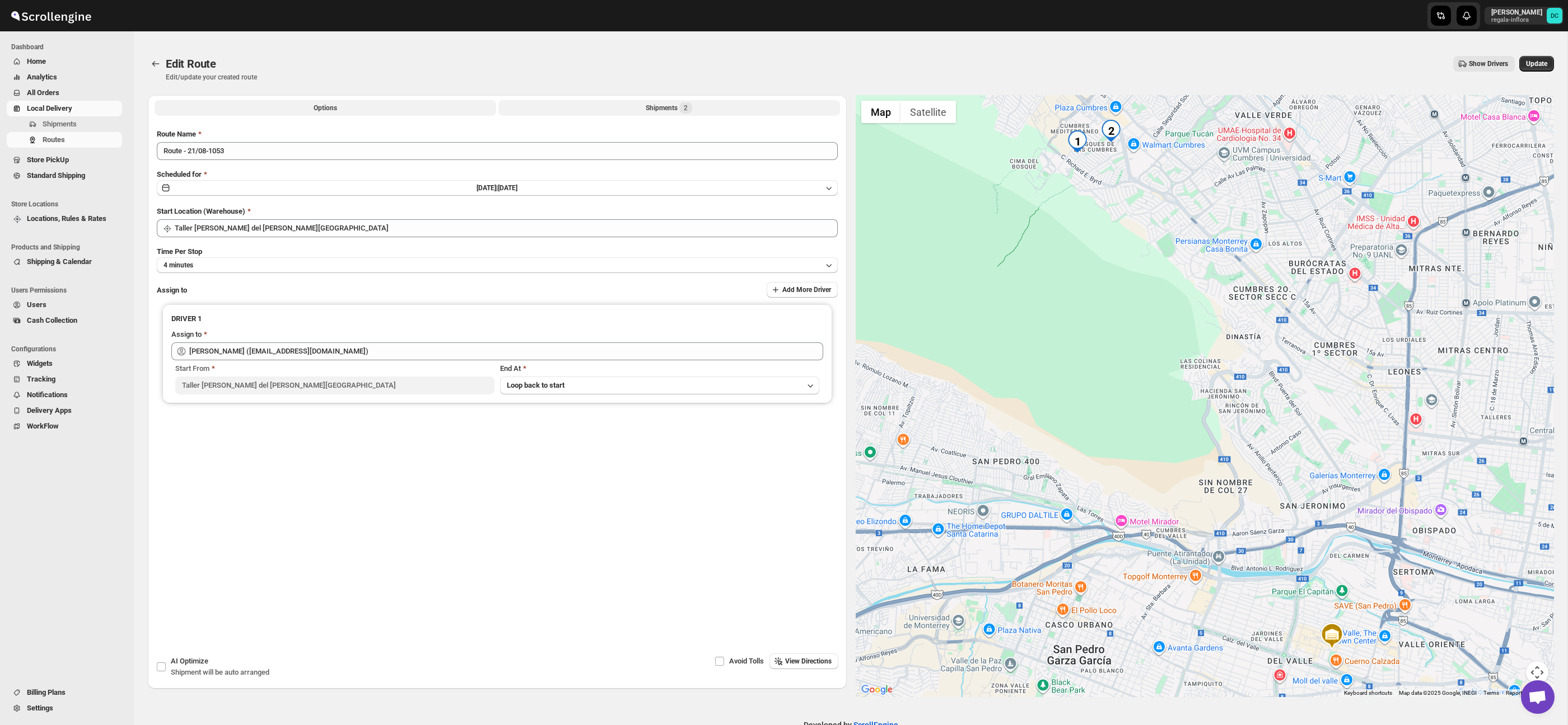
click at [700, 112] on button "Shipments 2" at bounding box center [669, 107] width 342 height 16
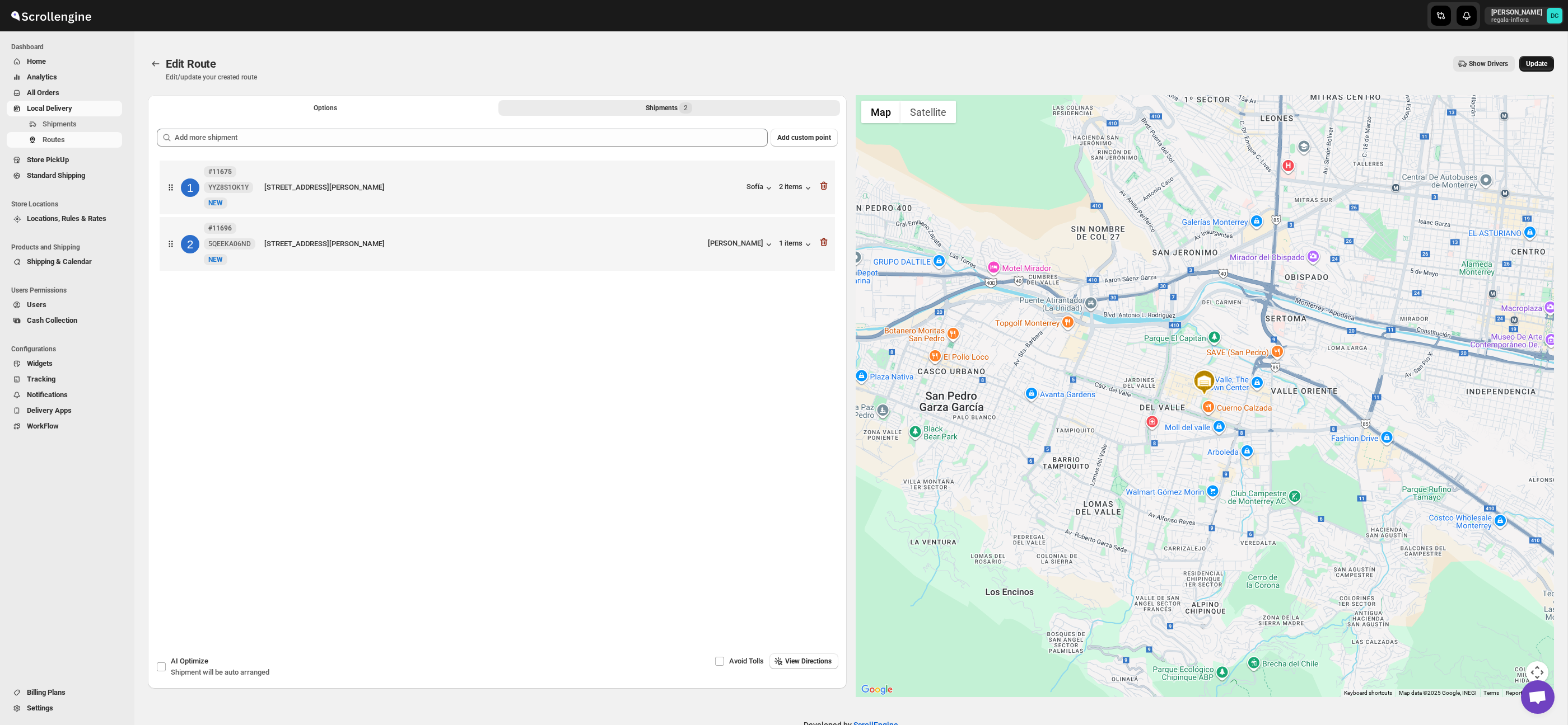
click at [1532, 61] on span "Update" at bounding box center [1536, 64] width 21 height 9
